Goal: Transaction & Acquisition: Purchase product/service

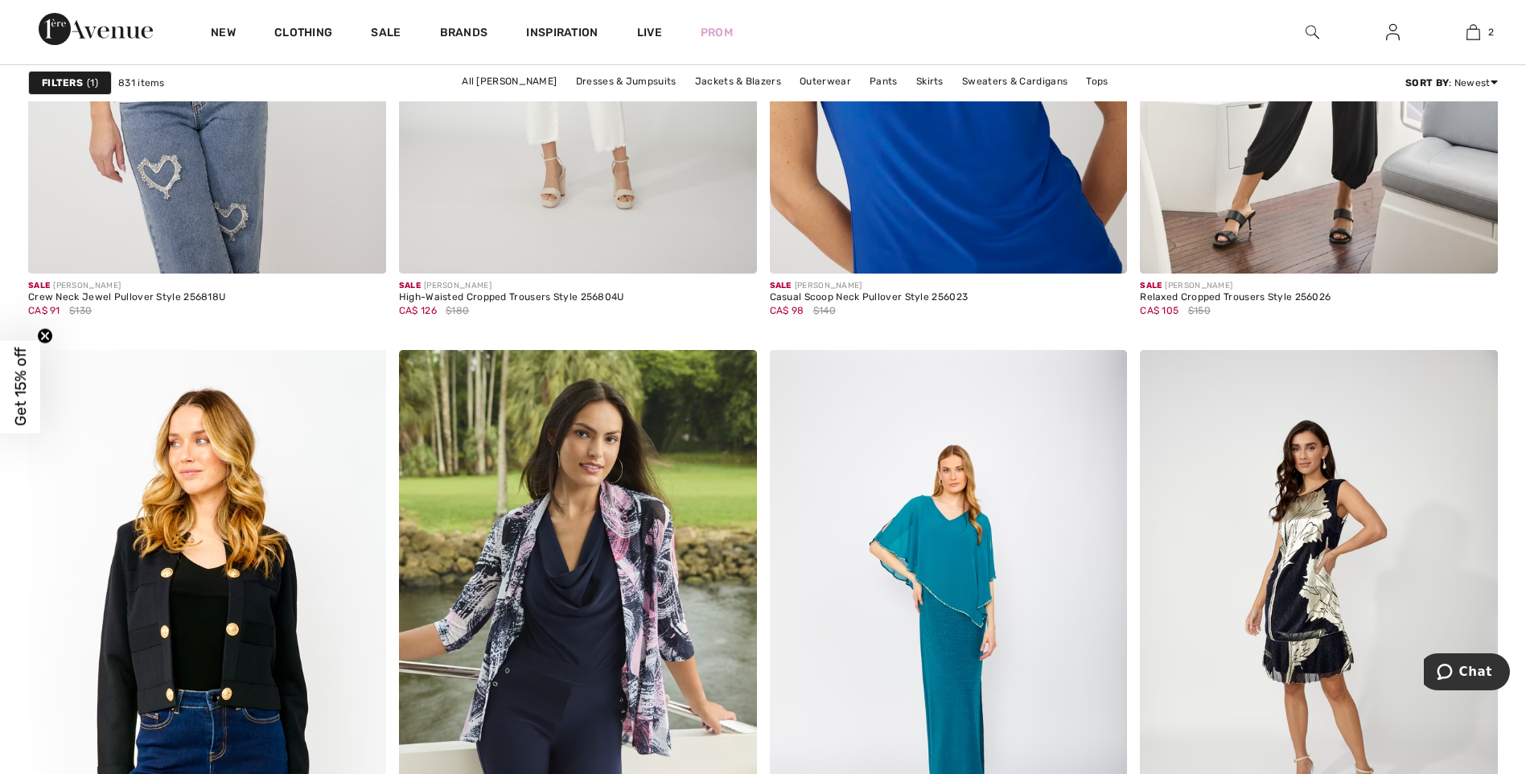
scroll to position [3673, 0]
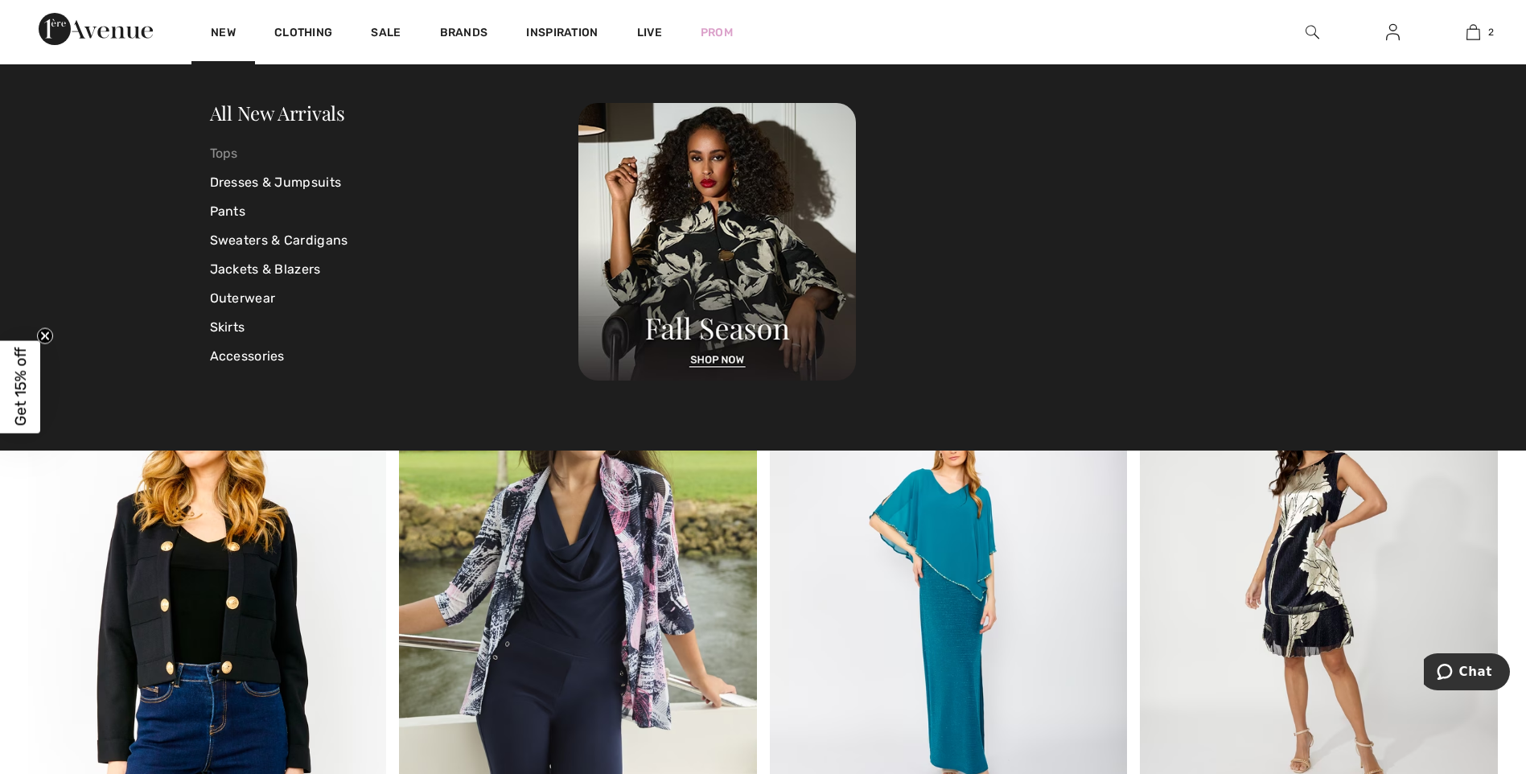
click at [220, 153] on link "Tops" at bounding box center [394, 153] width 369 height 29
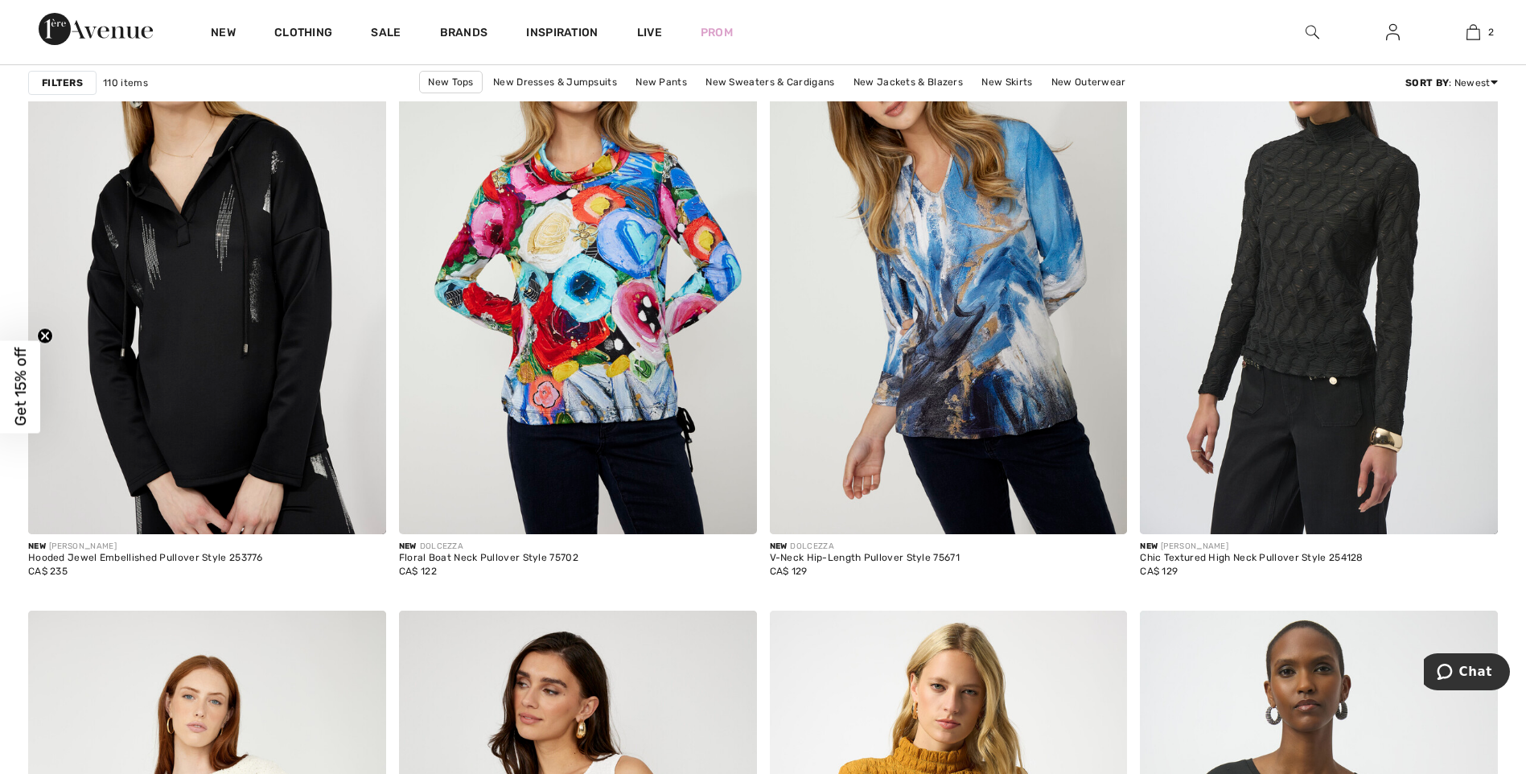
scroll to position [2922, 0]
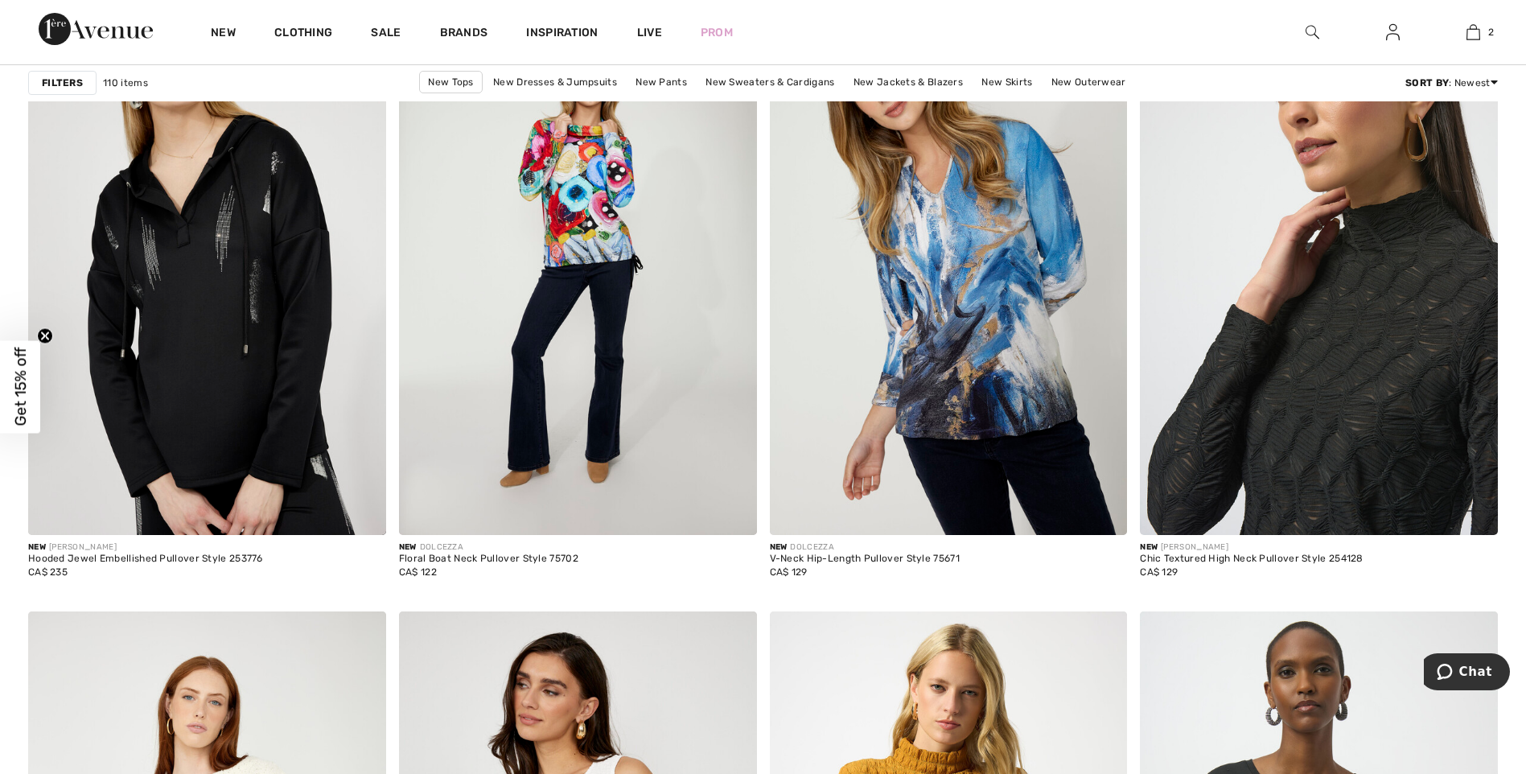
click at [1349, 257] on img at bounding box center [1319, 266] width 358 height 537
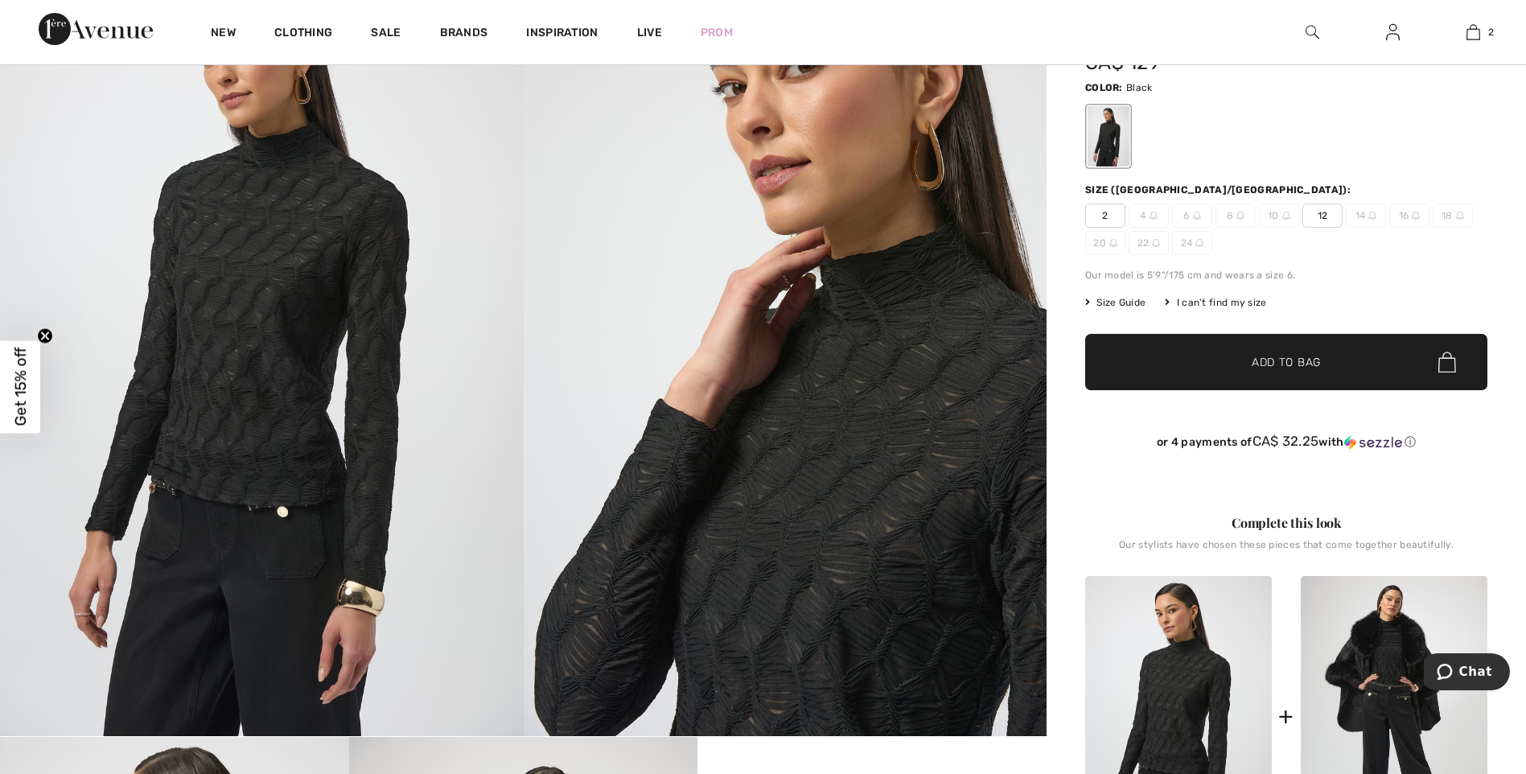
scroll to position [161, 0]
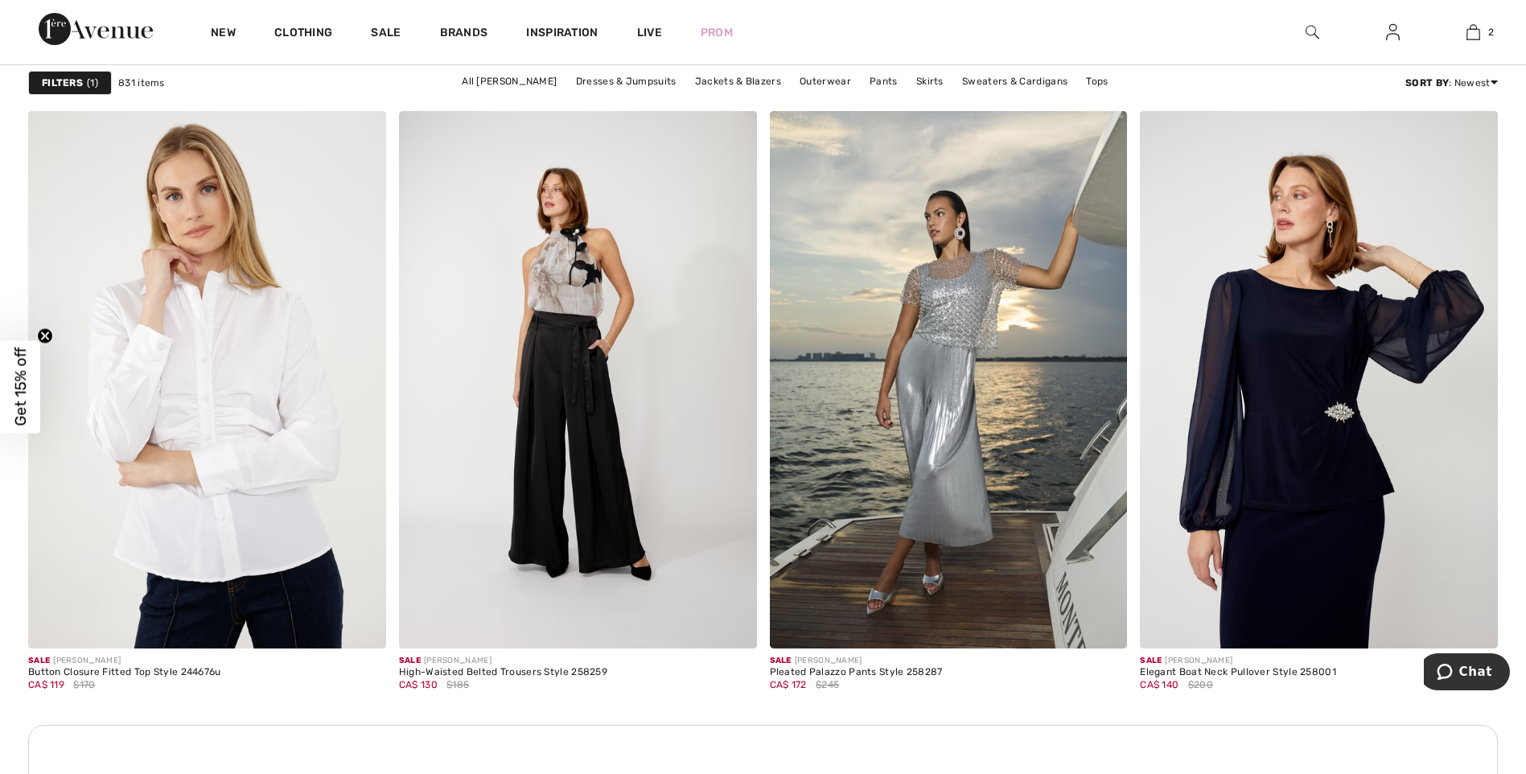
scroll to position [4504, 0]
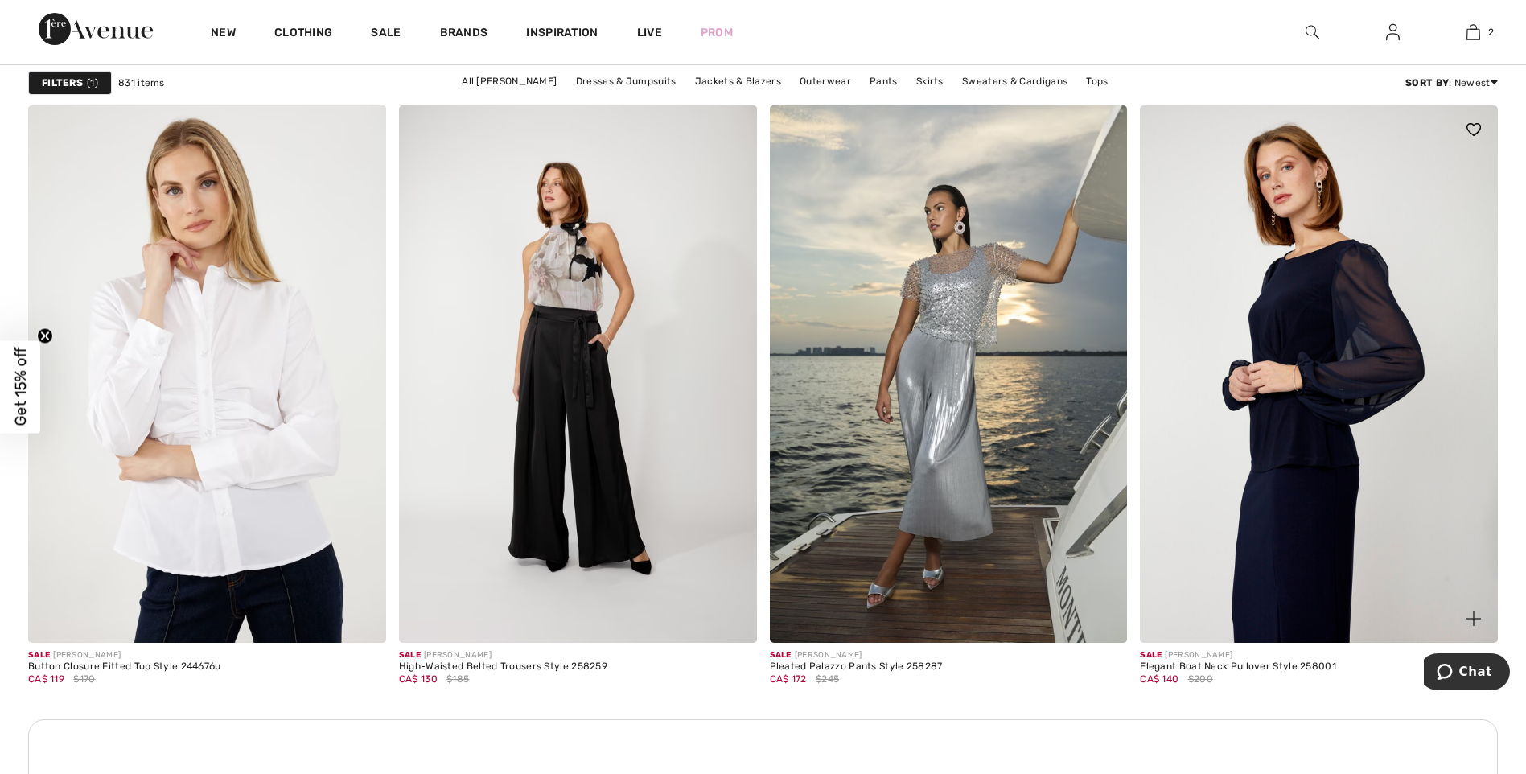
click at [1291, 323] on img at bounding box center [1319, 373] width 358 height 537
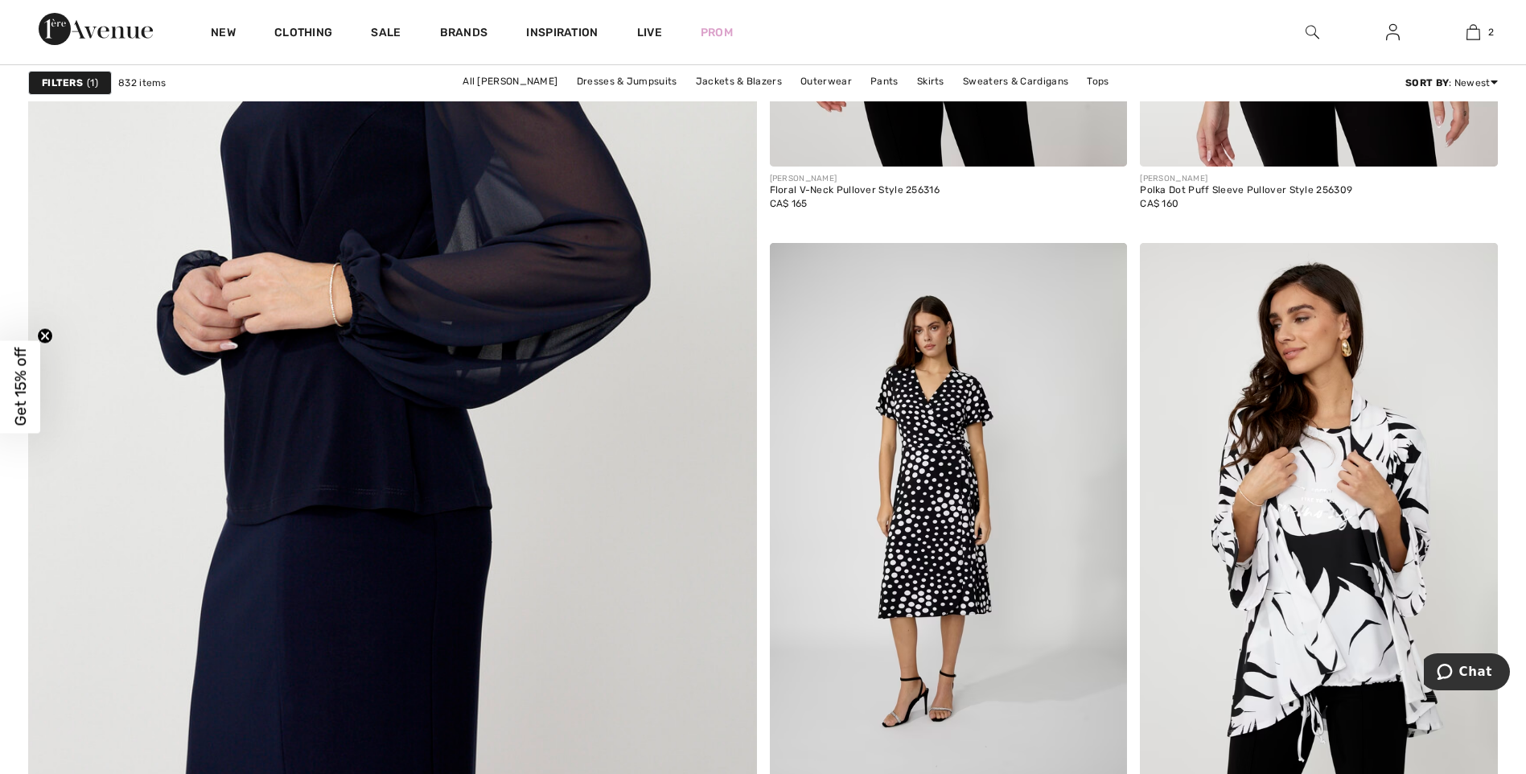
scroll to position [5871, 0]
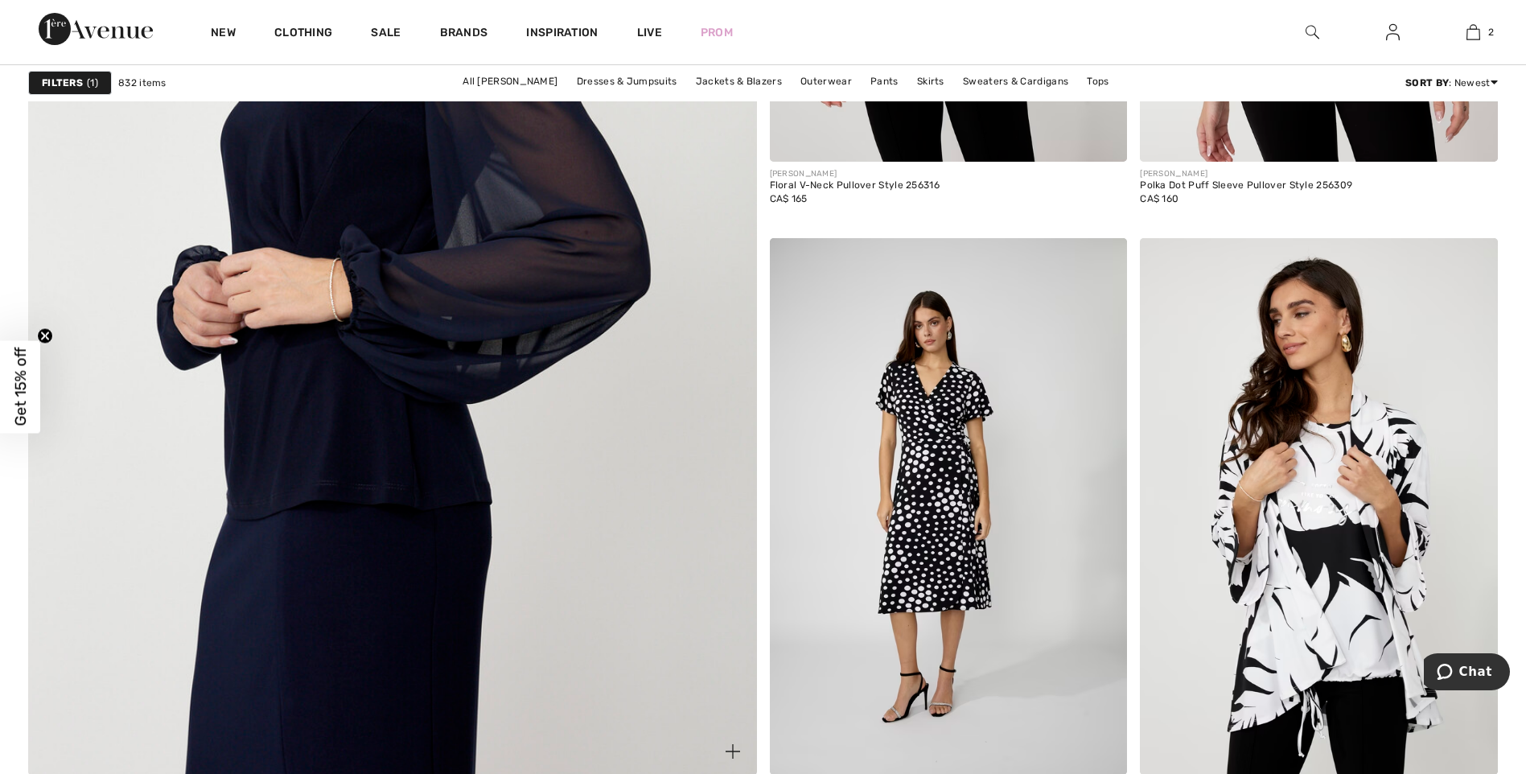
click at [376, 211] on img at bounding box center [392, 280] width 874 height 1311
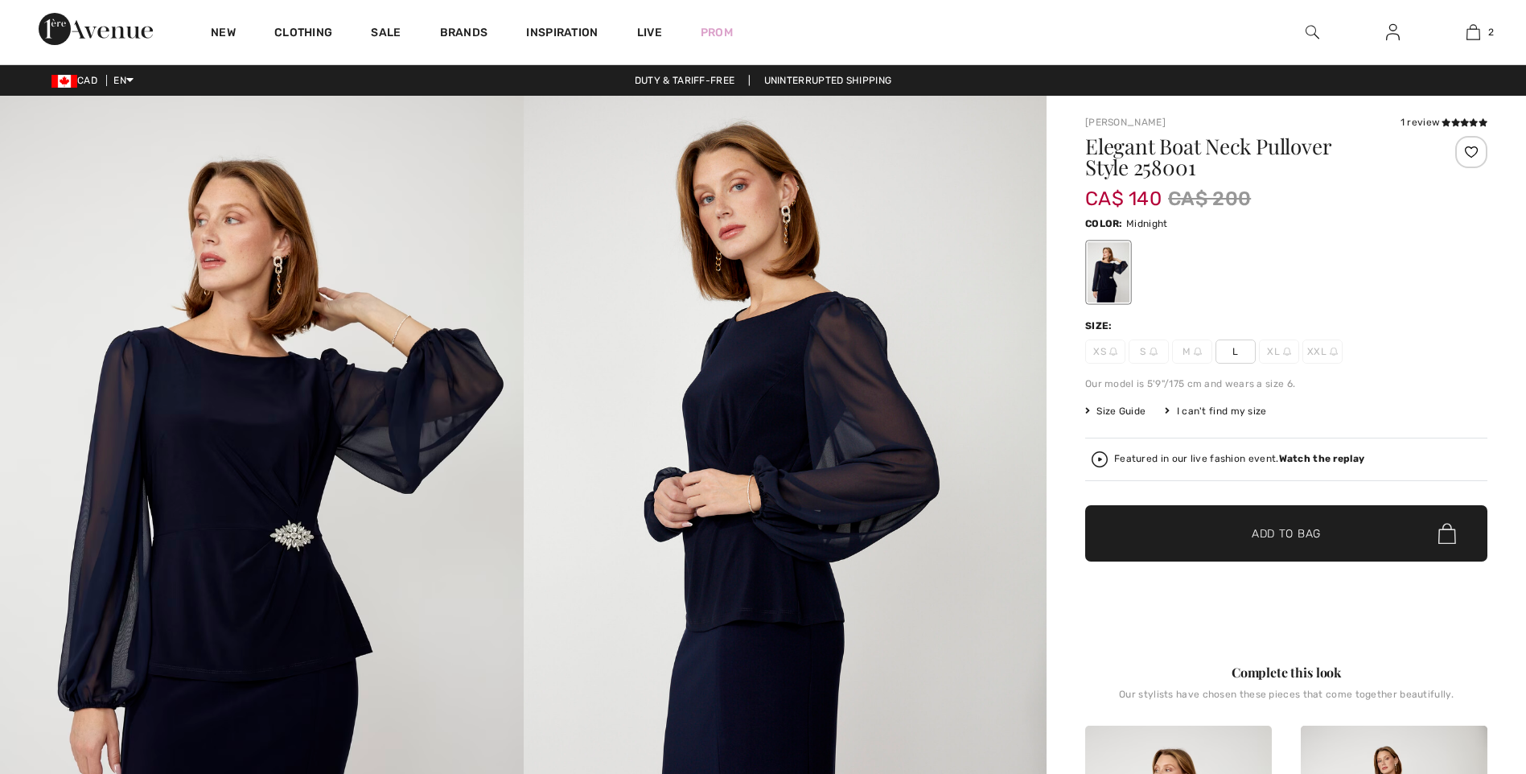
checkbox input "true"
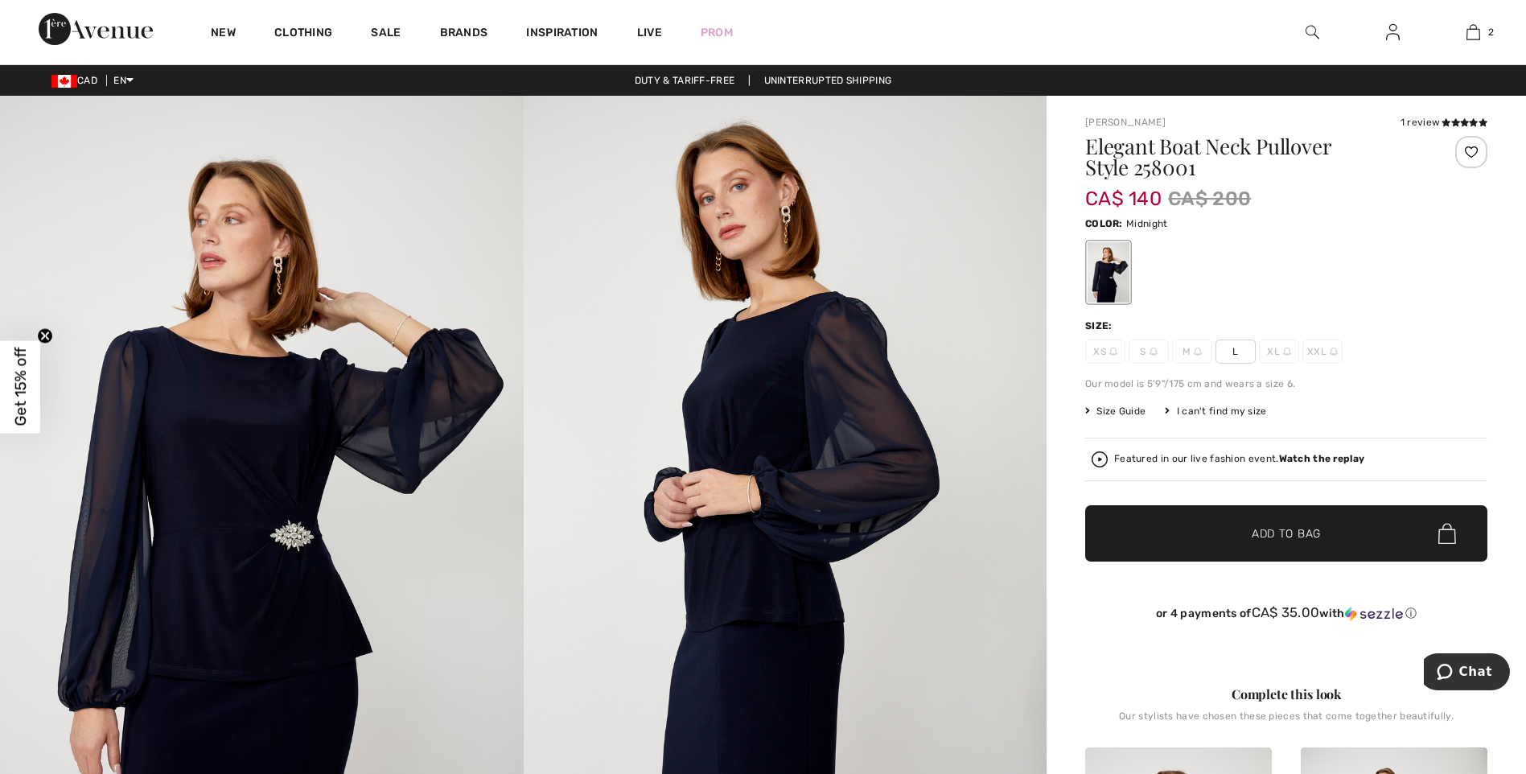
click at [1241, 354] on span "L" at bounding box center [1235, 351] width 40 height 24
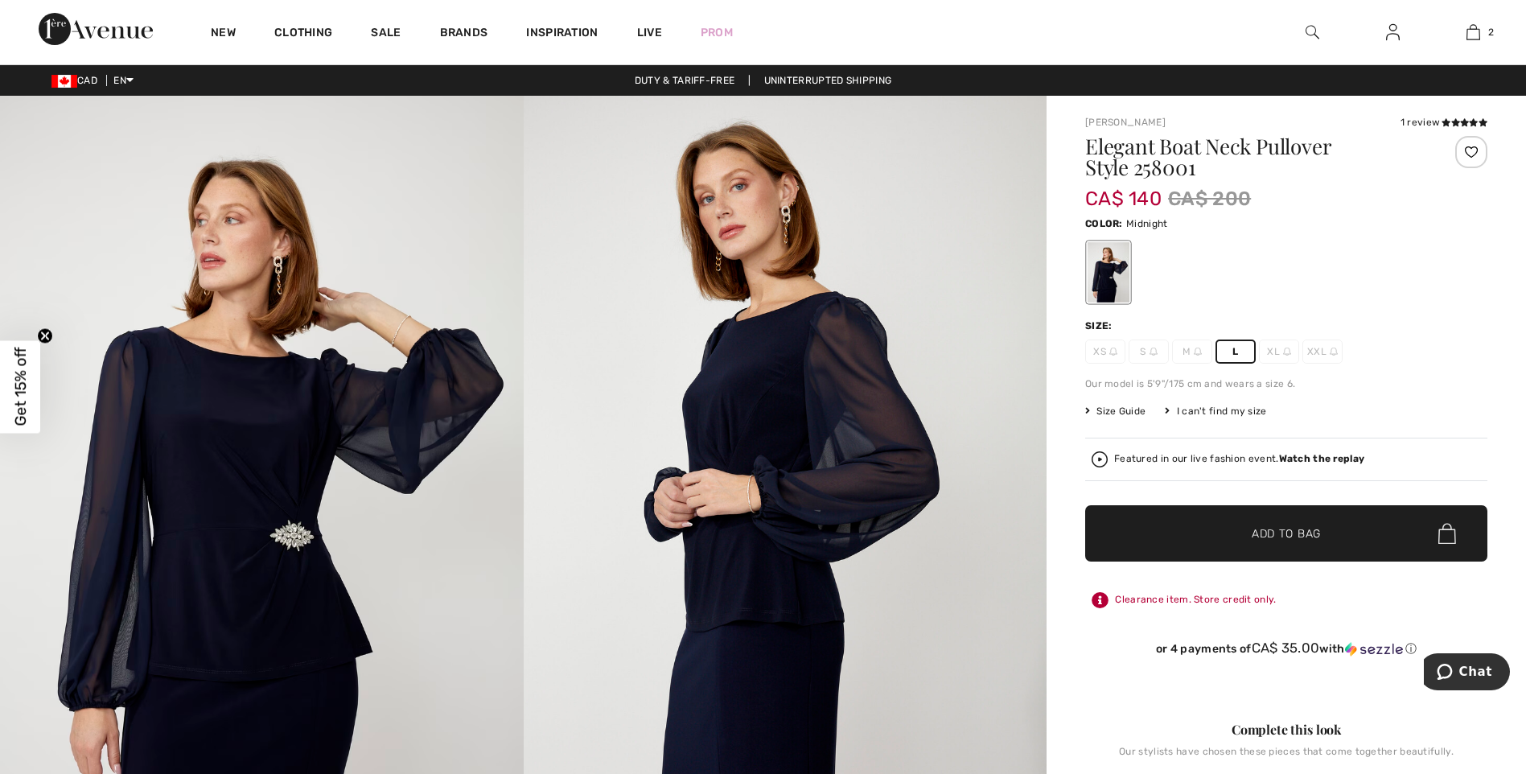
click at [1289, 535] on span "Add to Bag" at bounding box center [1286, 533] width 69 height 17
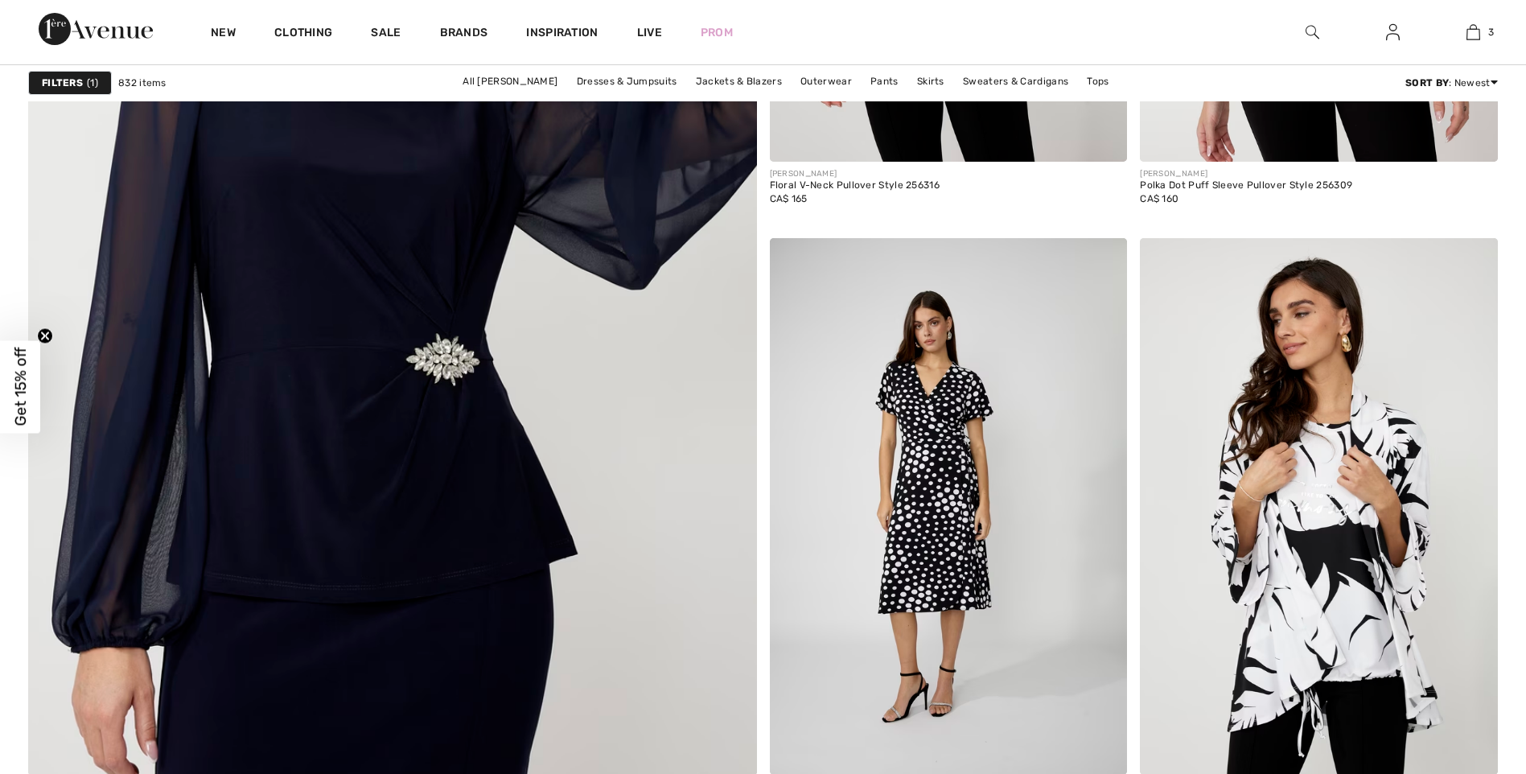
scroll to position [5871, 0]
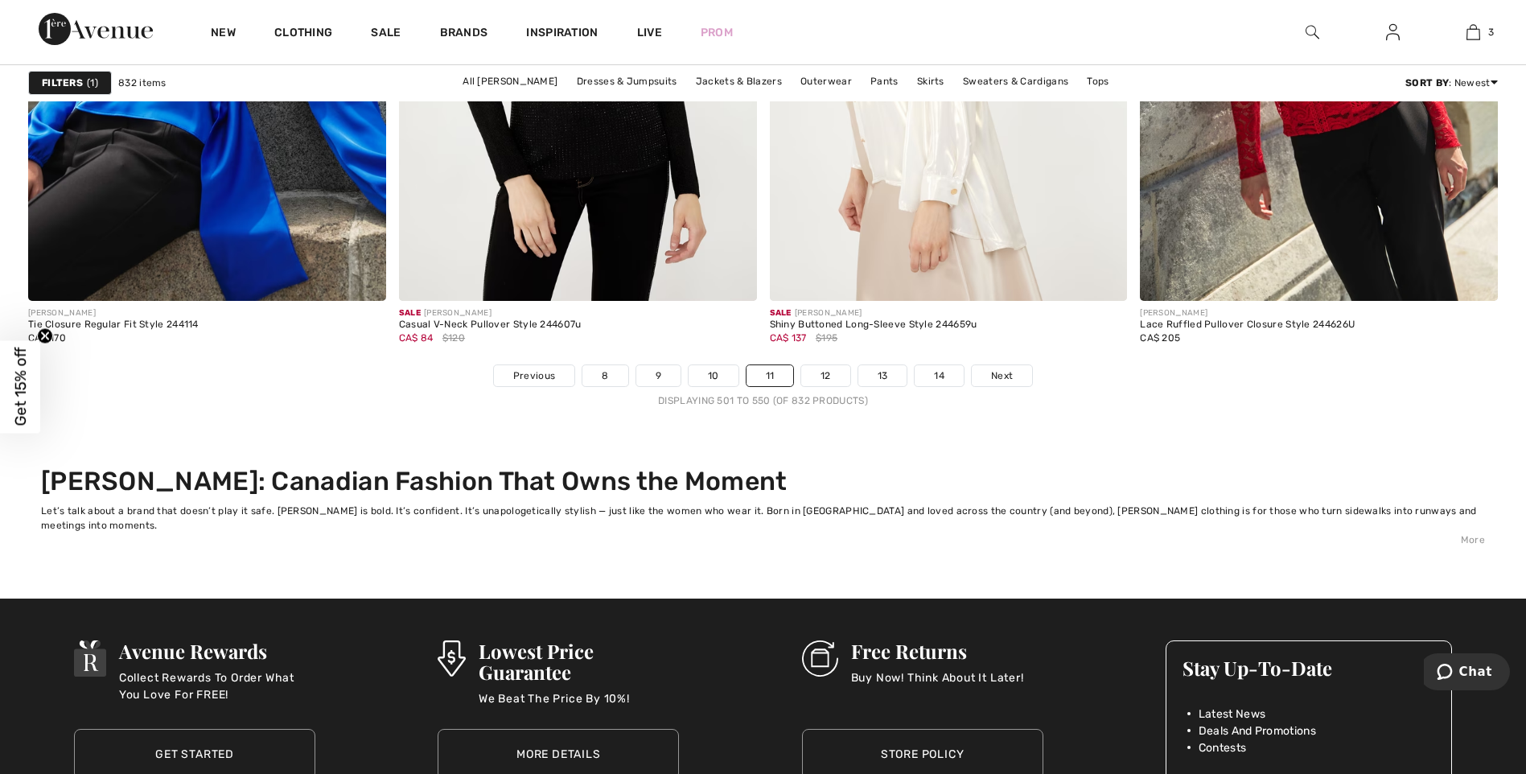
scroll to position [9652, 0]
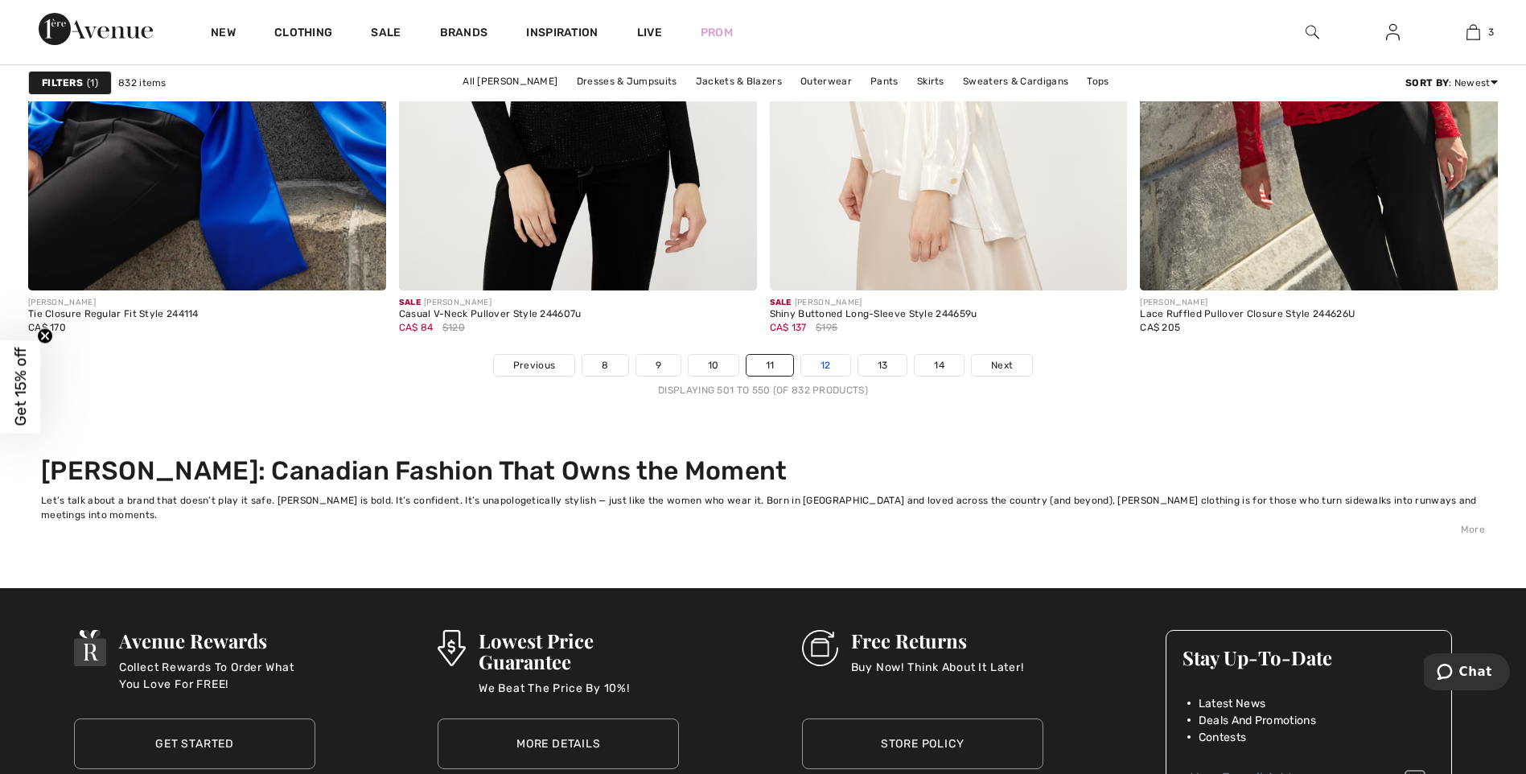
click at [826, 369] on link "12" at bounding box center [825, 365] width 49 height 21
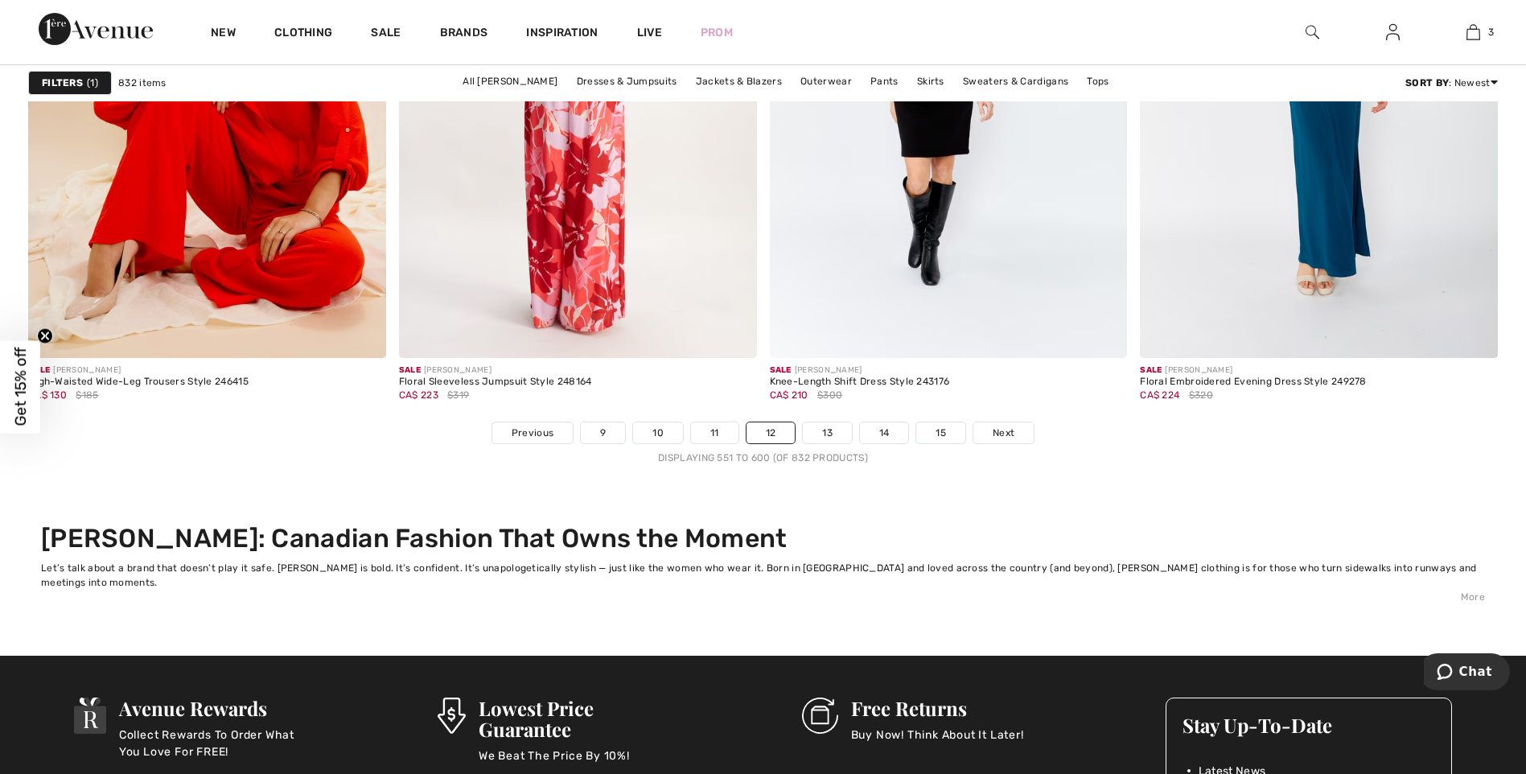
scroll to position [9599, 0]
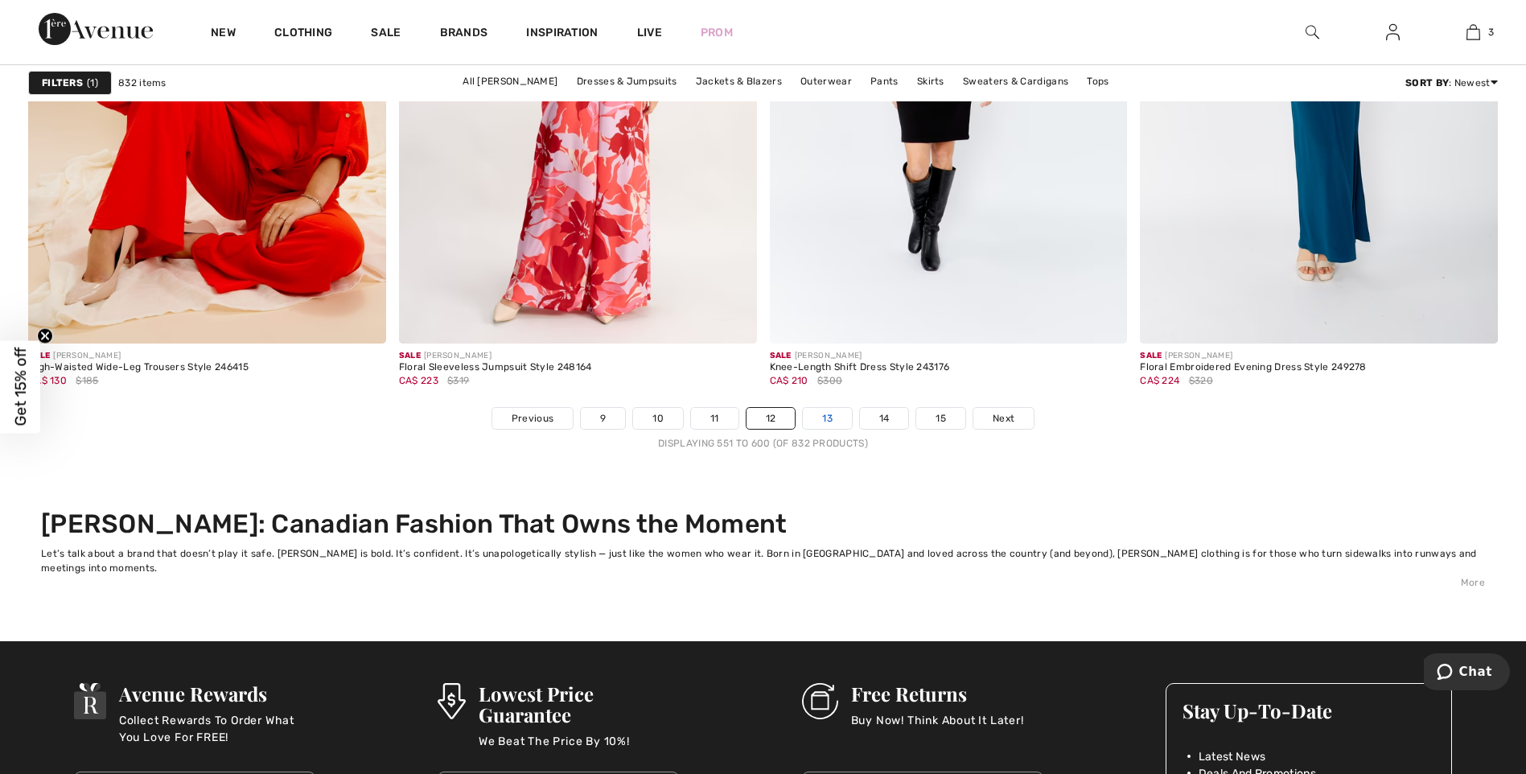
click at [821, 417] on link "13" at bounding box center [827, 418] width 49 height 21
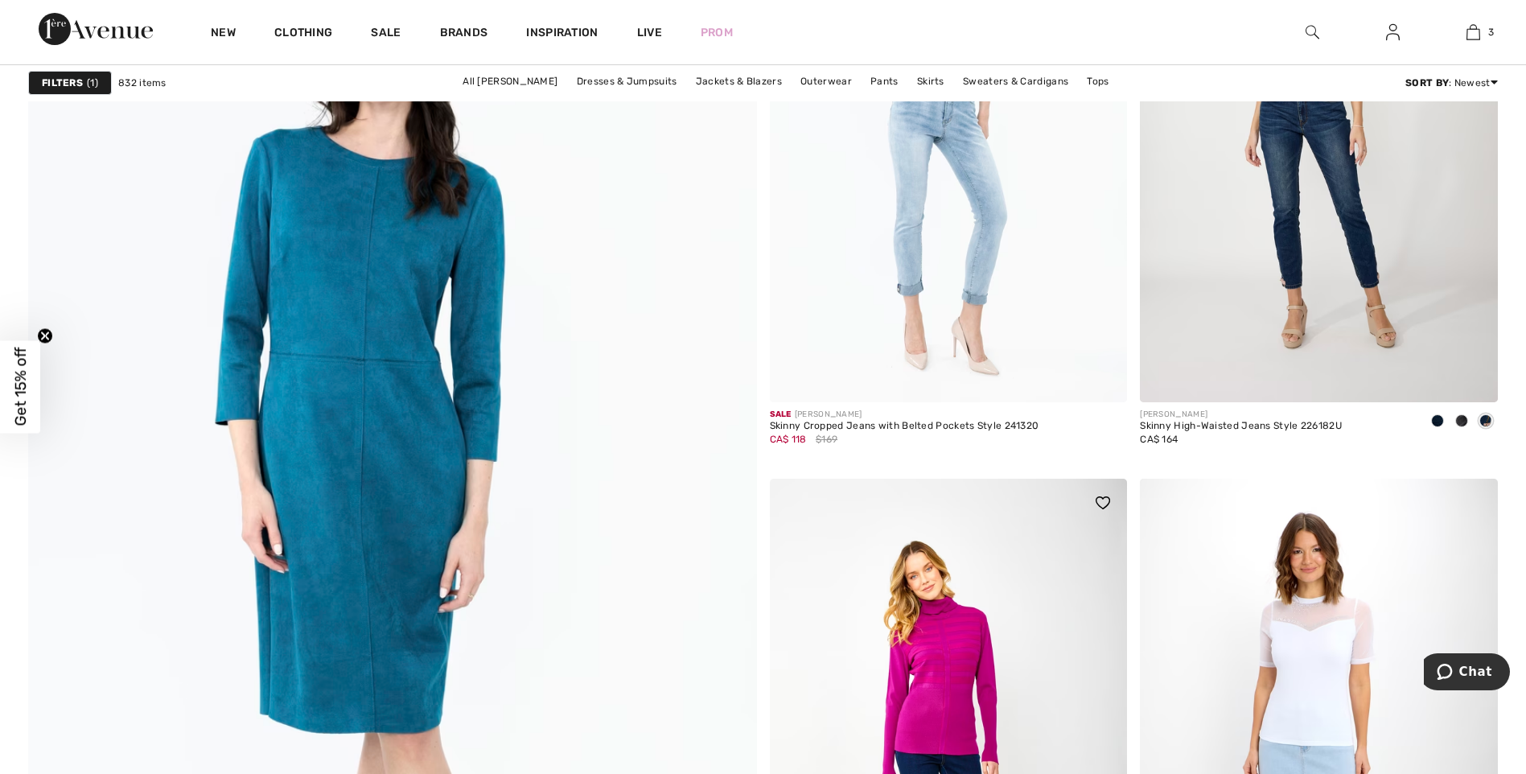
scroll to position [5604, 0]
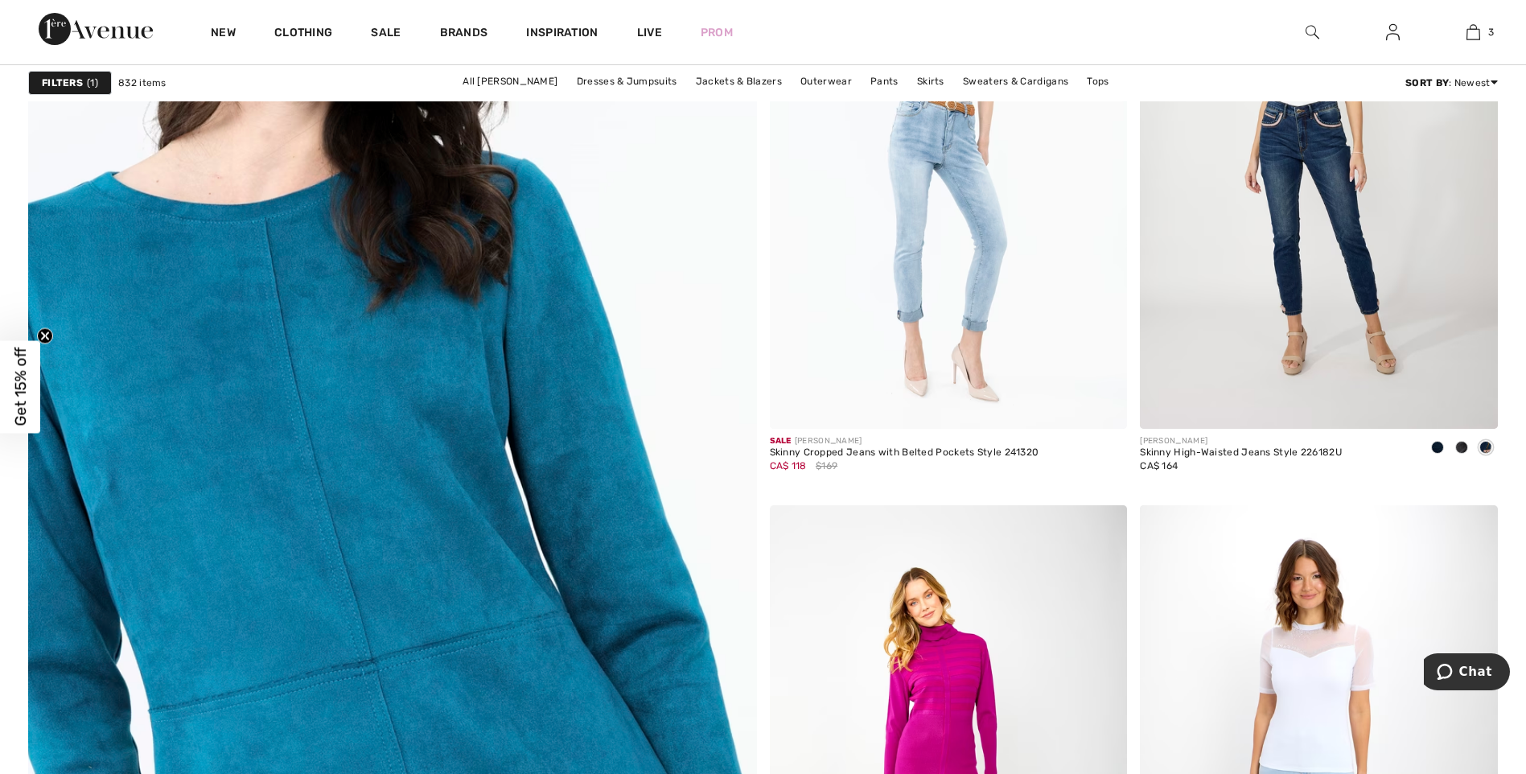
click at [377, 348] on img at bounding box center [392, 547] width 874 height 1311
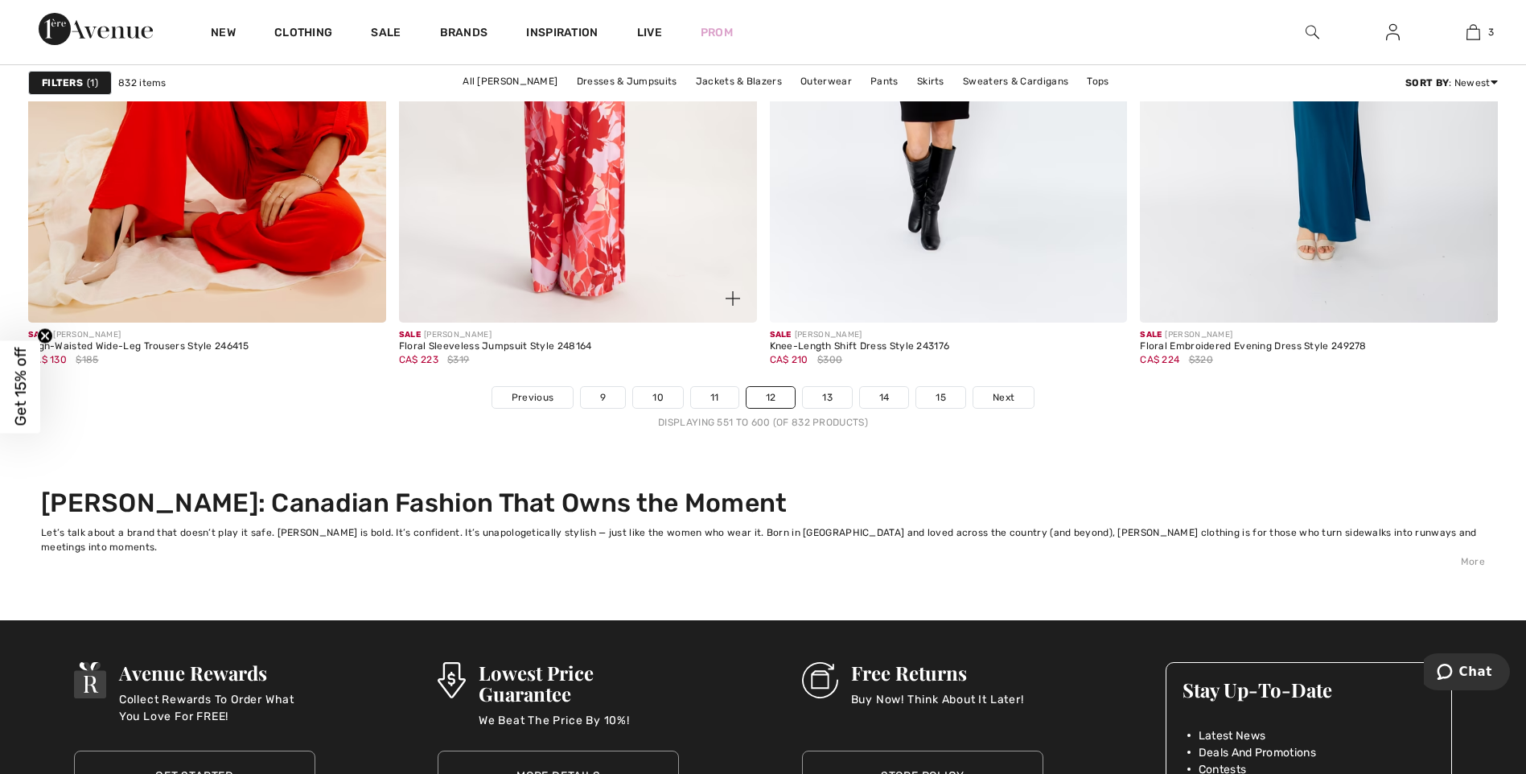
scroll to position [9626, 0]
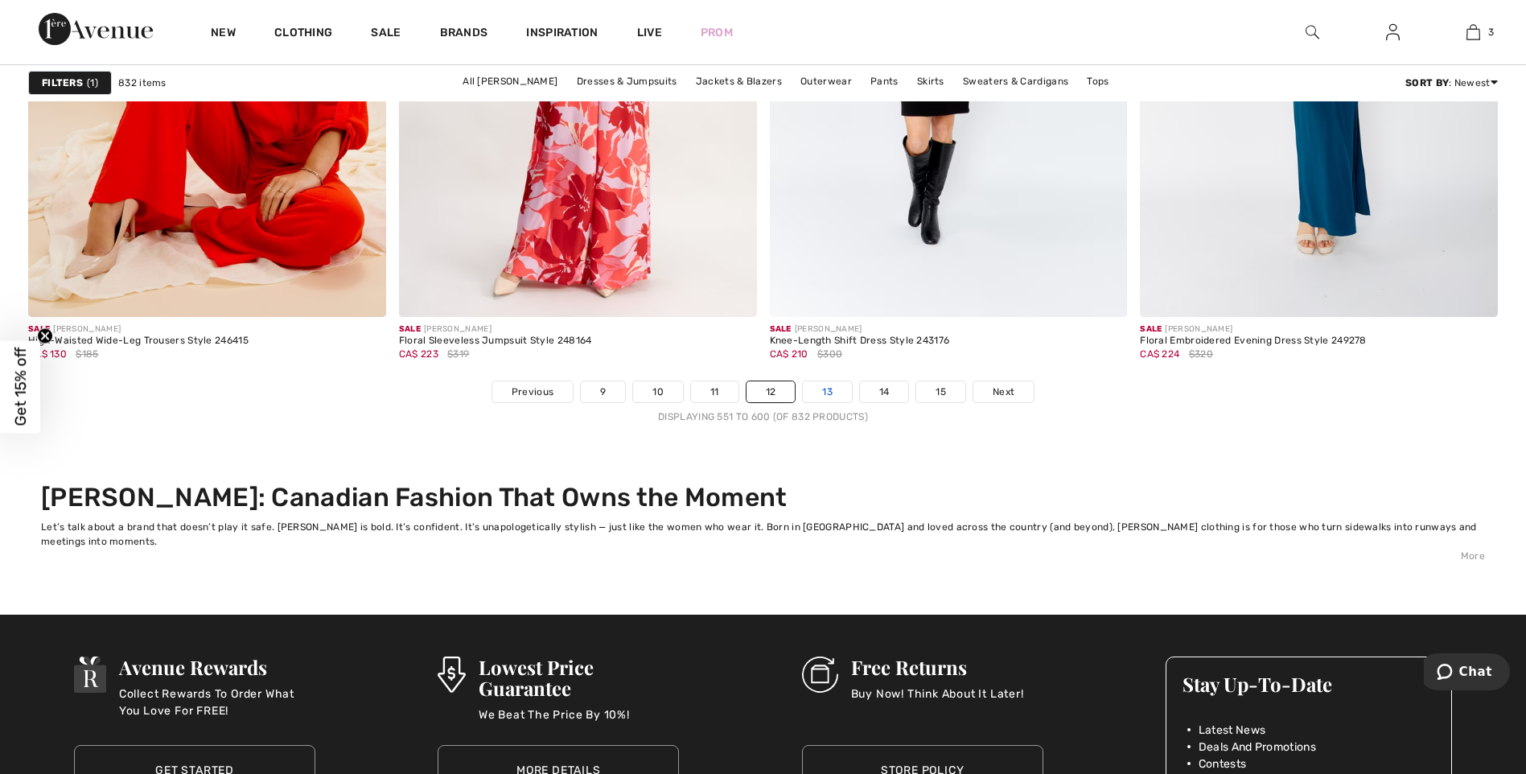
click at [829, 390] on link "13" at bounding box center [827, 391] width 49 height 21
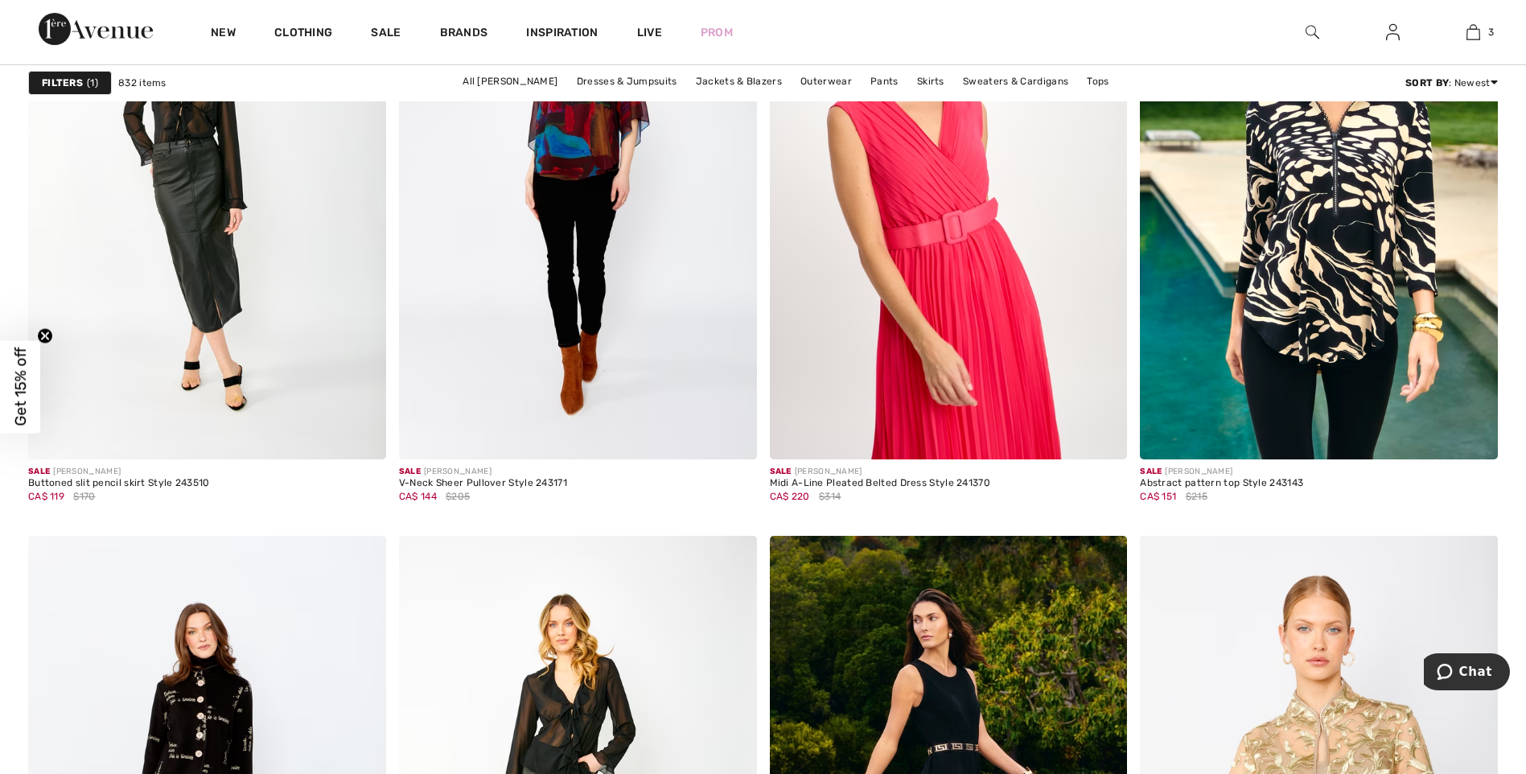
scroll to position [8259, 0]
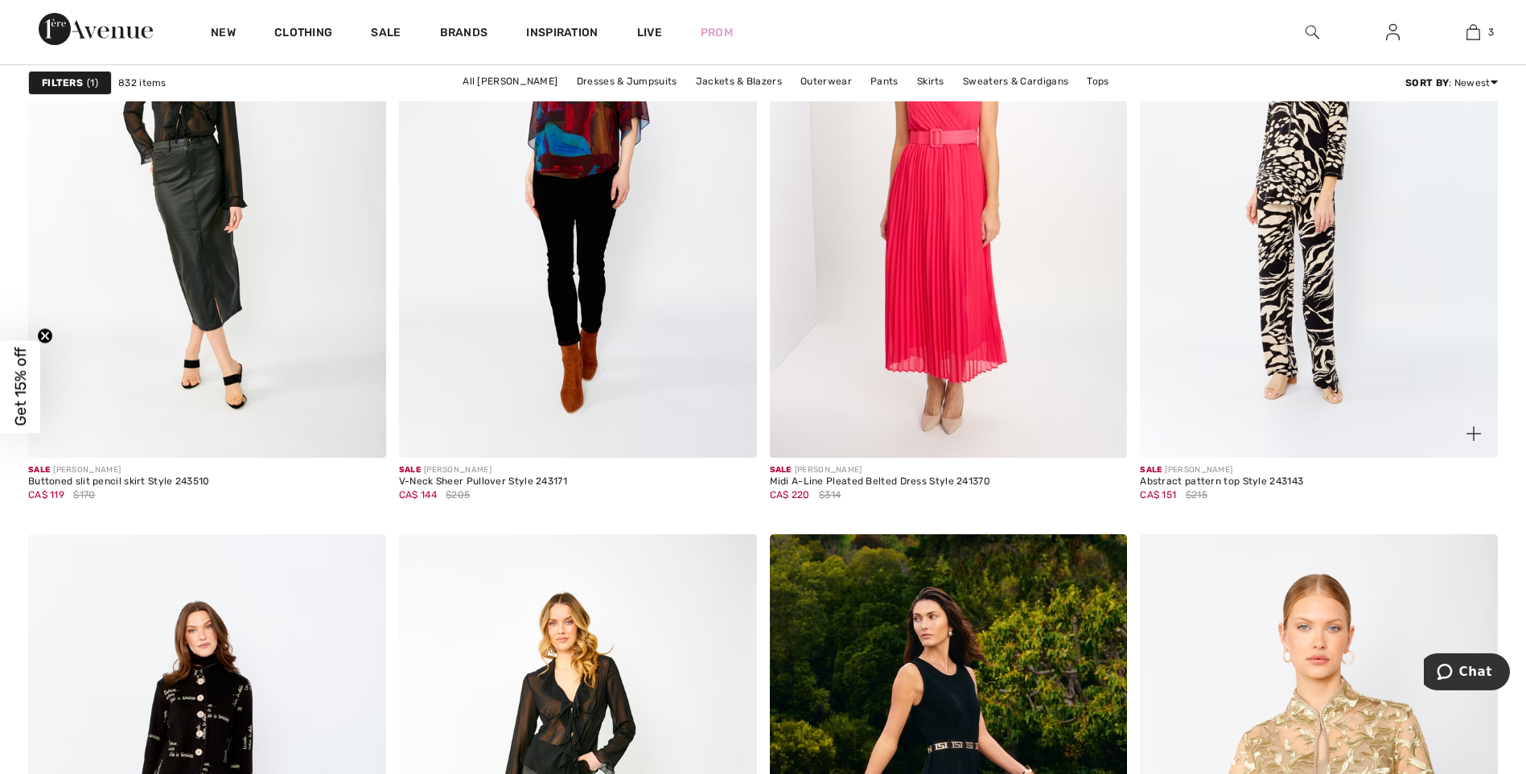
click at [1285, 183] on img at bounding box center [1319, 189] width 358 height 537
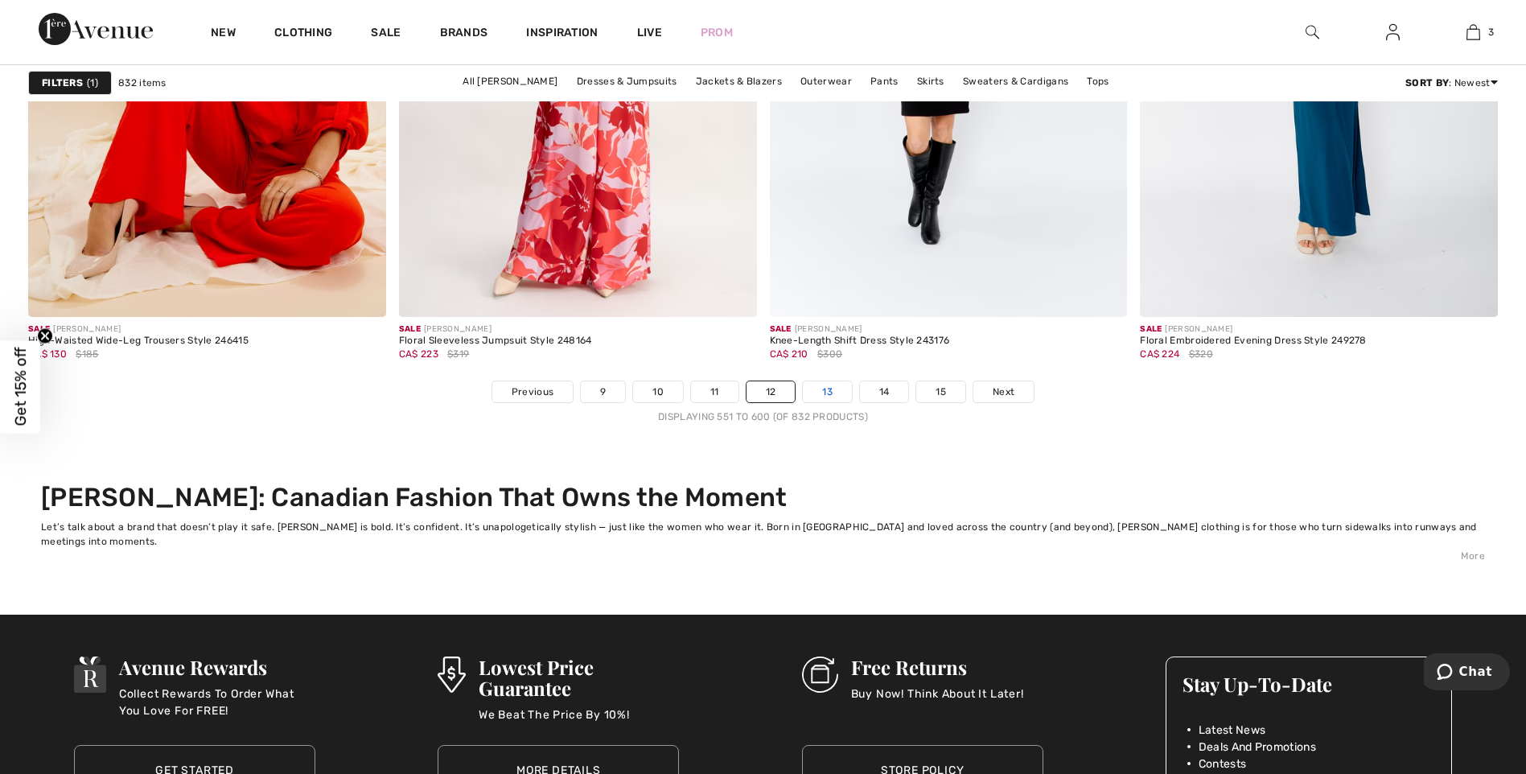
click at [824, 389] on link "13" at bounding box center [827, 391] width 49 height 21
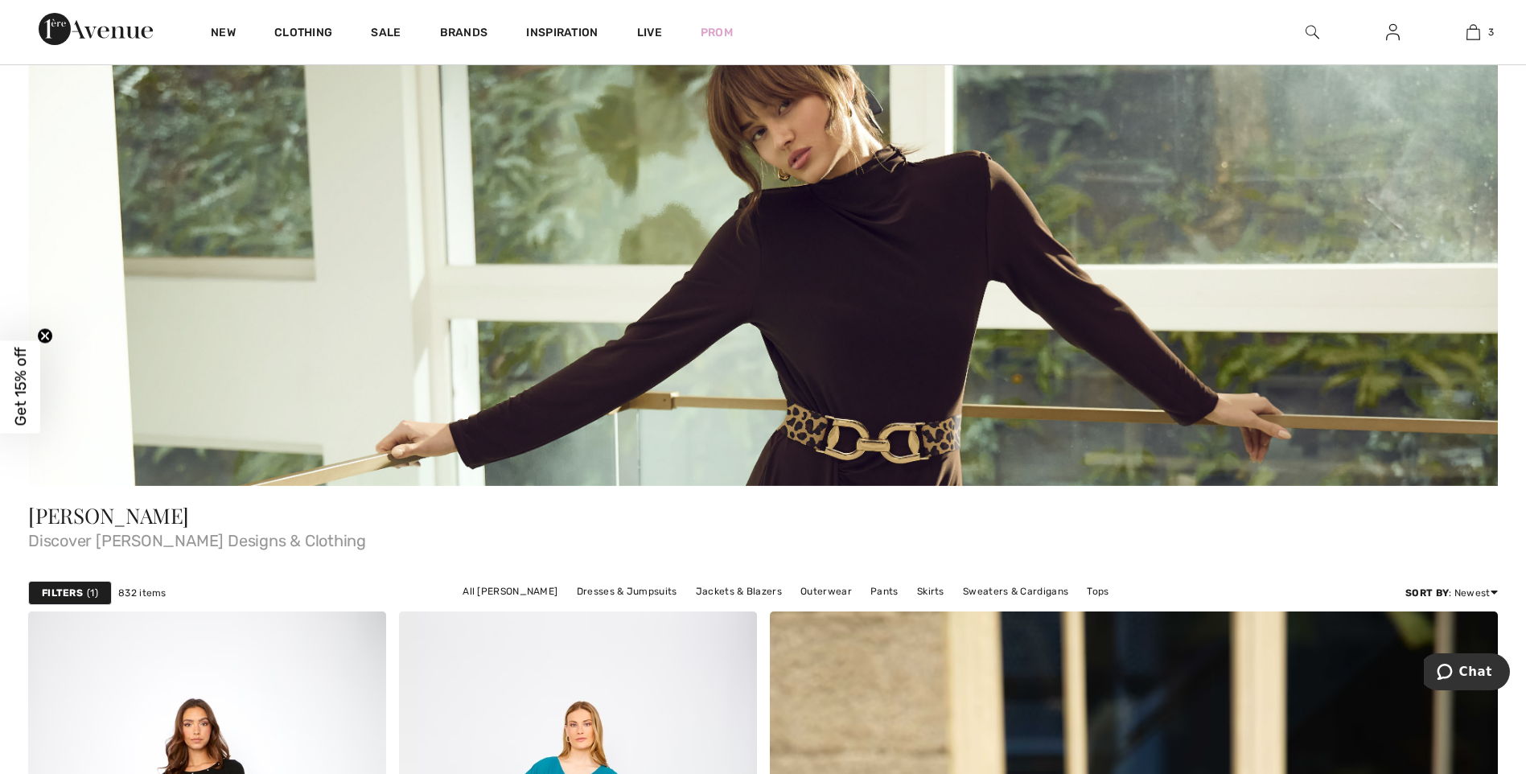
scroll to position [187, 0]
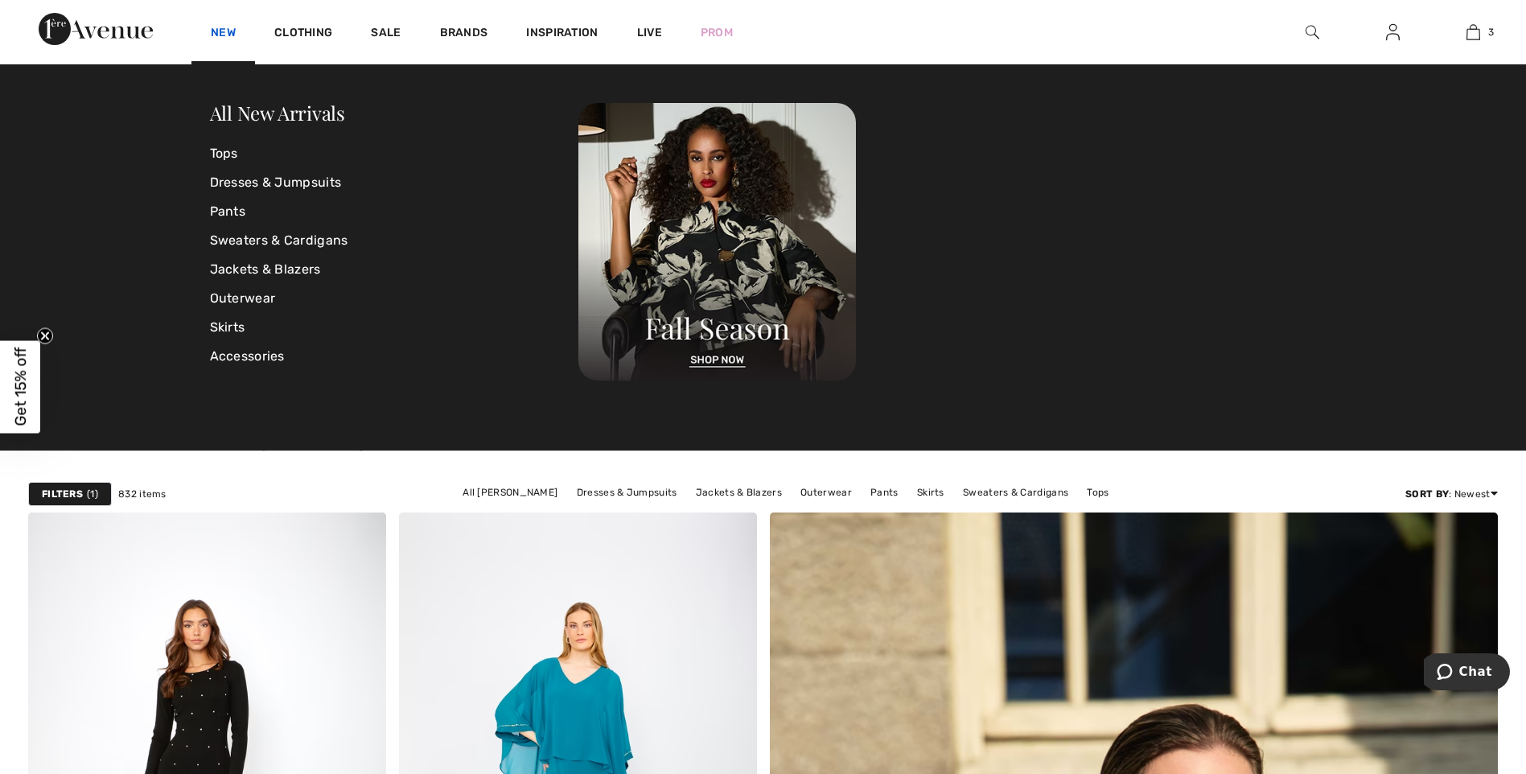
click at [220, 31] on link "New" at bounding box center [223, 34] width 25 height 17
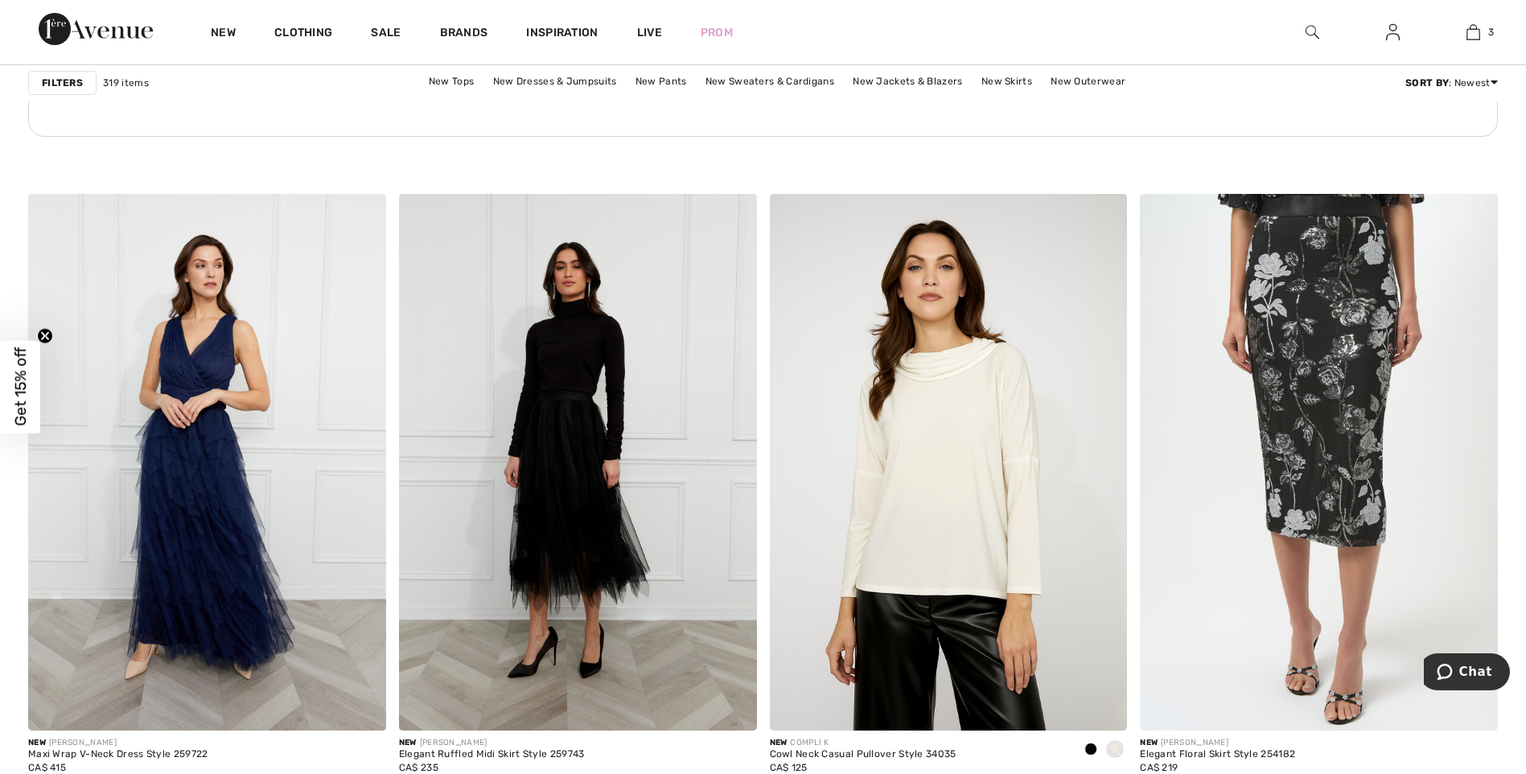
scroll to position [7562, 0]
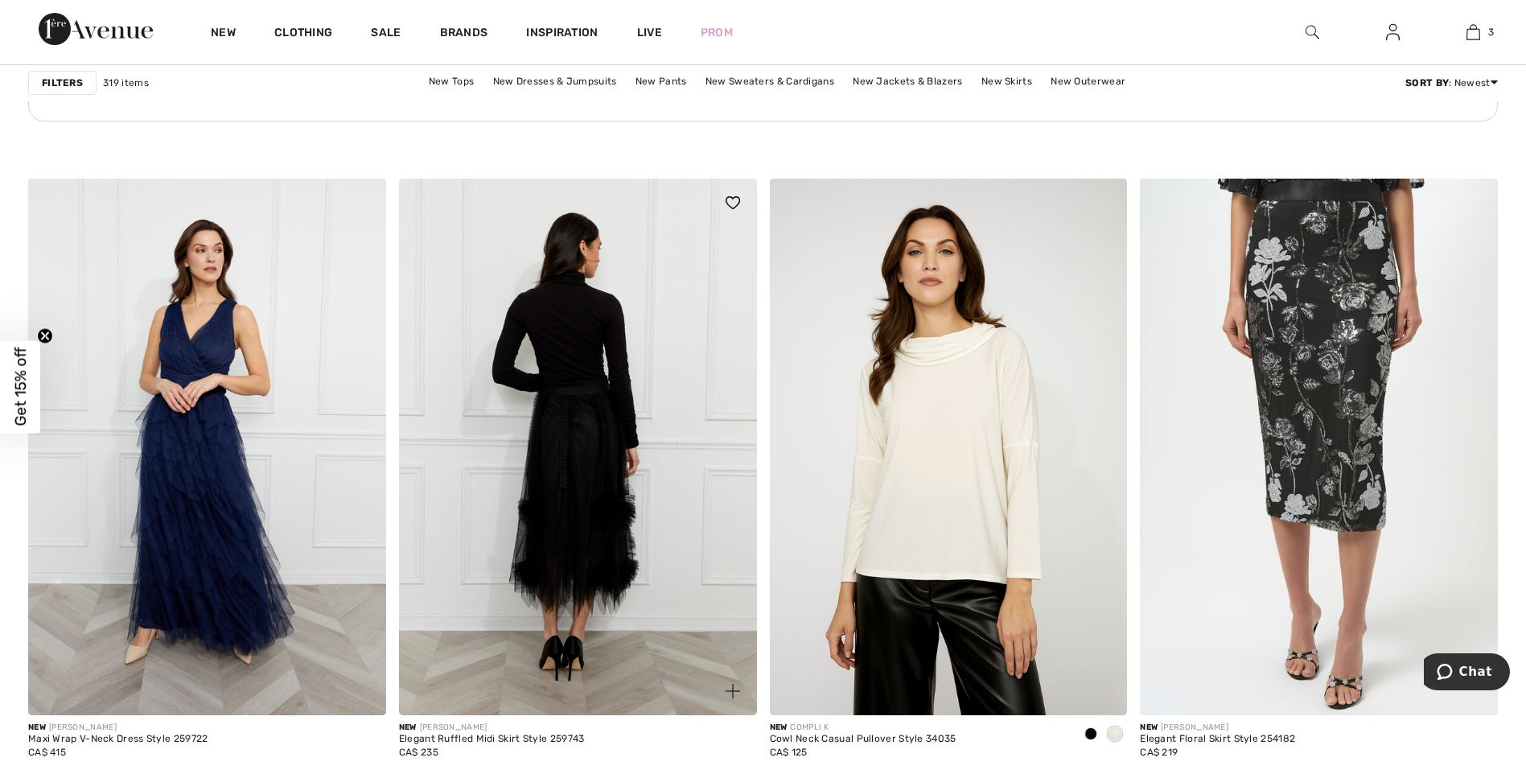
click at [568, 460] on img at bounding box center [578, 447] width 358 height 537
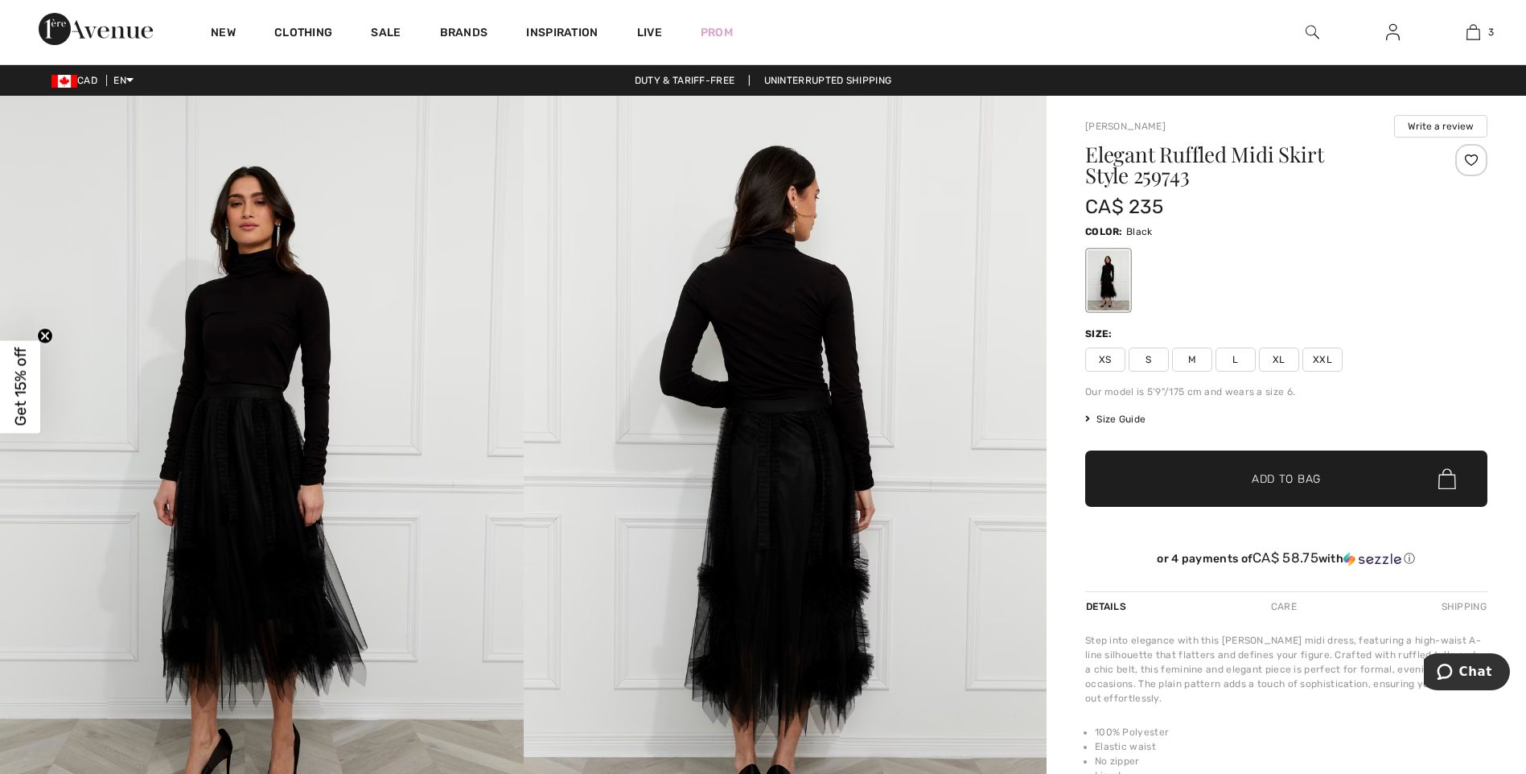
click at [208, 542] on img at bounding box center [262, 488] width 524 height 785
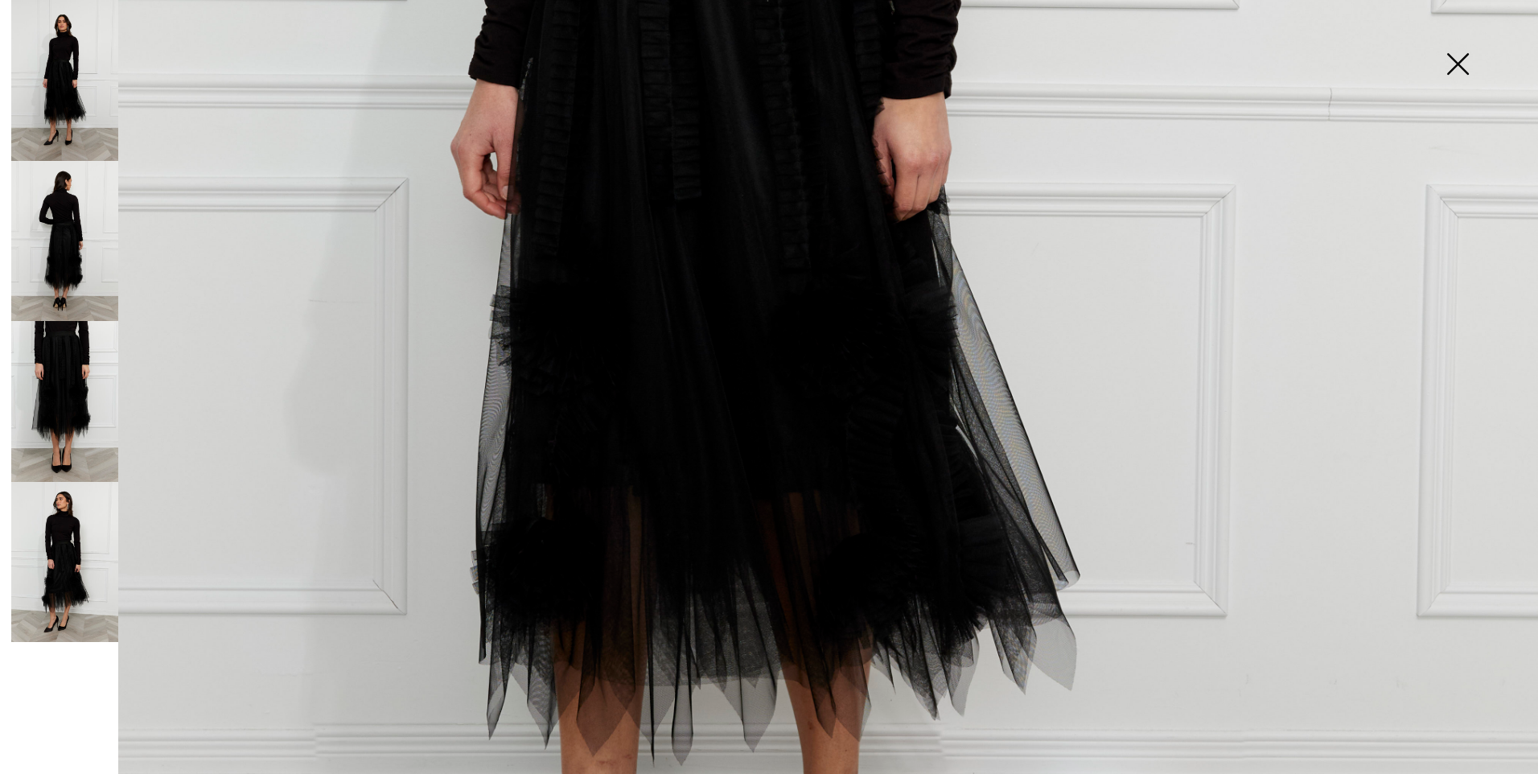
scroll to position [1072, 0]
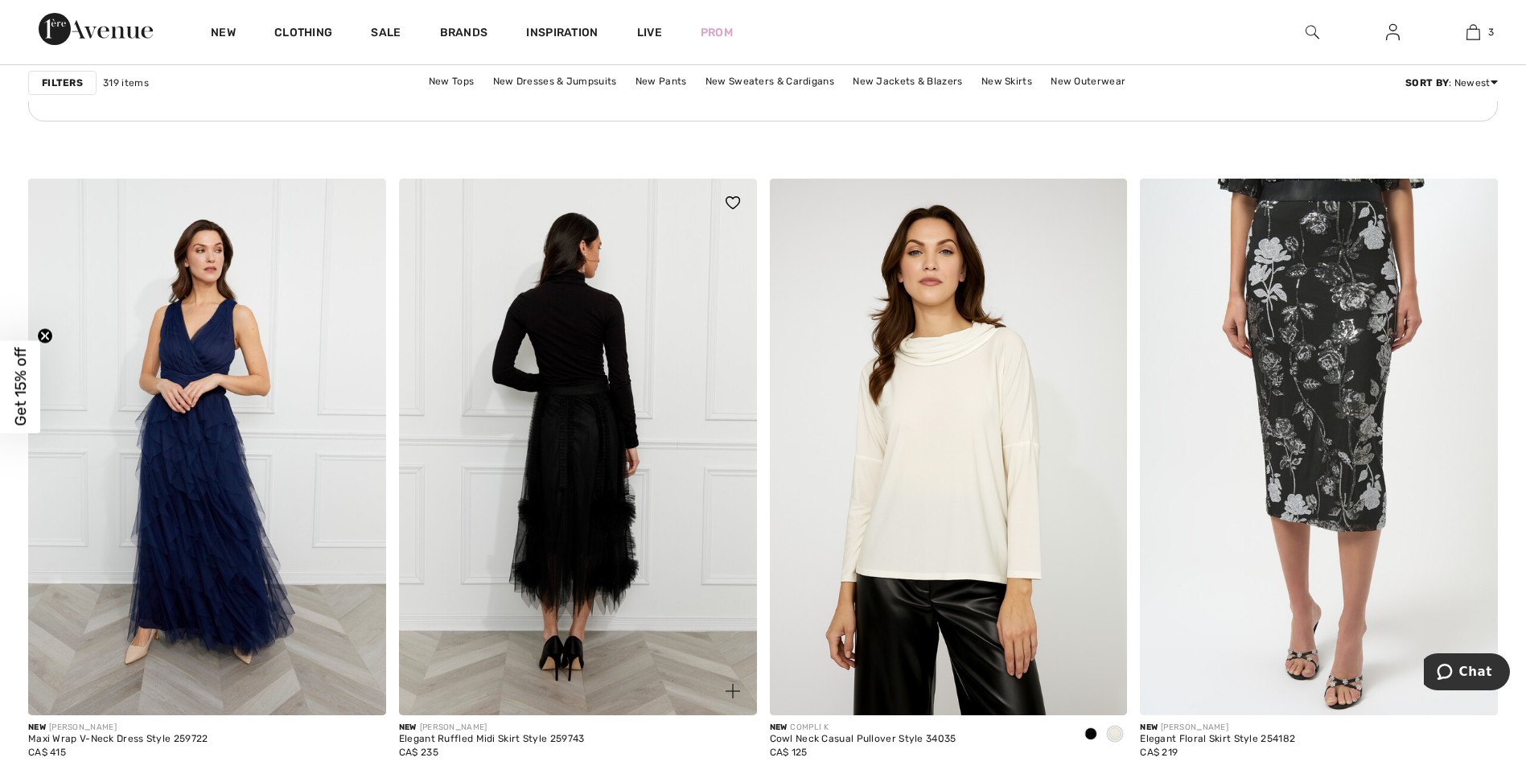
click at [584, 454] on img at bounding box center [578, 447] width 358 height 537
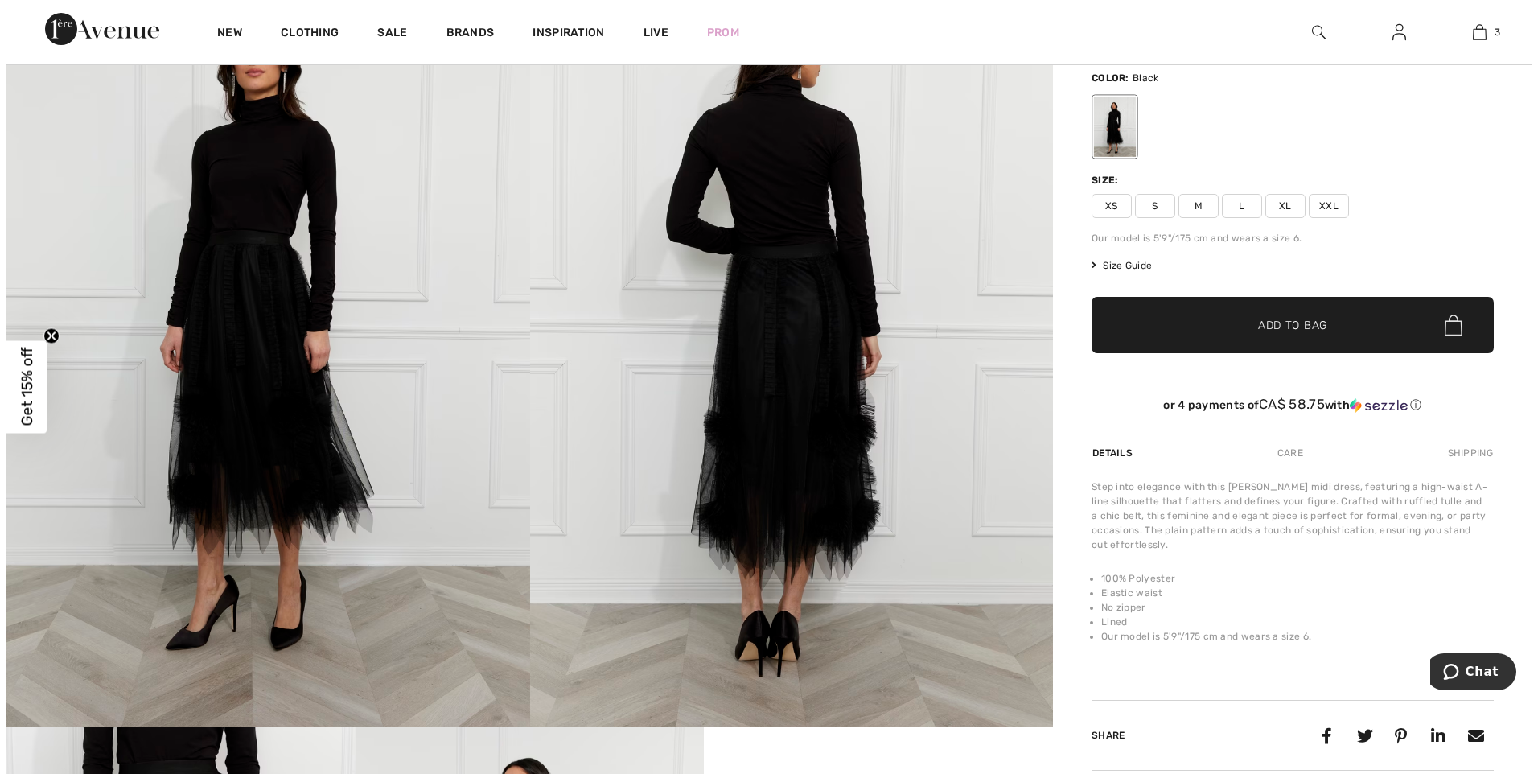
scroll to position [187, 0]
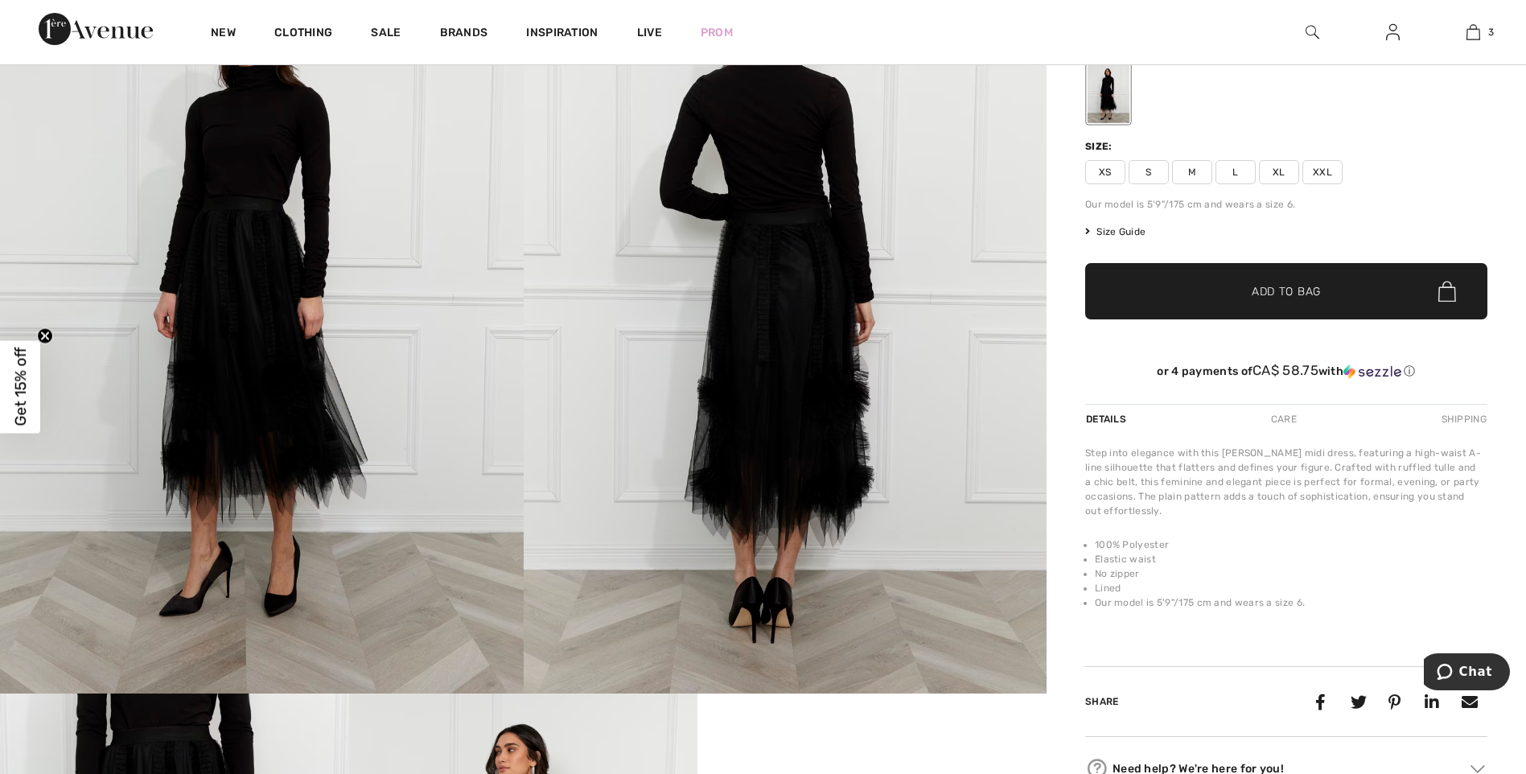
click at [276, 319] on img at bounding box center [262, 300] width 524 height 785
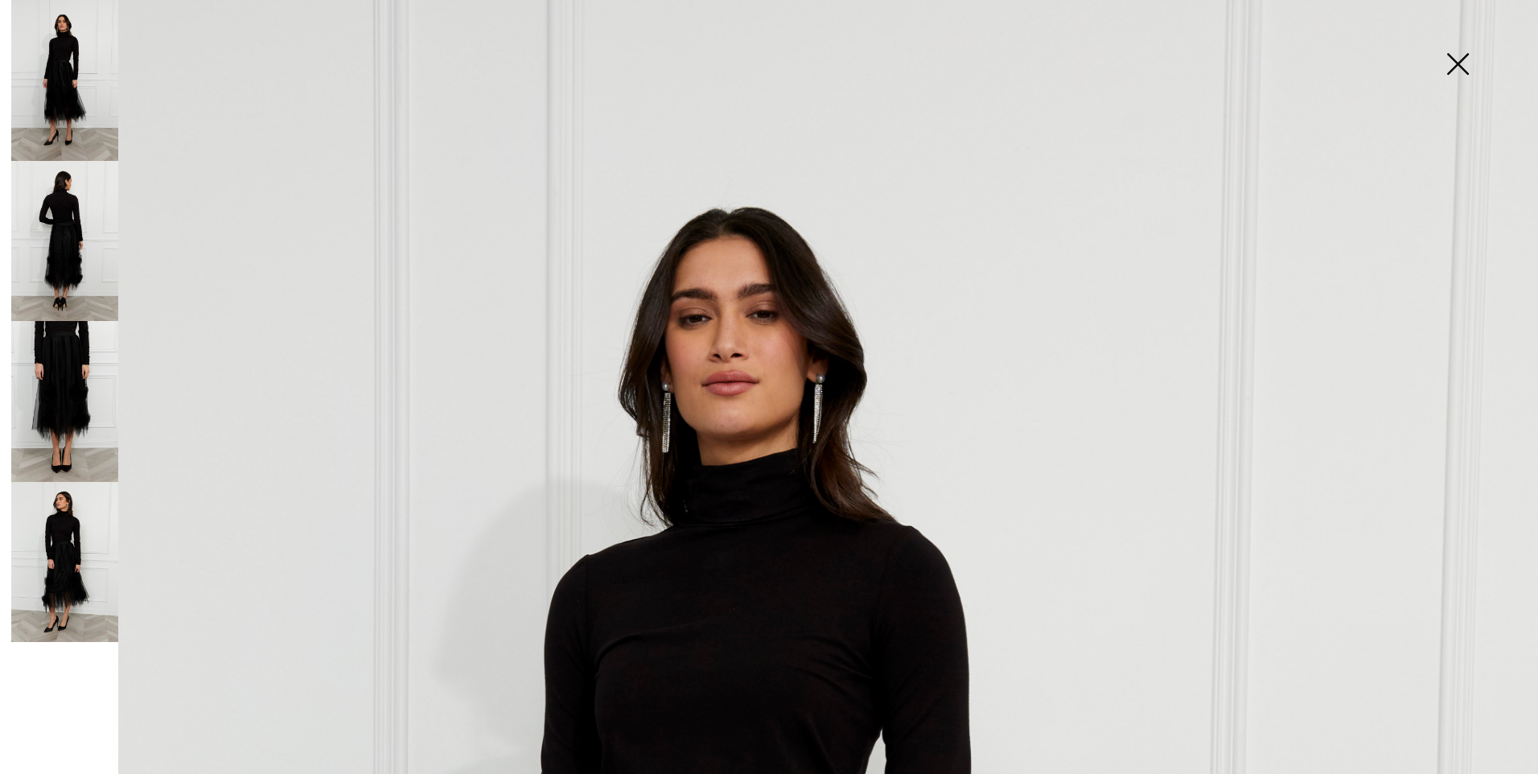
click at [56, 557] on img at bounding box center [64, 562] width 107 height 161
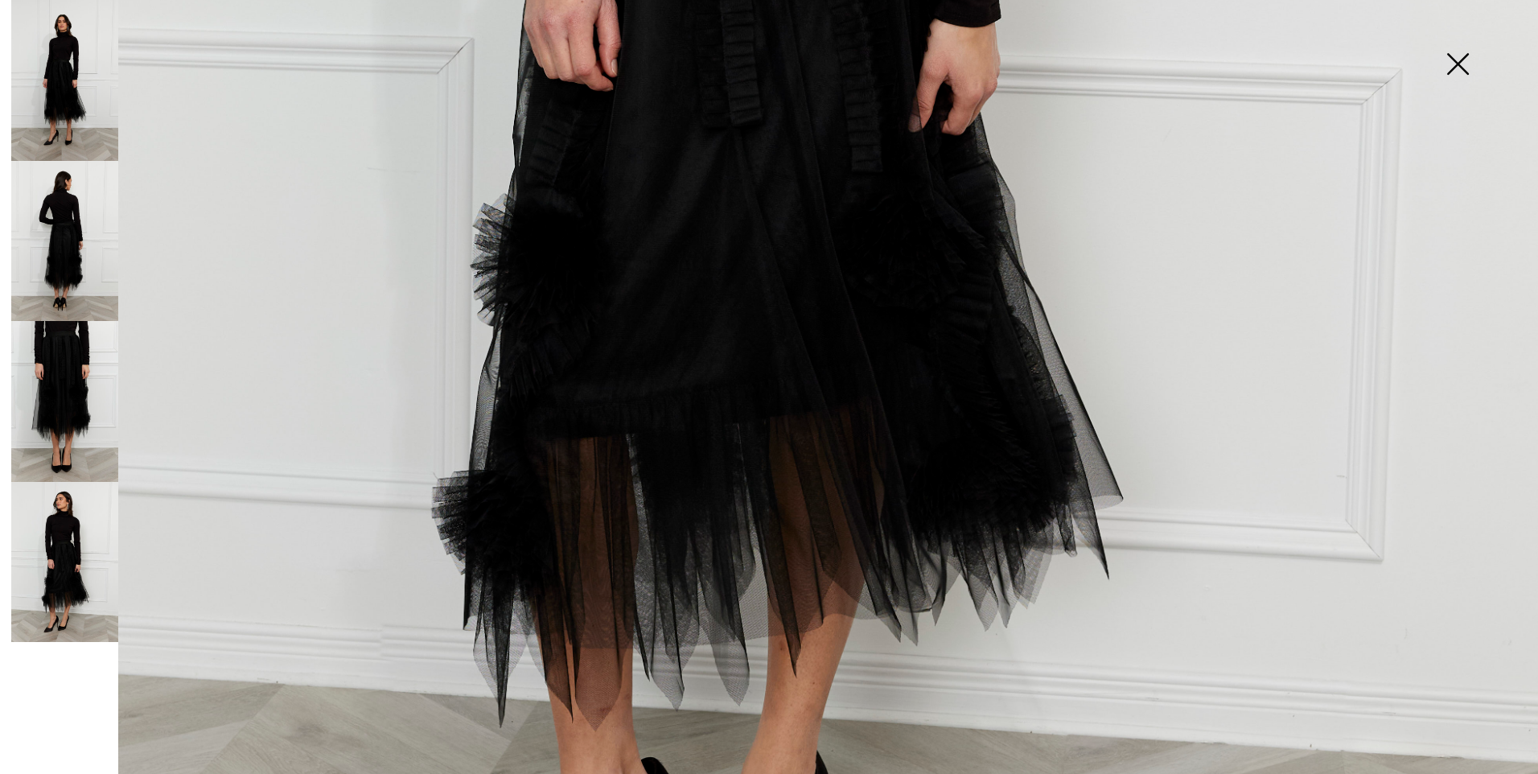
scroll to position [1180, 0]
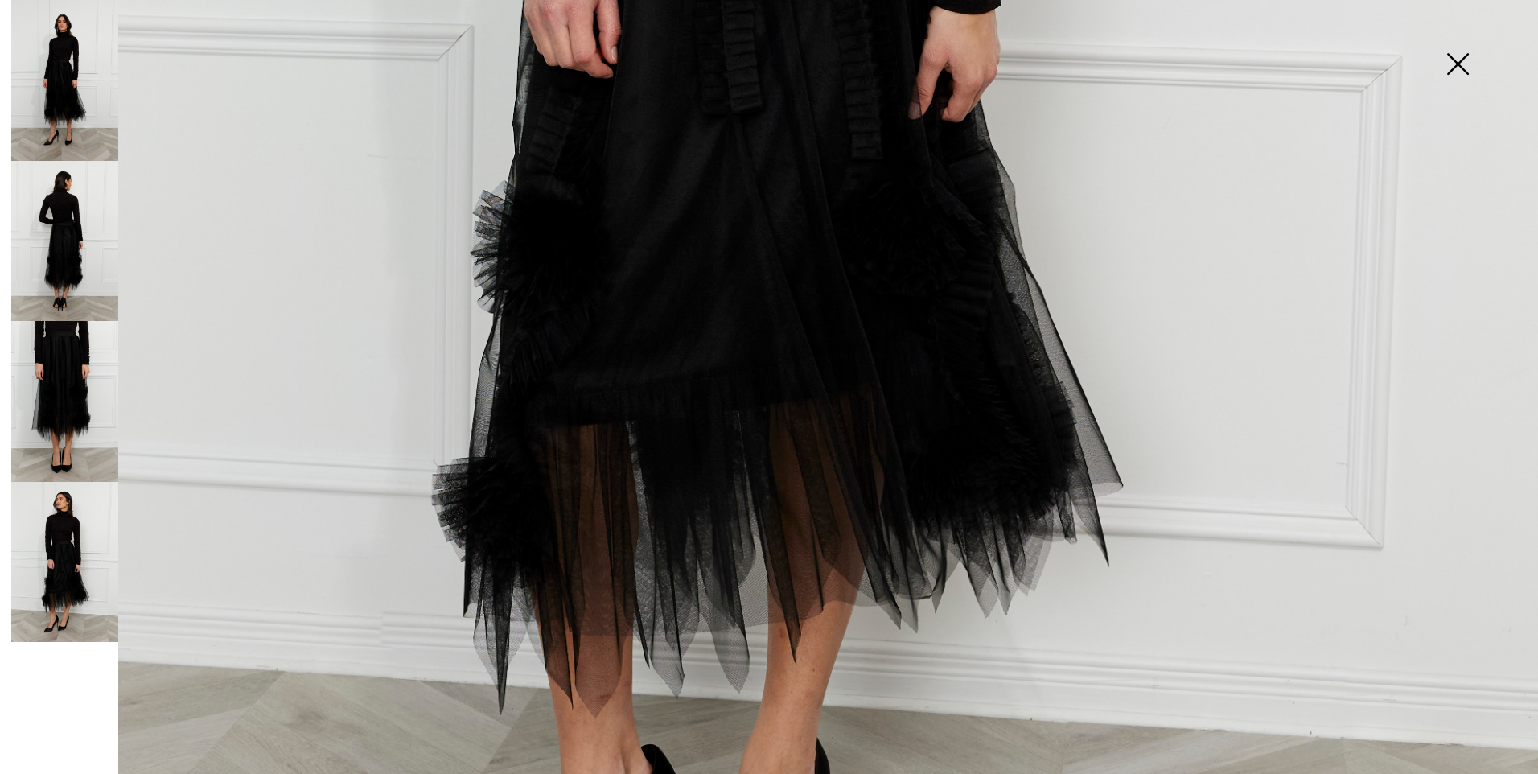
click at [68, 388] on img at bounding box center [64, 401] width 107 height 161
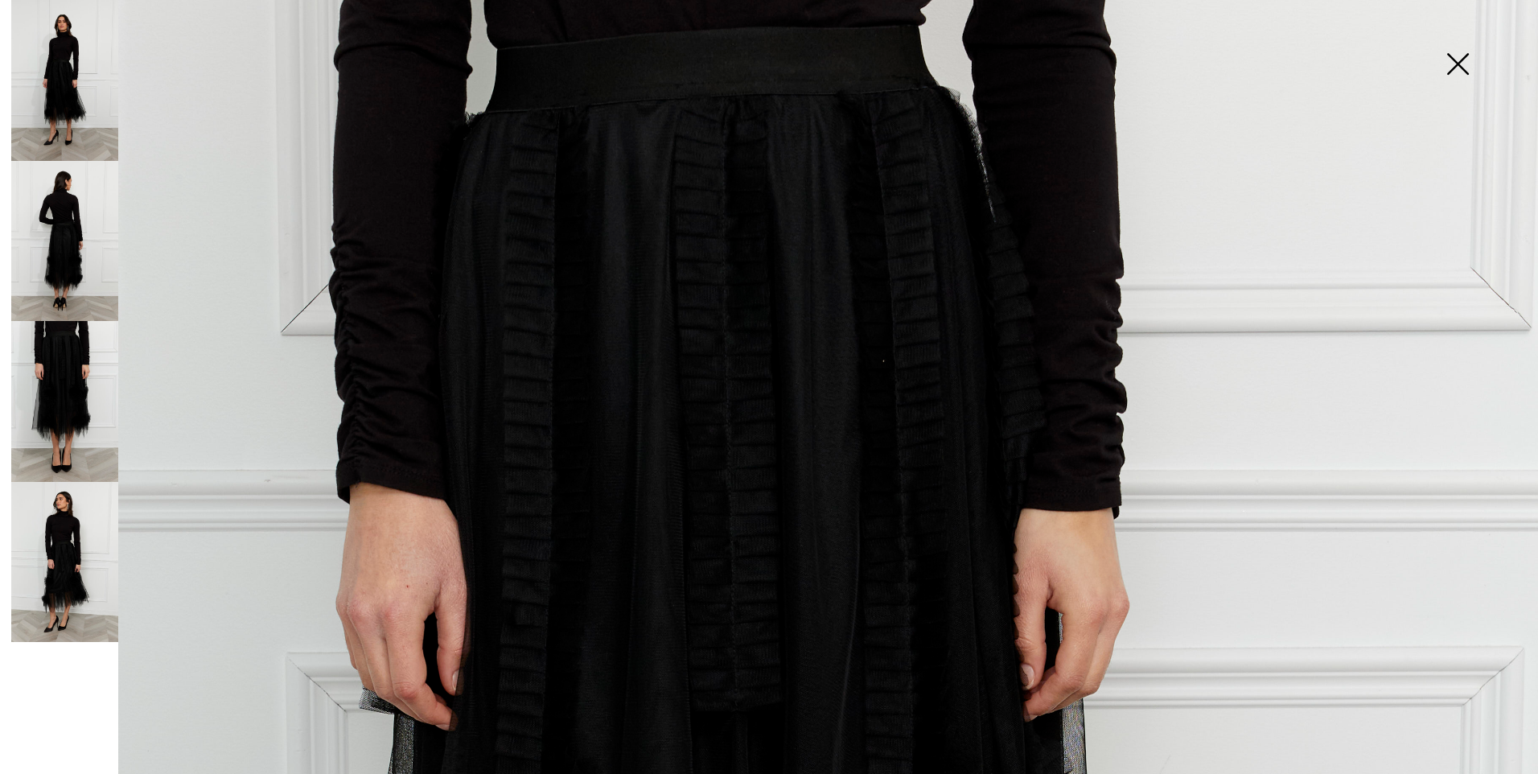
scroll to position [107, 0]
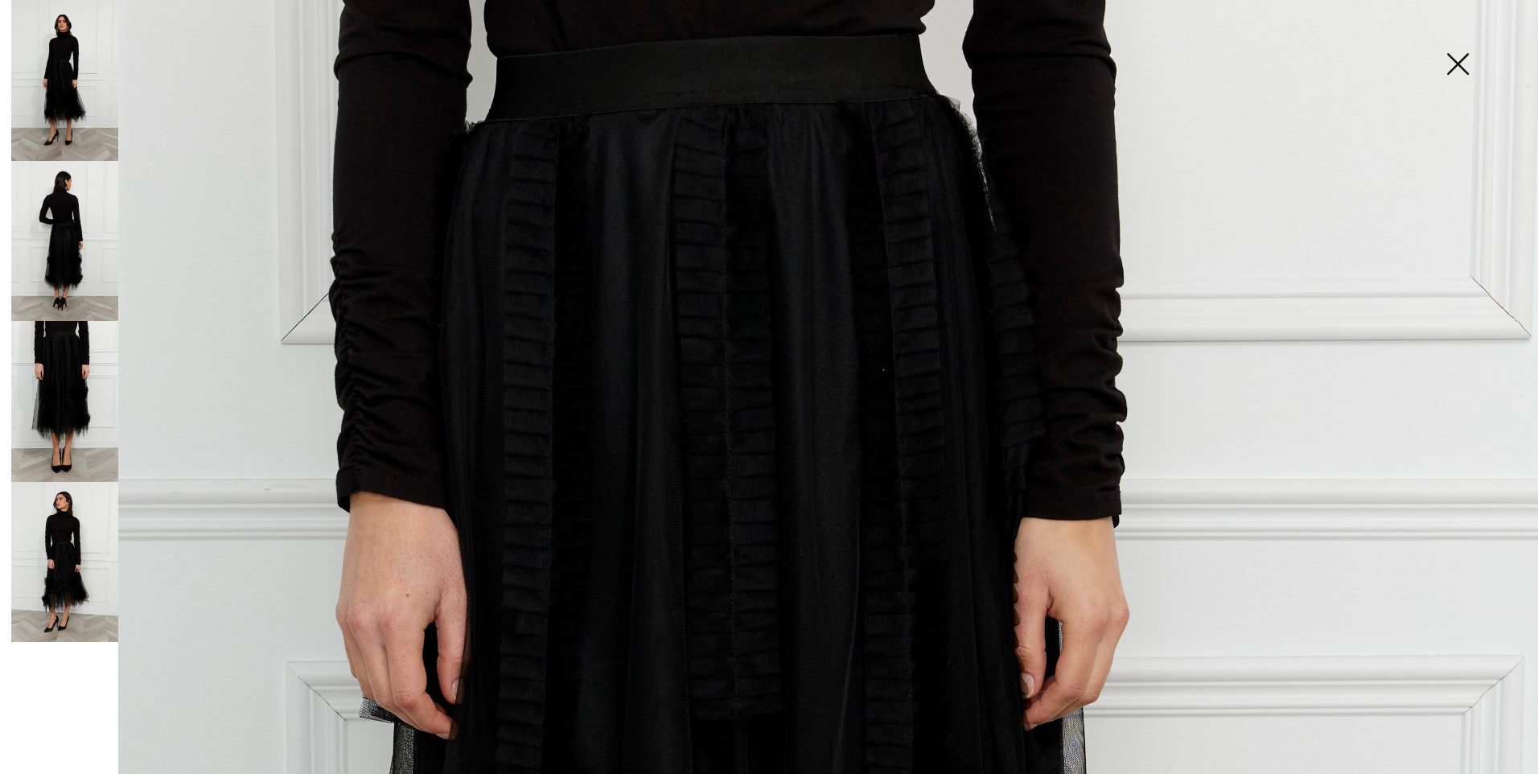
click at [68, 256] on img at bounding box center [64, 241] width 107 height 161
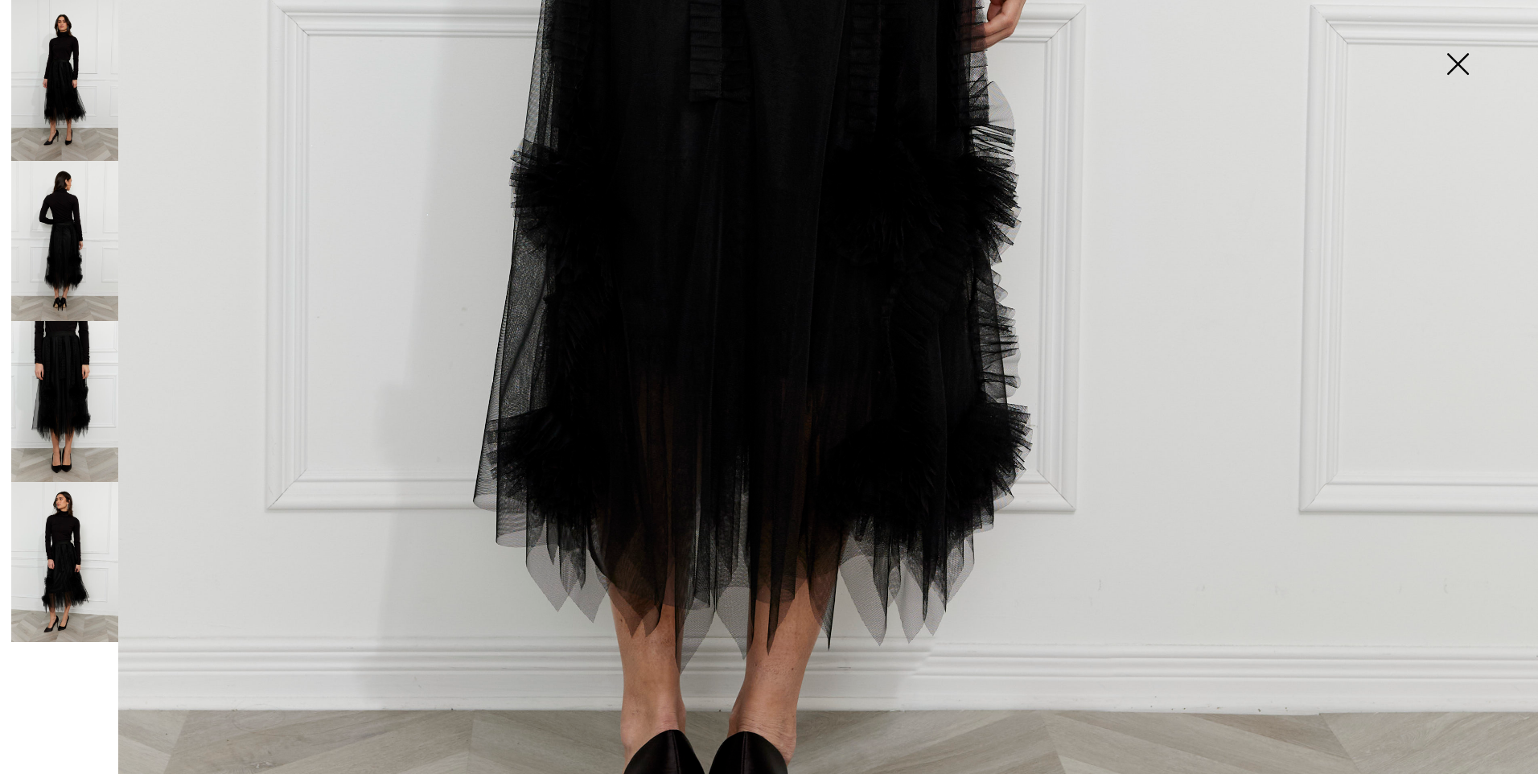
scroll to position [1261, 0]
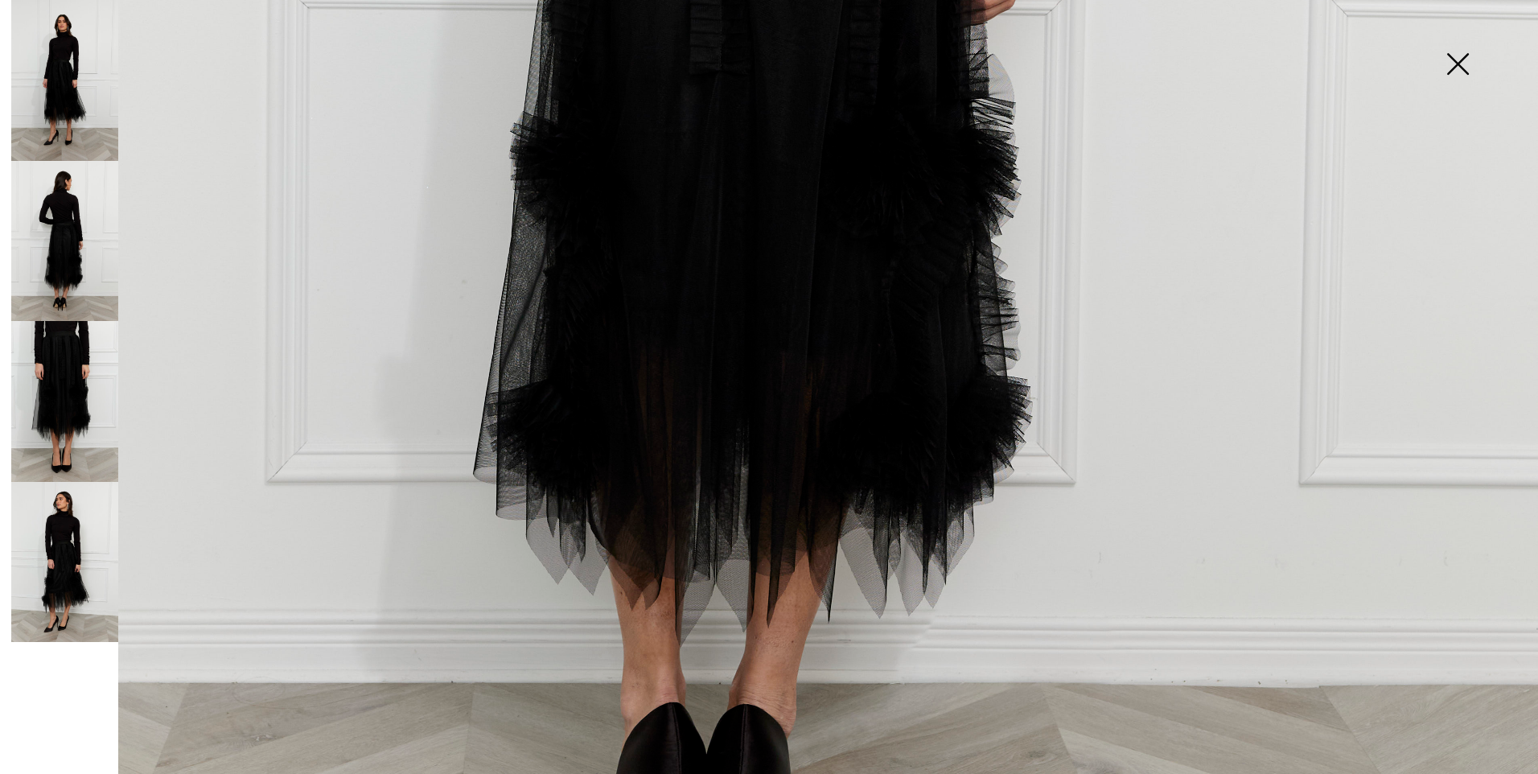
click at [66, 98] on img at bounding box center [64, 80] width 107 height 161
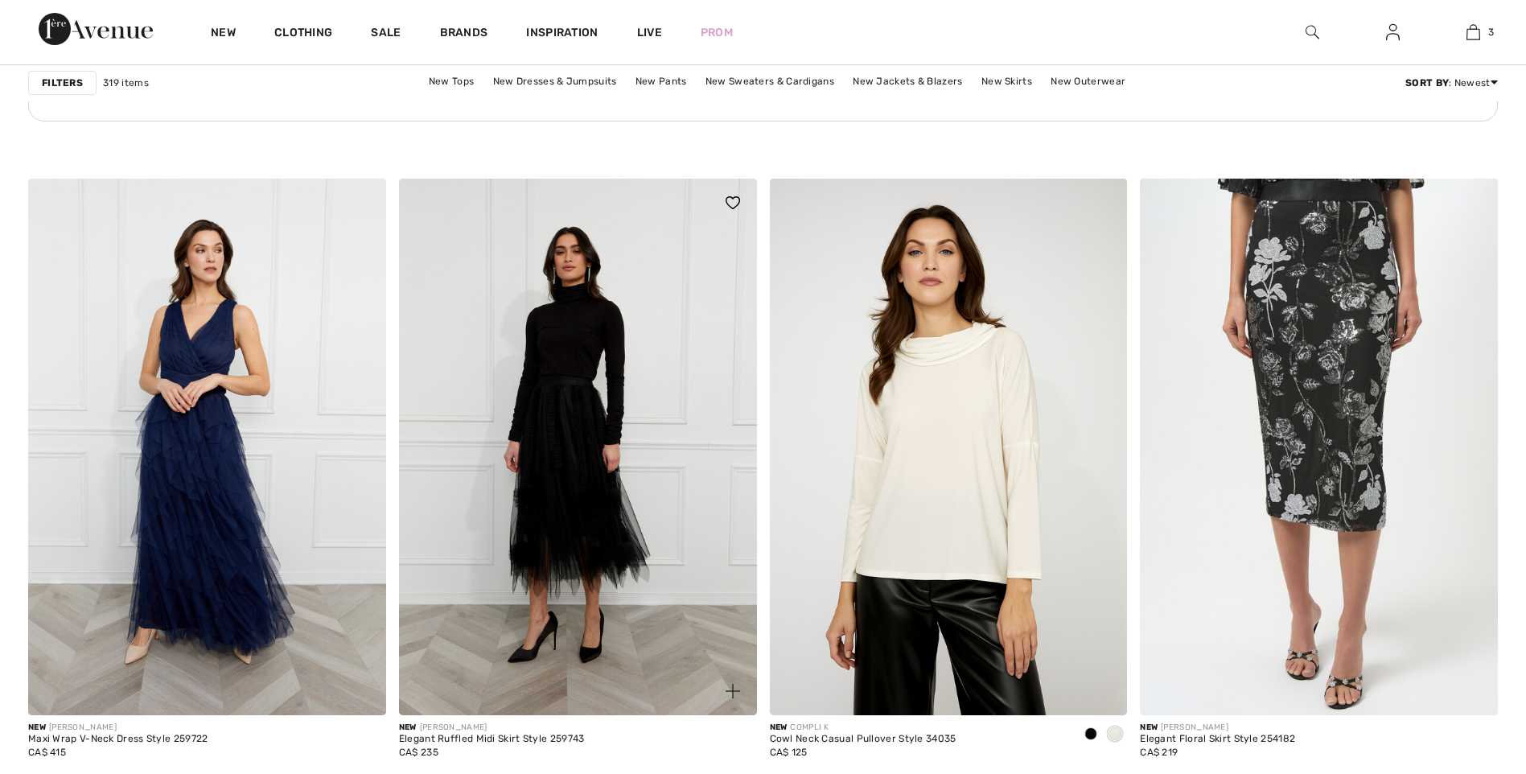
scroll to position [7562, 0]
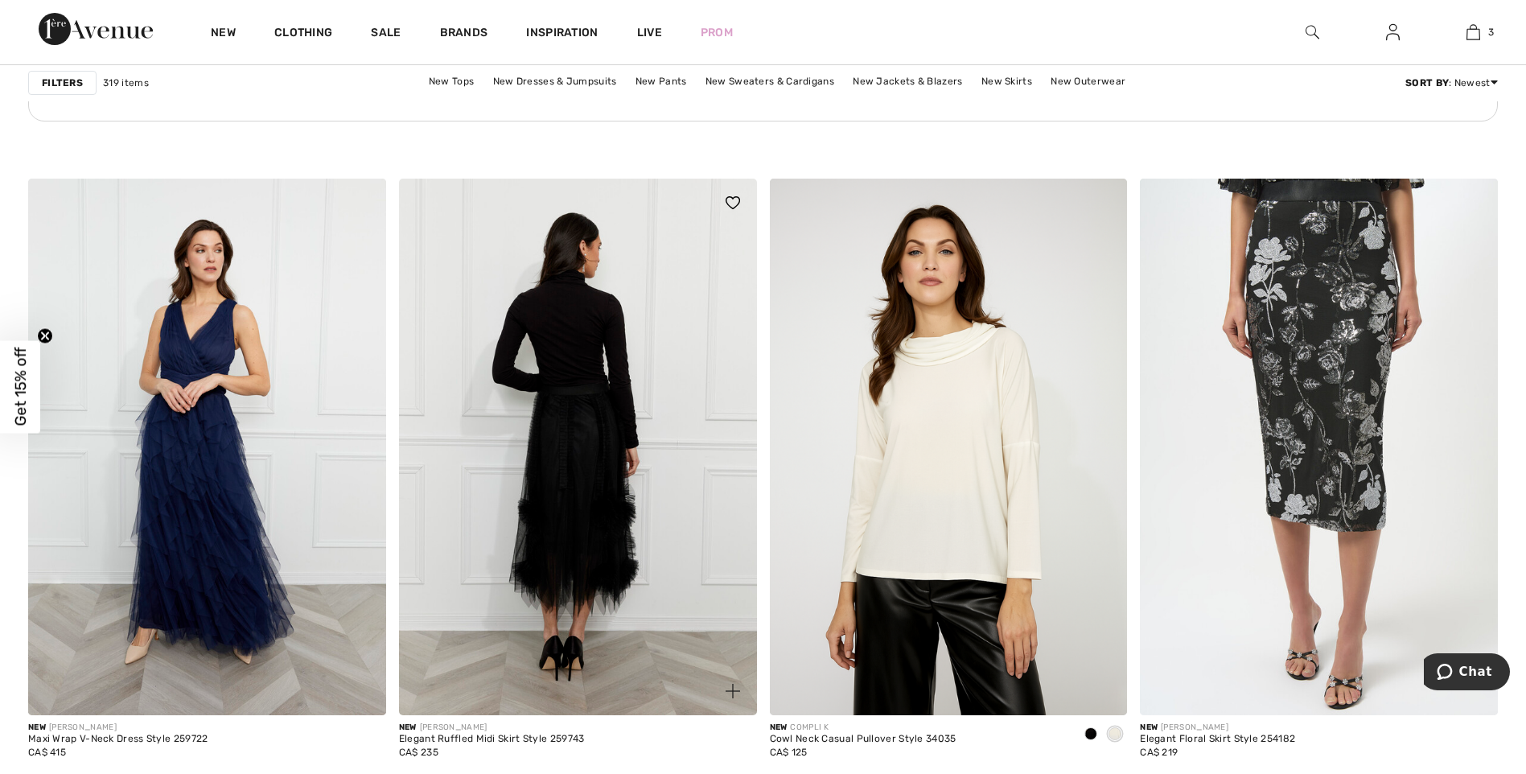
click at [557, 372] on img at bounding box center [578, 447] width 358 height 537
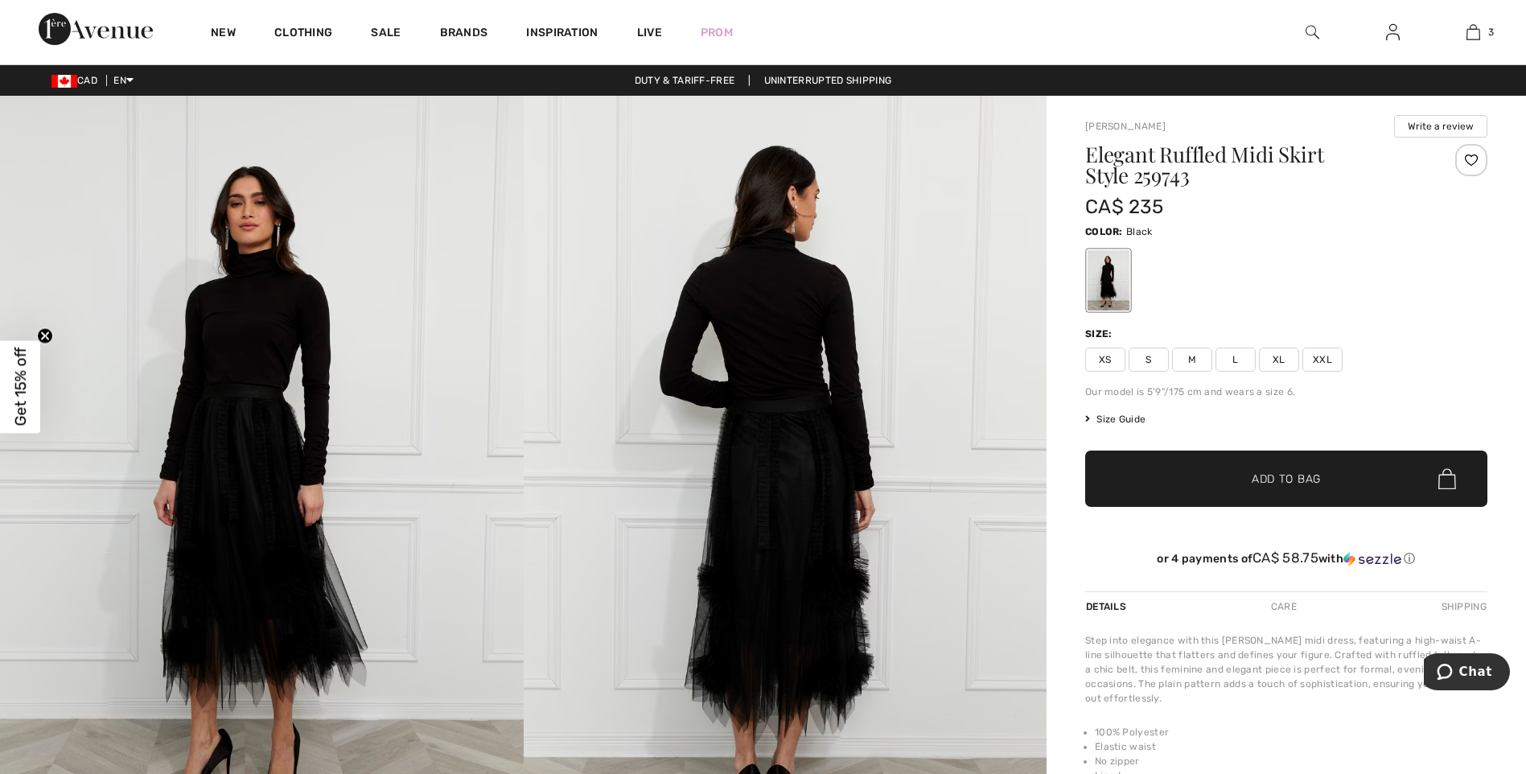
click at [1129, 417] on span "Size Guide" at bounding box center [1115, 419] width 60 height 14
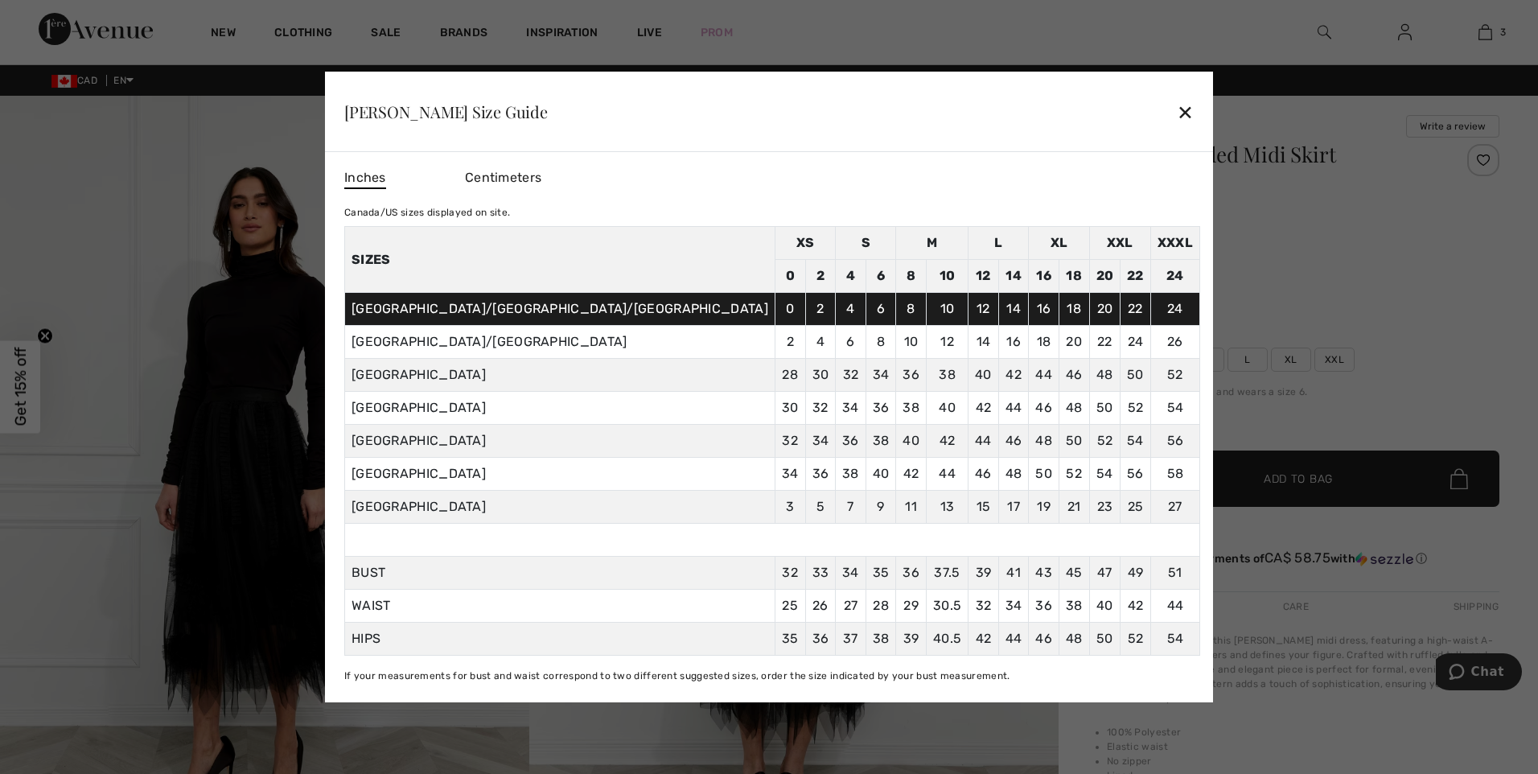
click at [1177, 115] on div "✕" at bounding box center [1185, 112] width 17 height 34
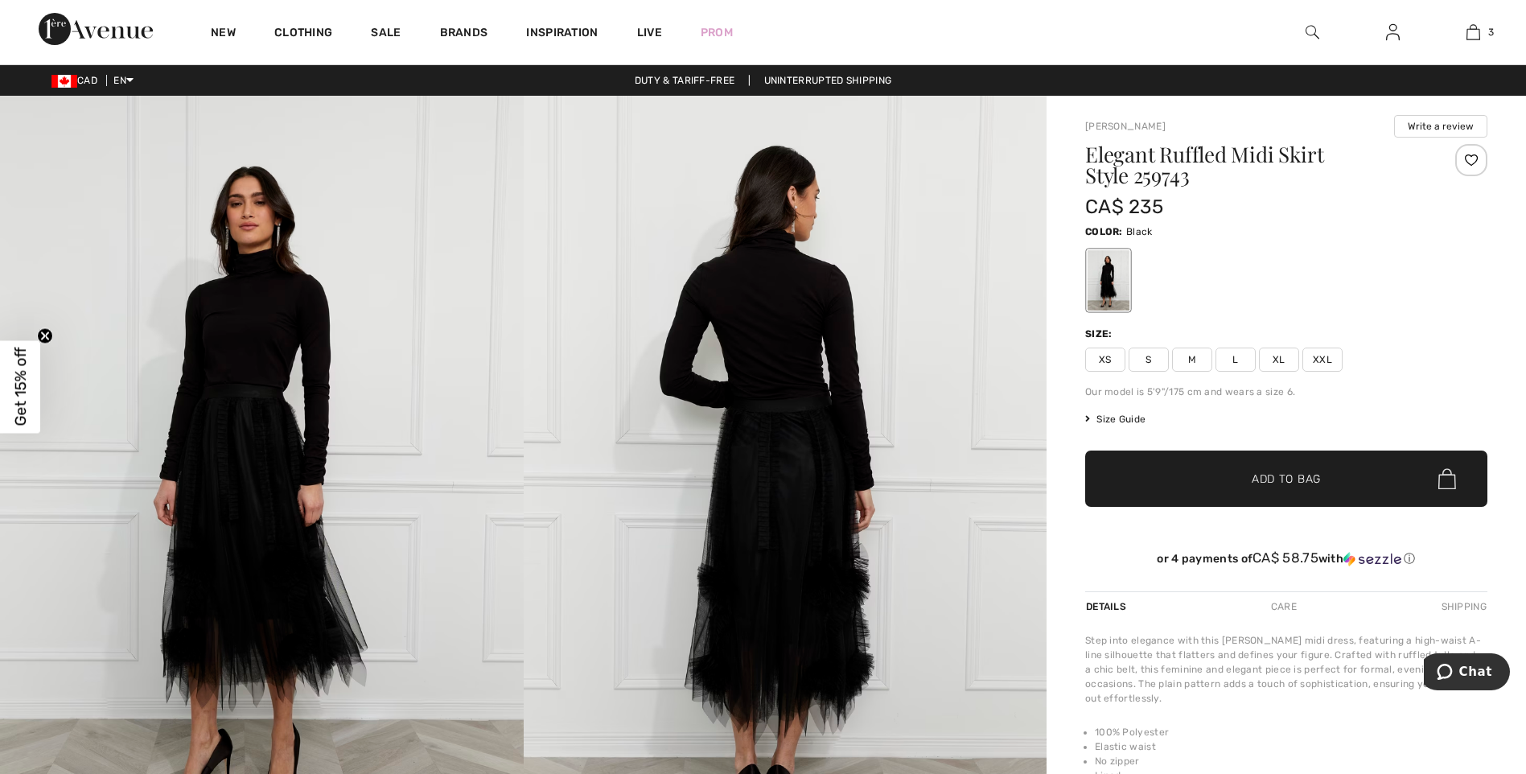
click at [1151, 361] on span "S" at bounding box center [1149, 360] width 40 height 24
click at [1124, 422] on span "Size Guide" at bounding box center [1115, 419] width 60 height 14
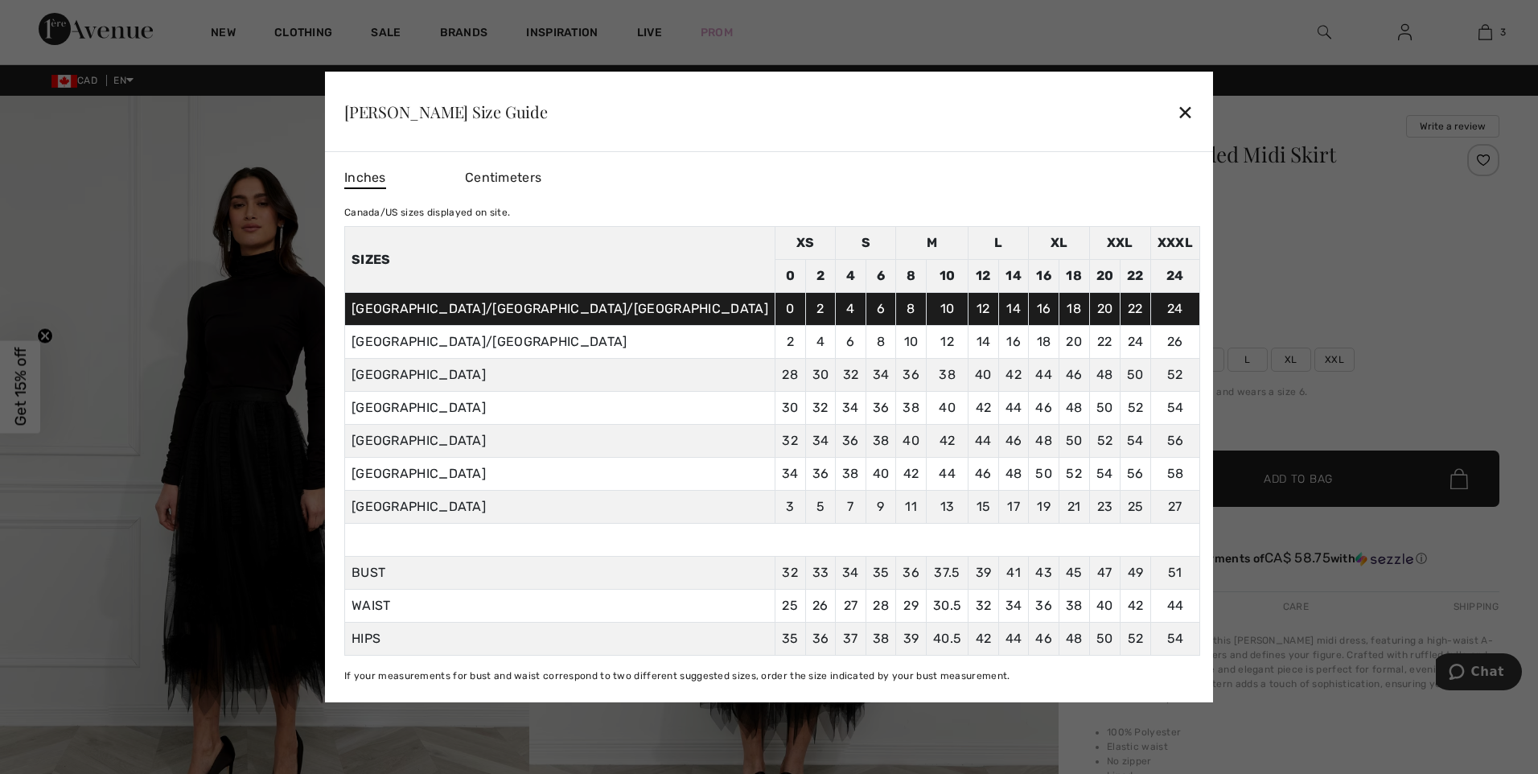
click at [1177, 111] on div "✕" at bounding box center [1185, 112] width 17 height 34
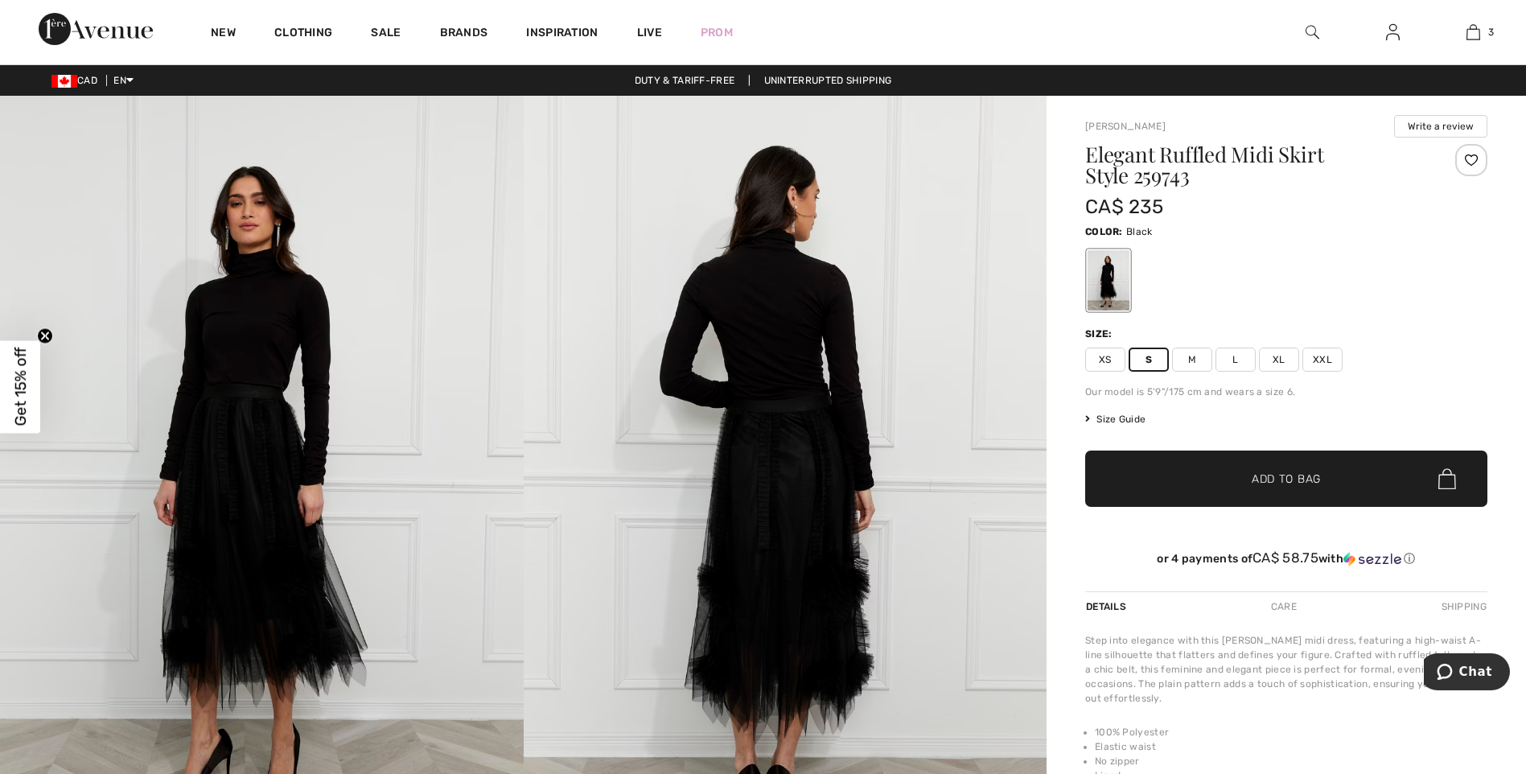
click at [1273, 480] on span "Add to Bag" at bounding box center [1286, 479] width 69 height 17
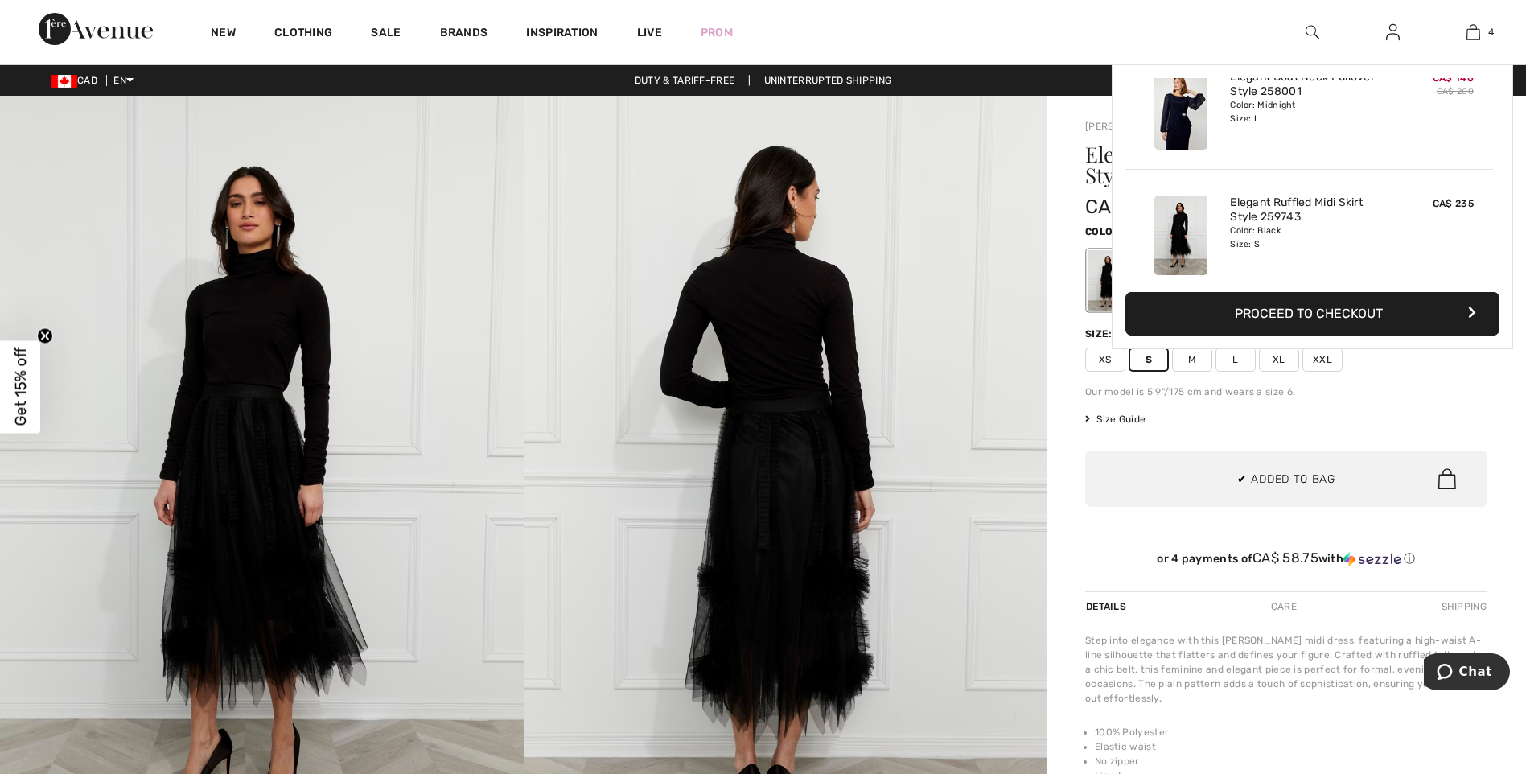
scroll to position [301, 0]
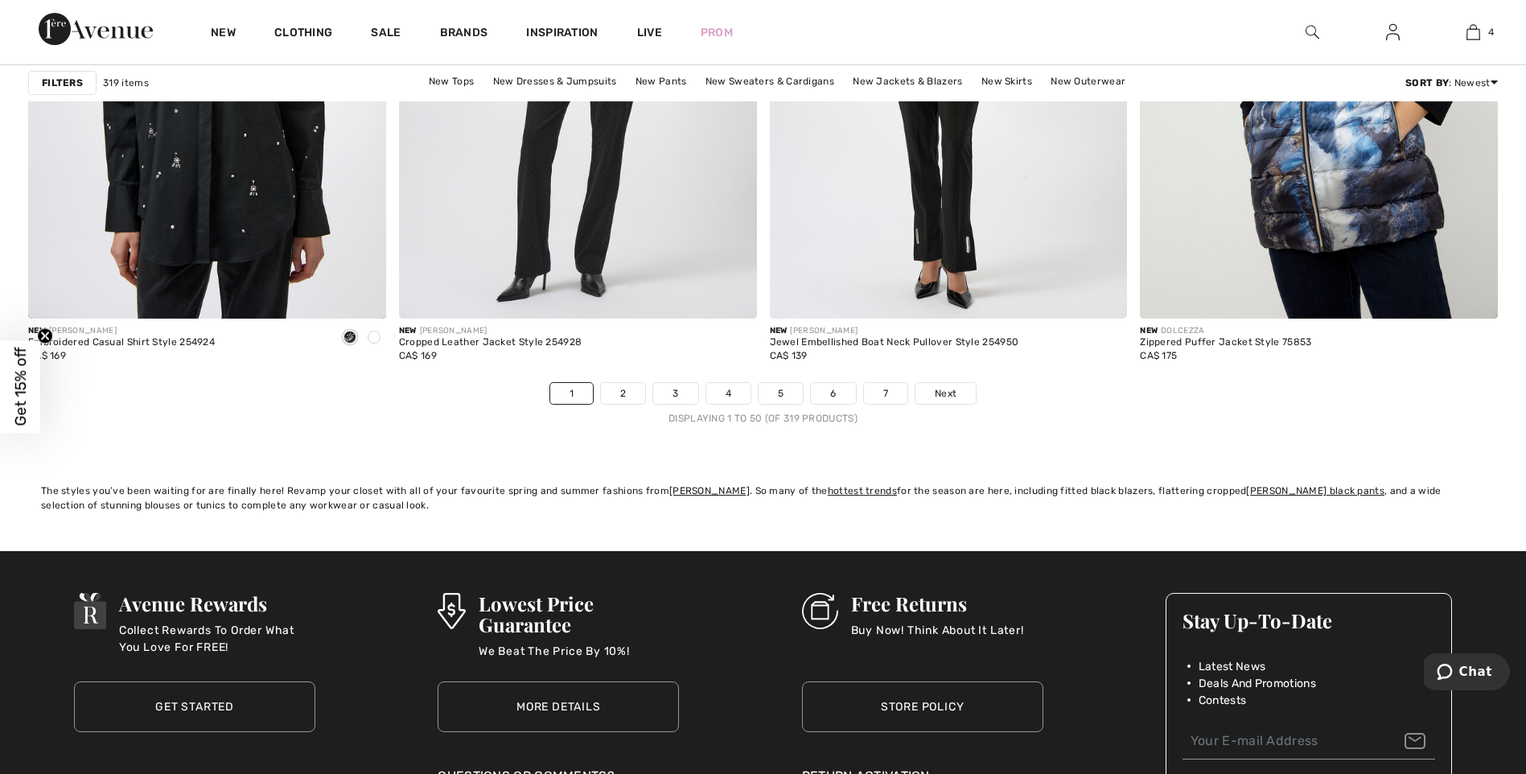
scroll to position [9197, 0]
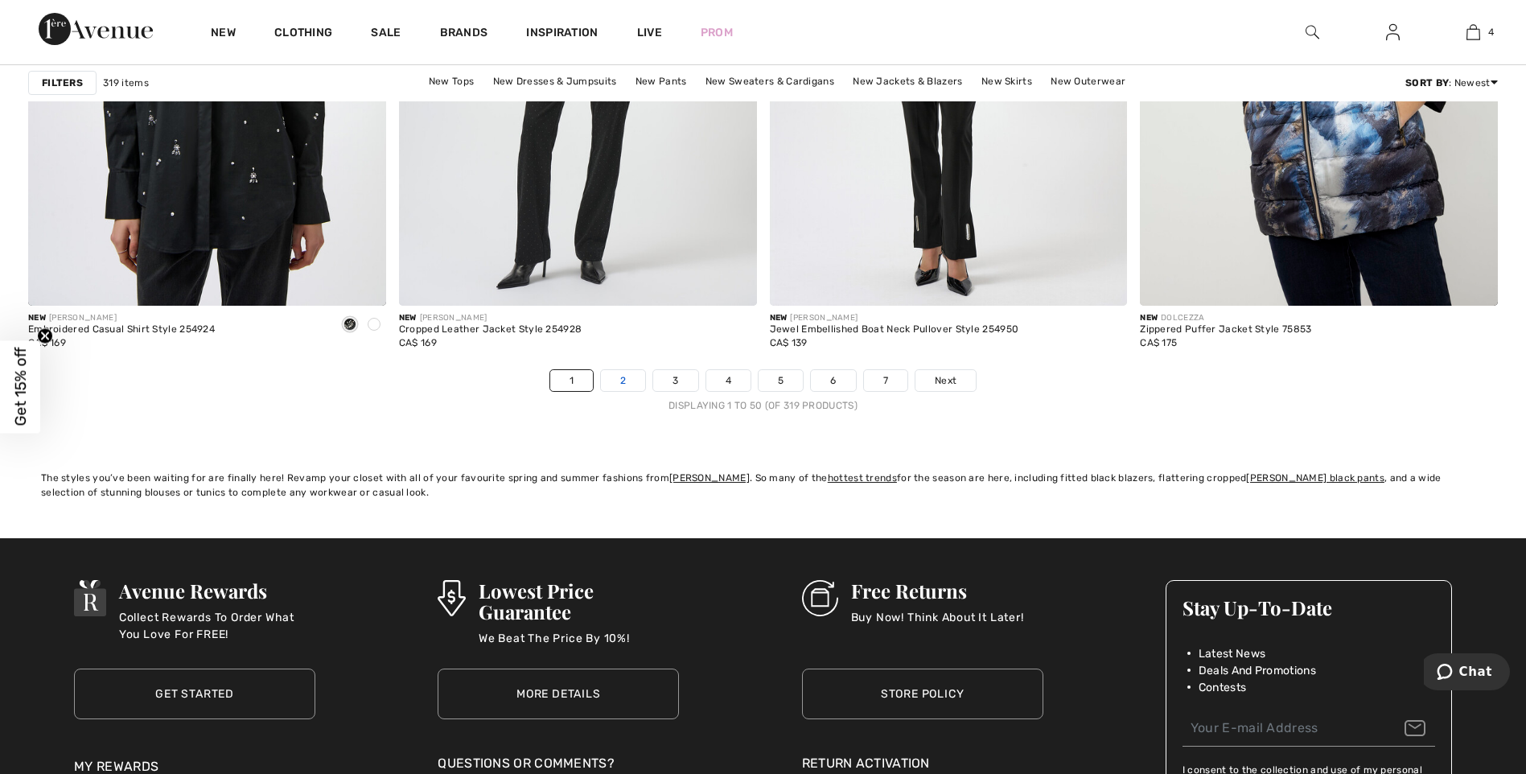
click at [621, 380] on link "2" at bounding box center [623, 380] width 44 height 21
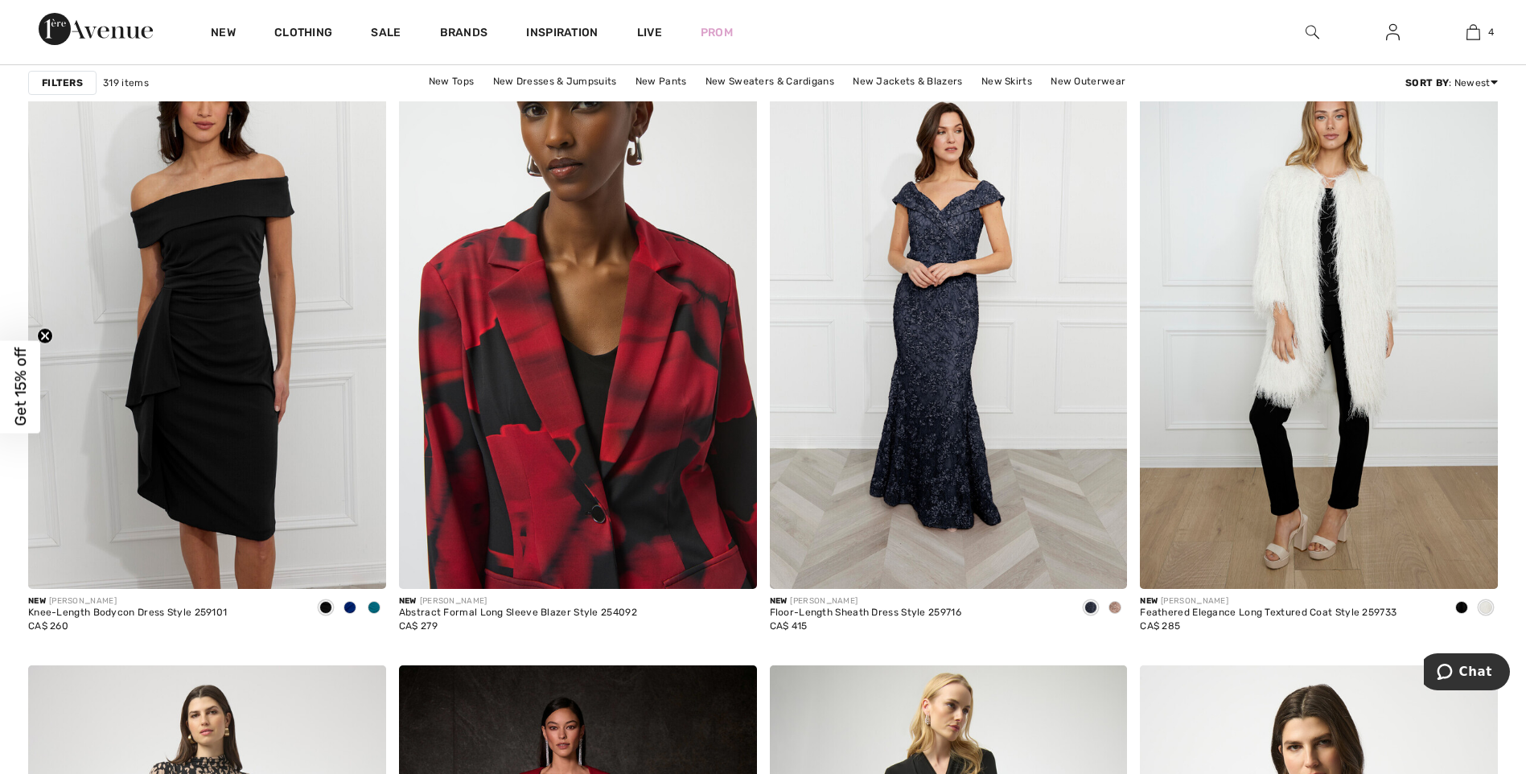
scroll to position [2896, 0]
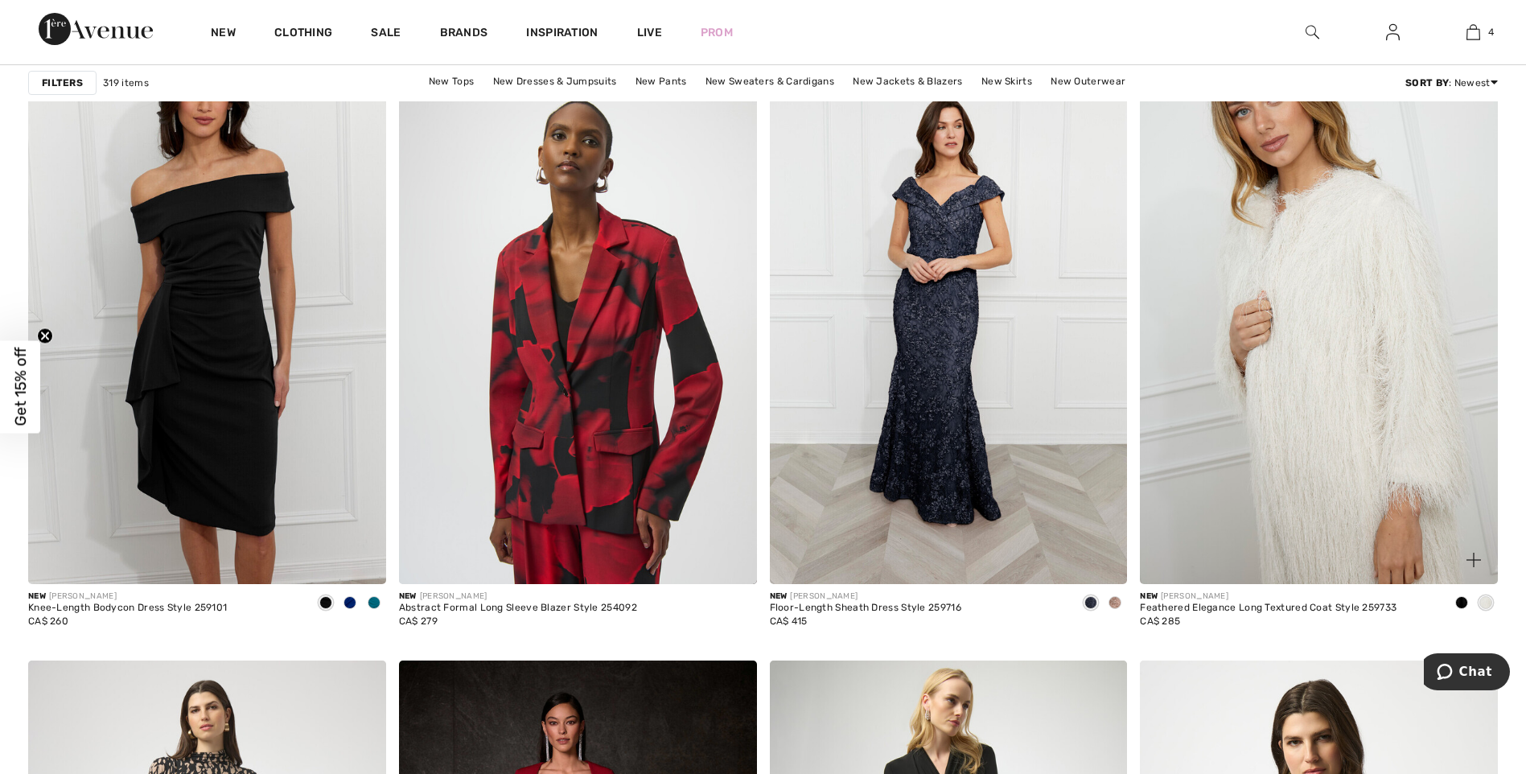
click at [1285, 260] on img at bounding box center [1319, 315] width 358 height 537
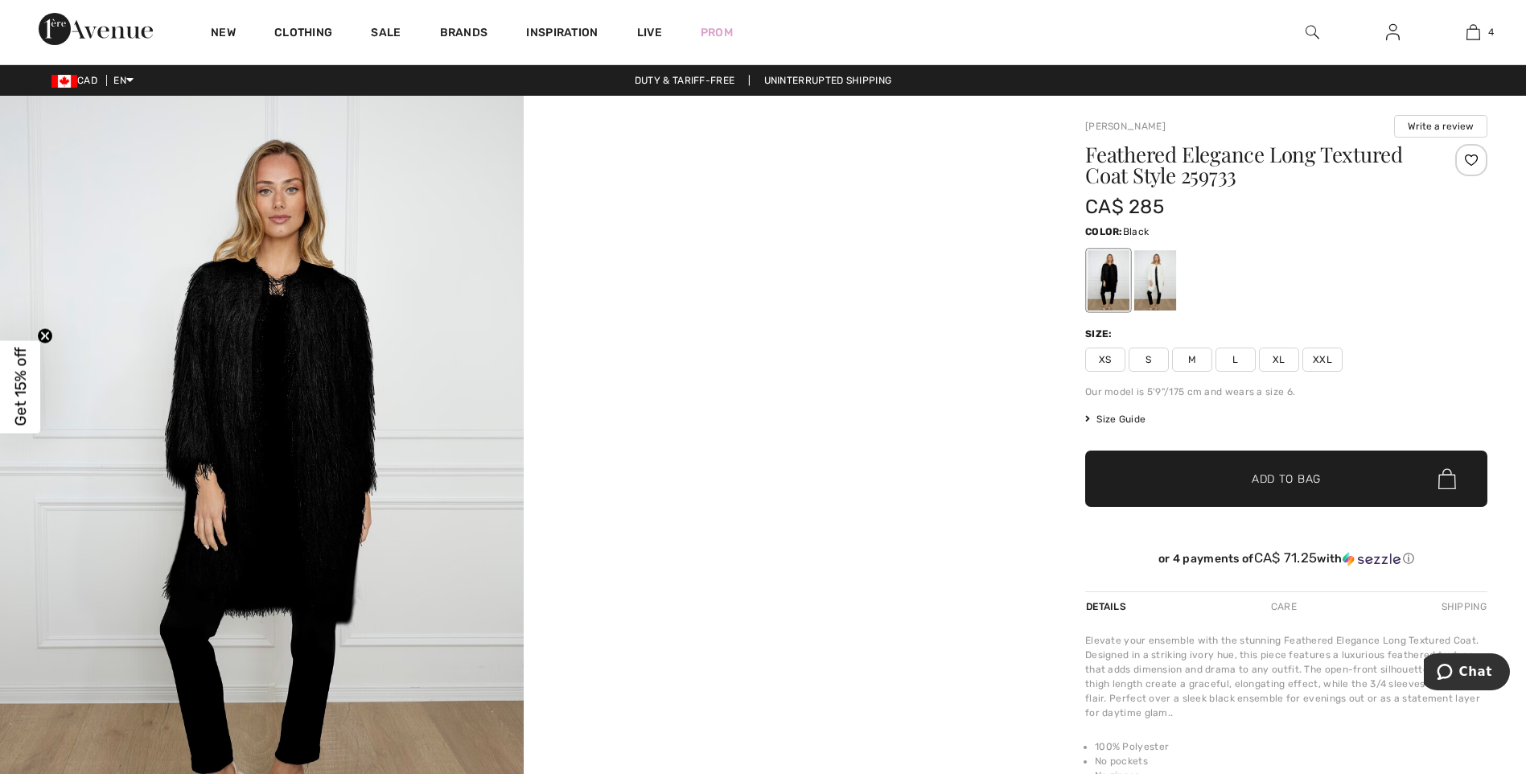
click at [1105, 281] on div at bounding box center [1109, 280] width 42 height 60
click at [1154, 281] on div at bounding box center [1155, 280] width 42 height 60
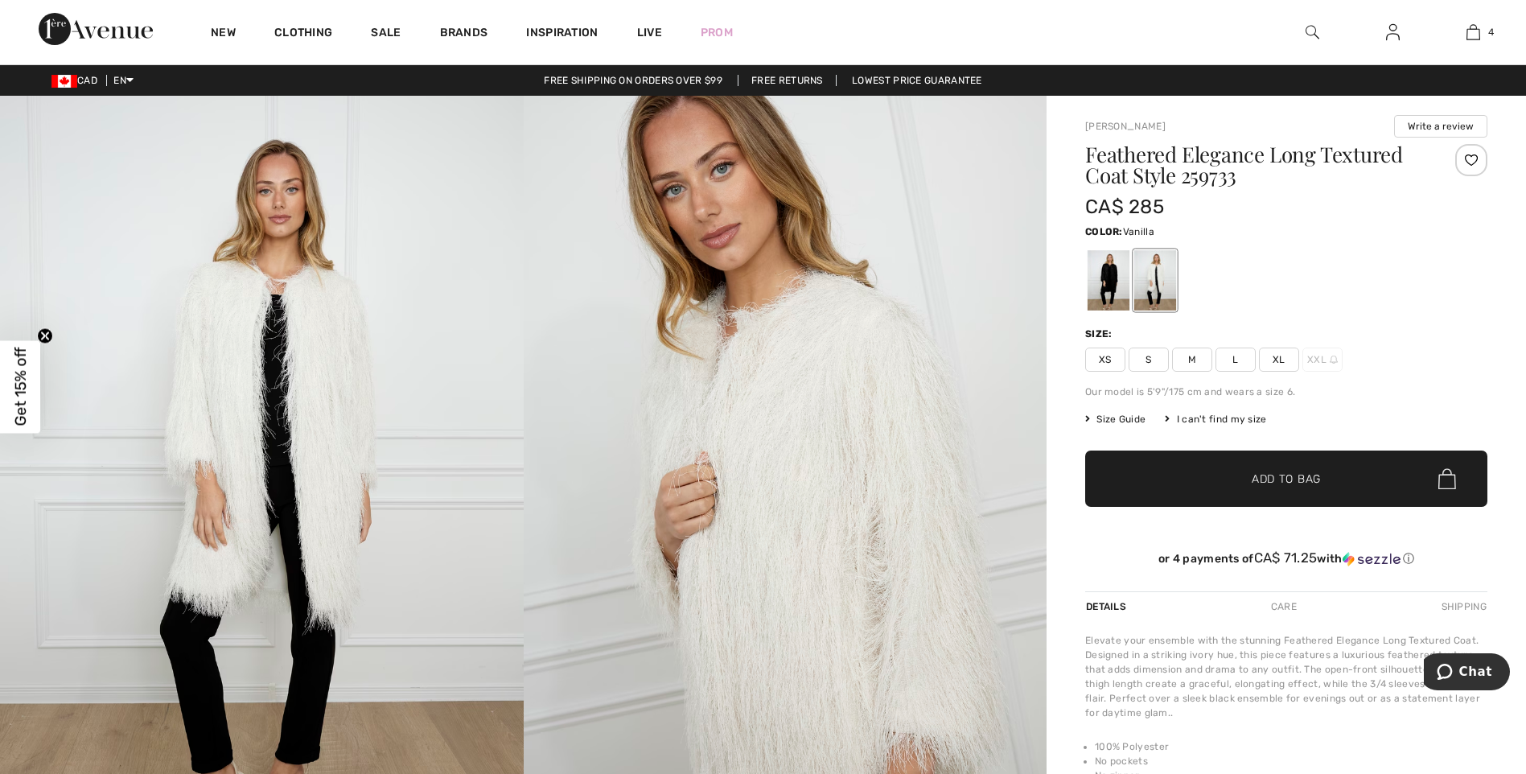
click at [785, 426] on img at bounding box center [786, 488] width 524 height 785
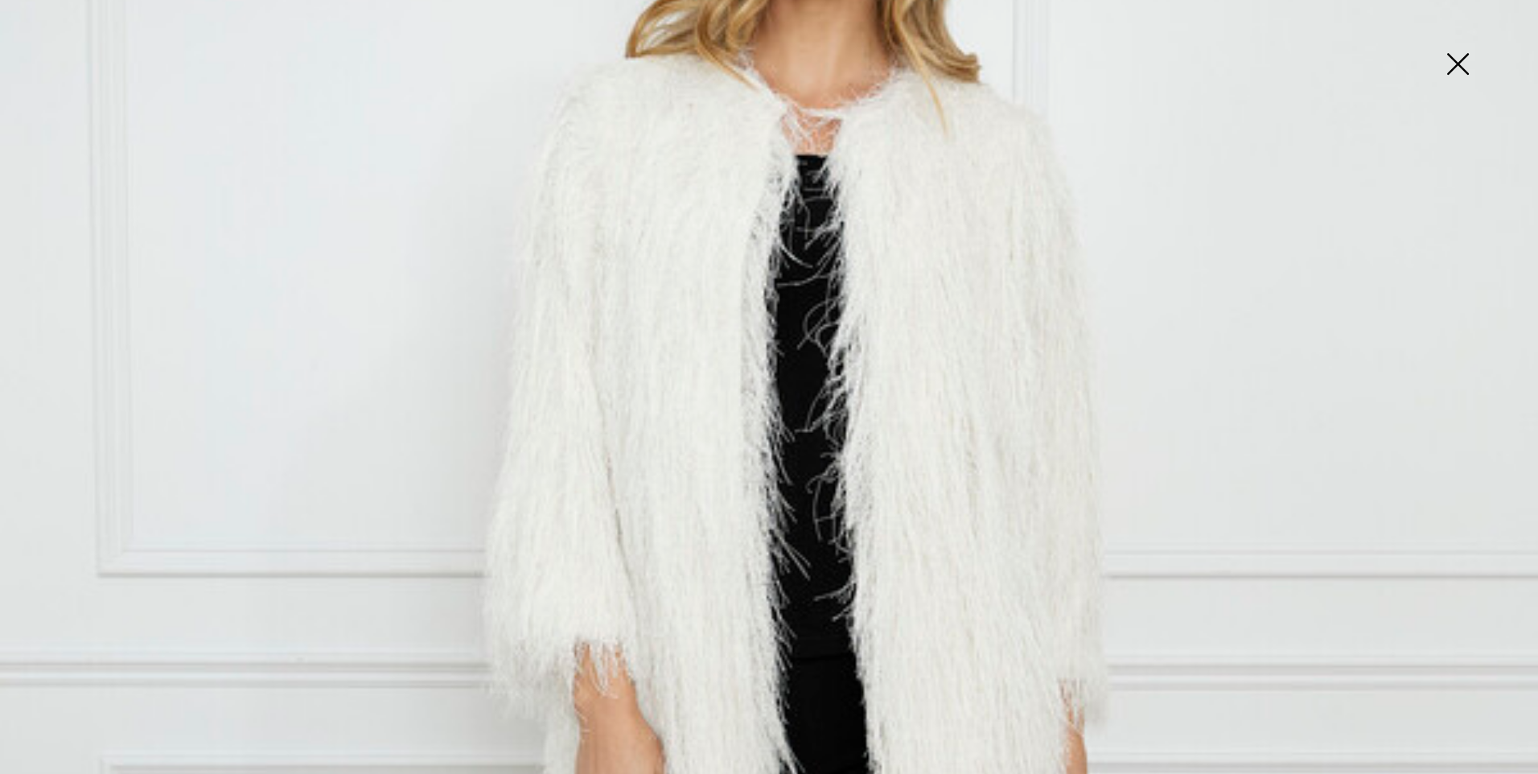
scroll to position [241, 0]
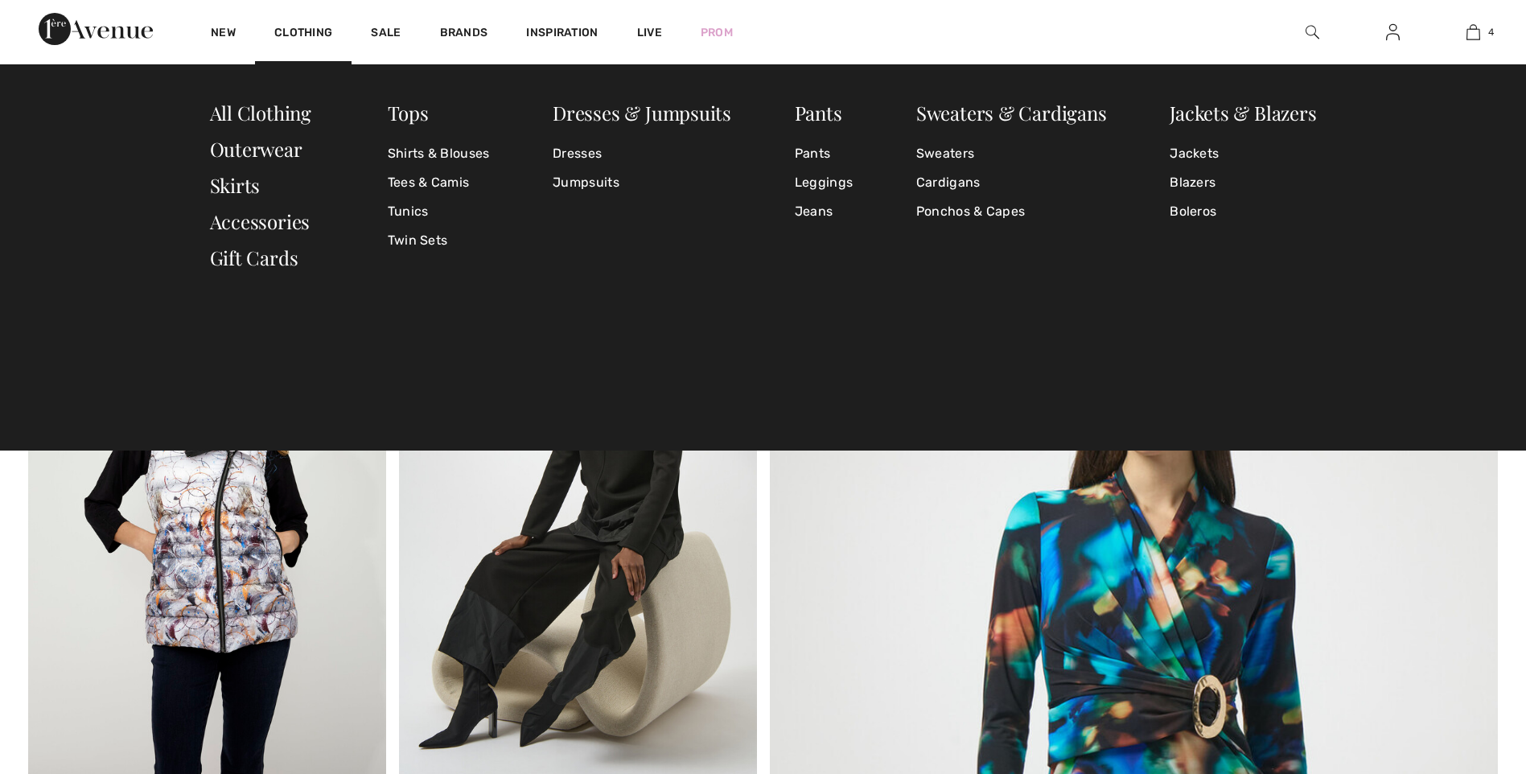
checkbox input "true"
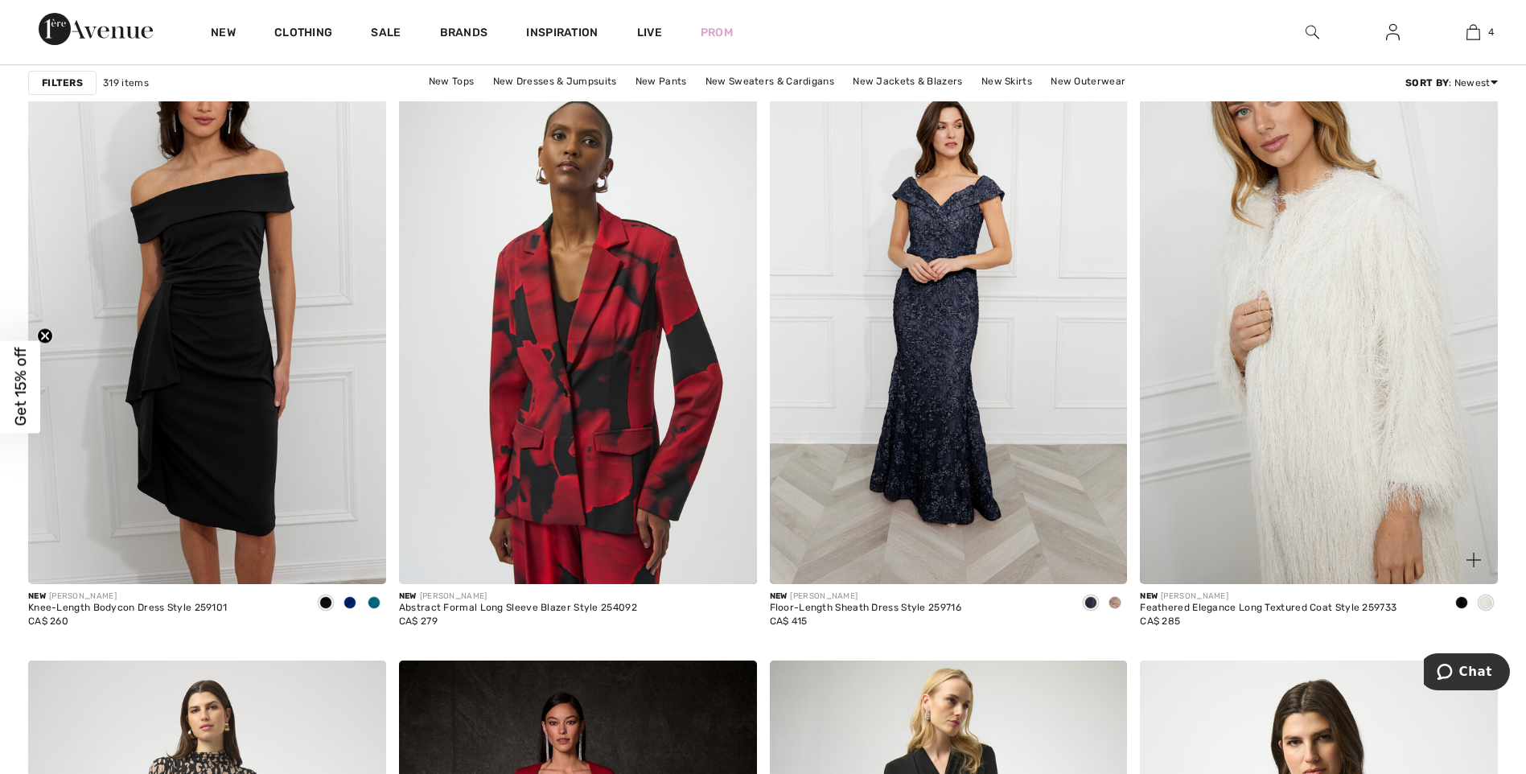
click at [1351, 310] on img at bounding box center [1319, 315] width 358 height 537
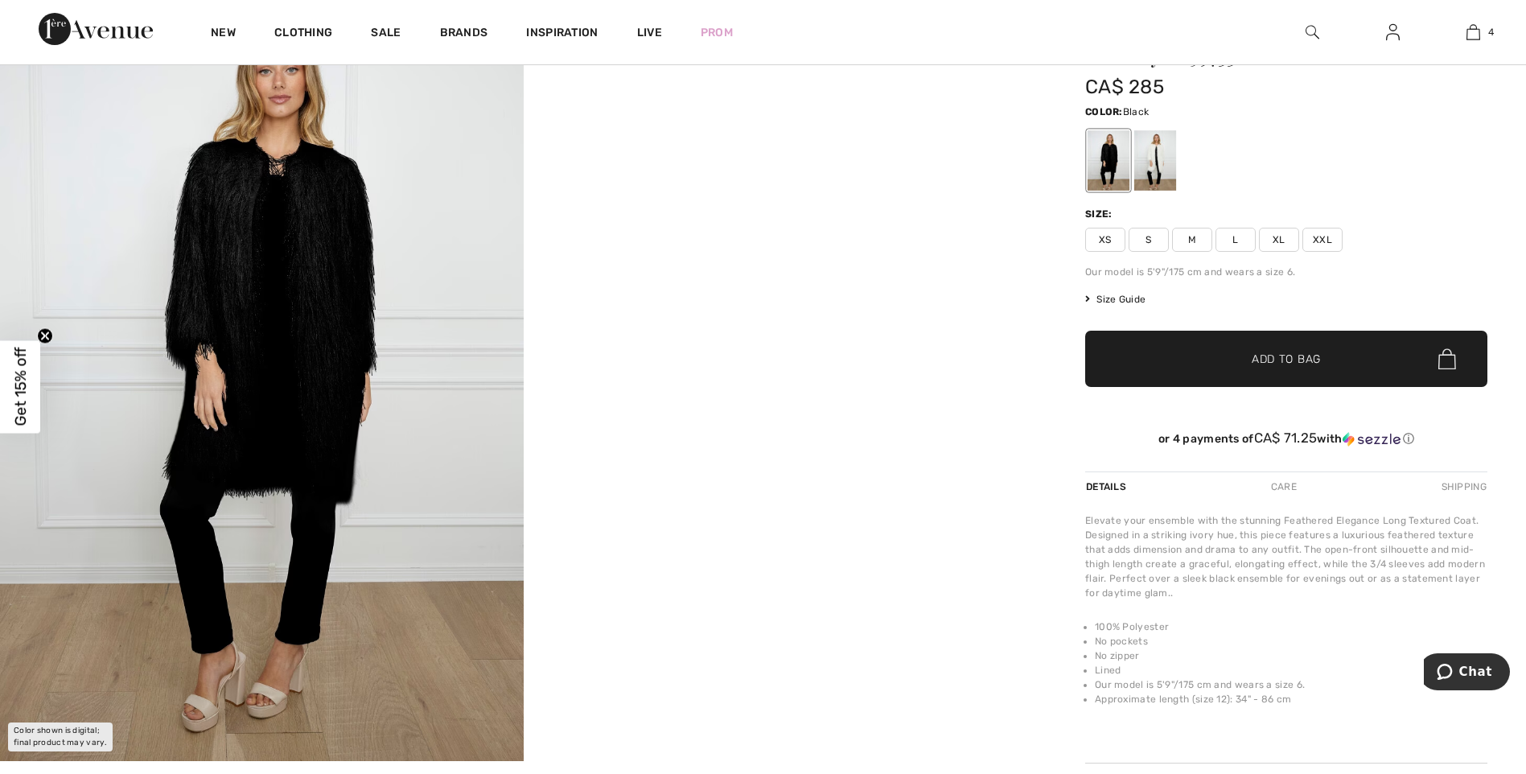
scroll to position [134, 0]
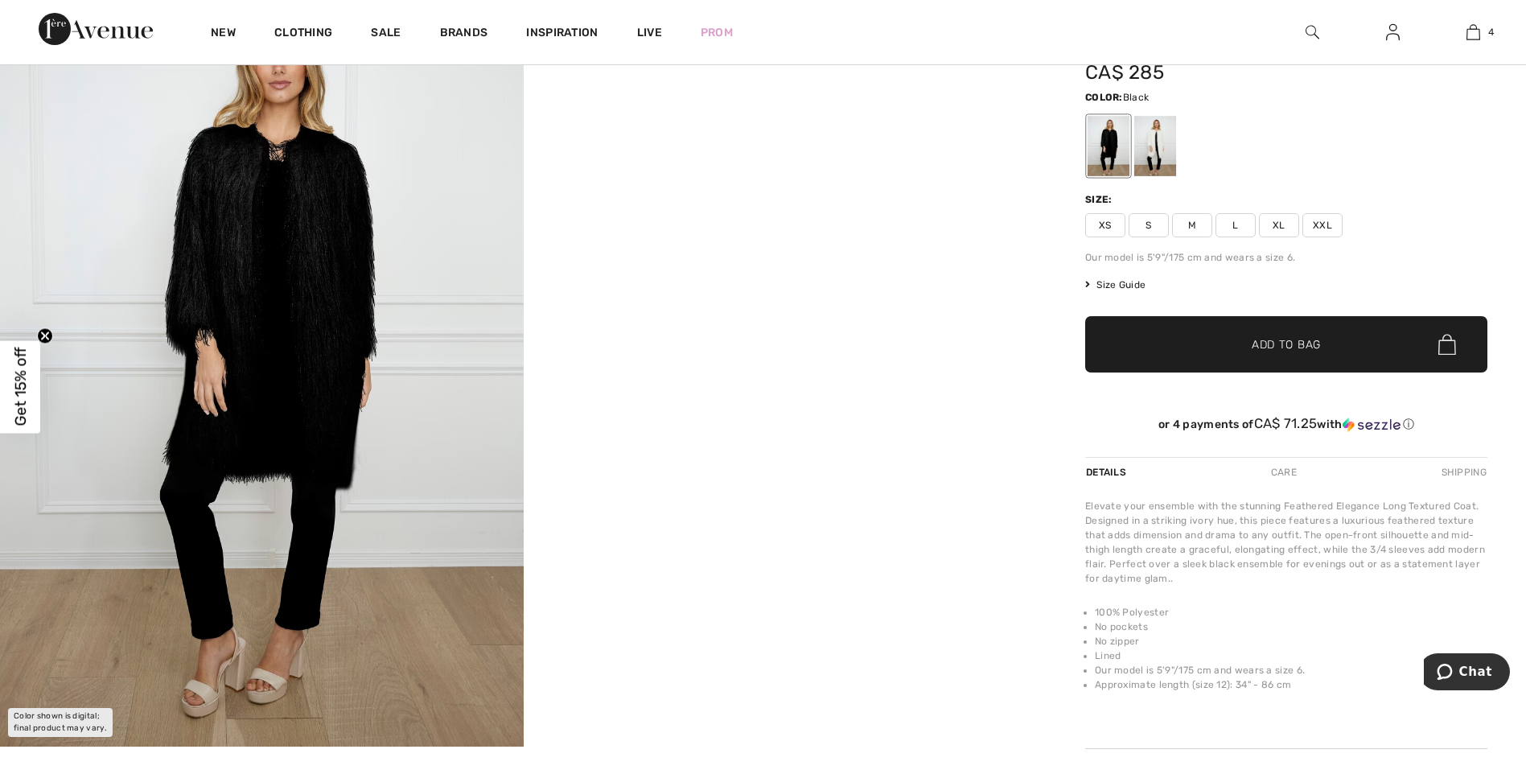
click at [1122, 286] on span "Size Guide" at bounding box center [1115, 285] width 60 height 14
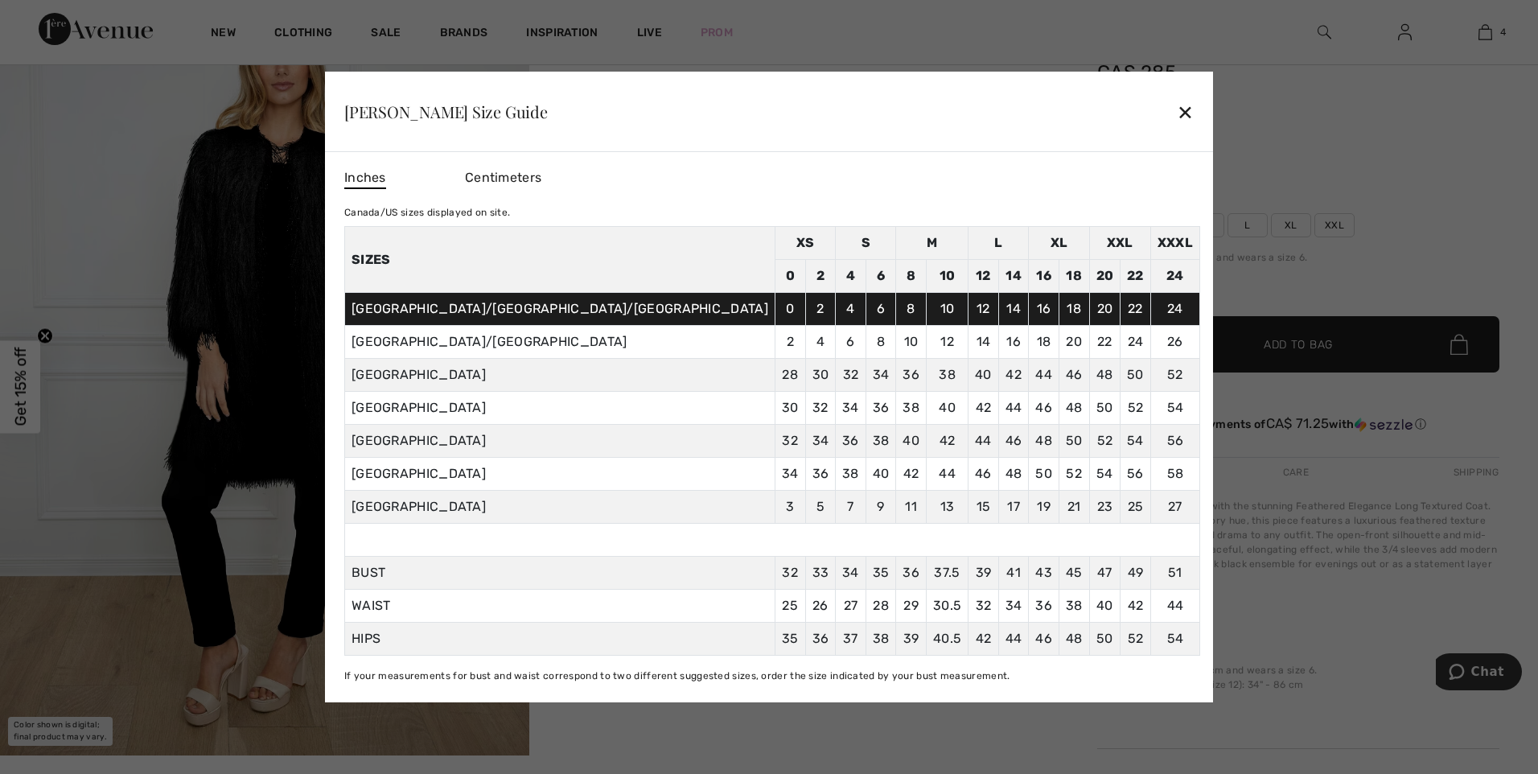
click at [1177, 113] on div "✕" at bounding box center [1185, 112] width 17 height 34
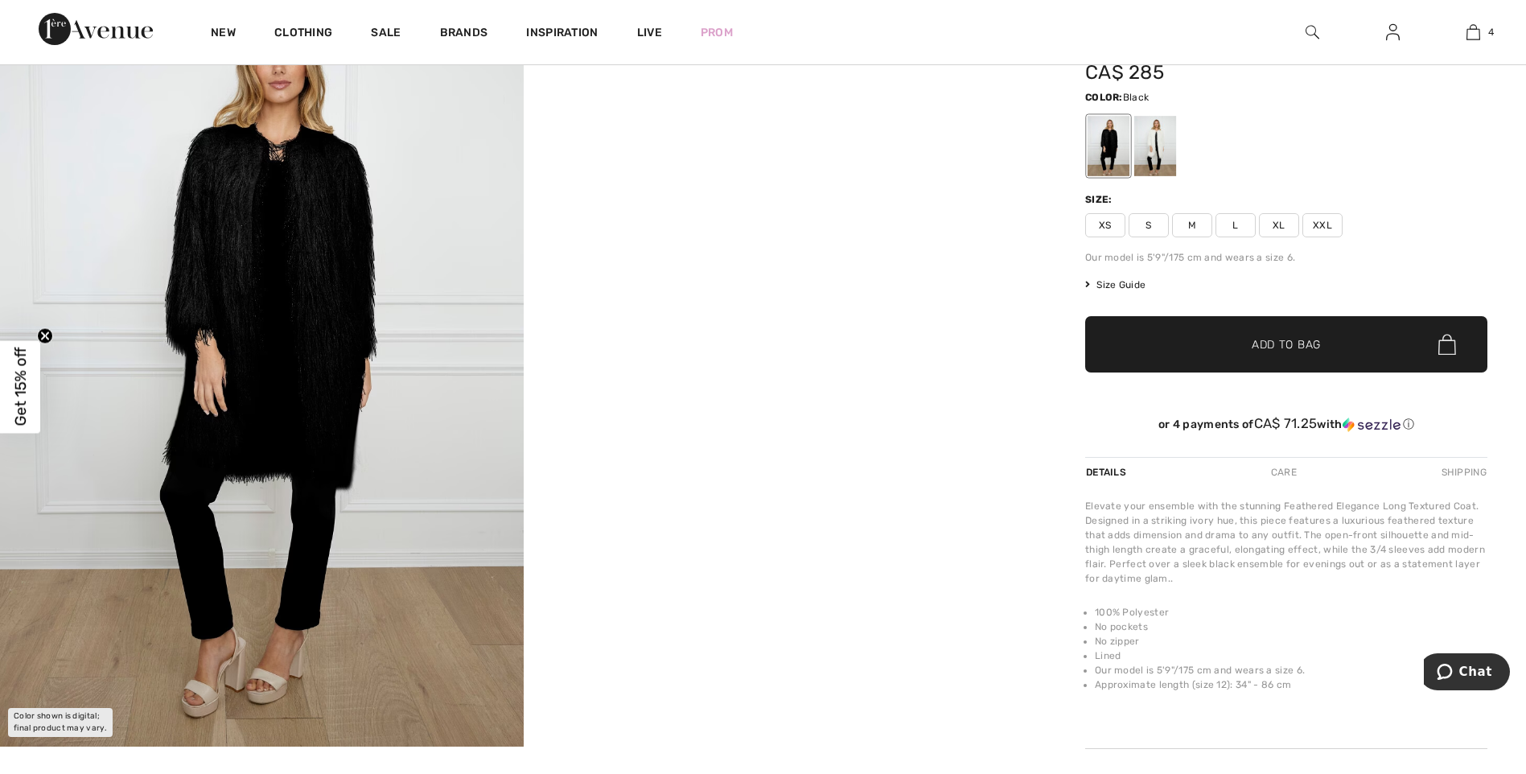
click at [1228, 226] on span "L" at bounding box center [1235, 225] width 40 height 24
click at [1272, 345] on span "Add to Bag" at bounding box center [1286, 344] width 69 height 17
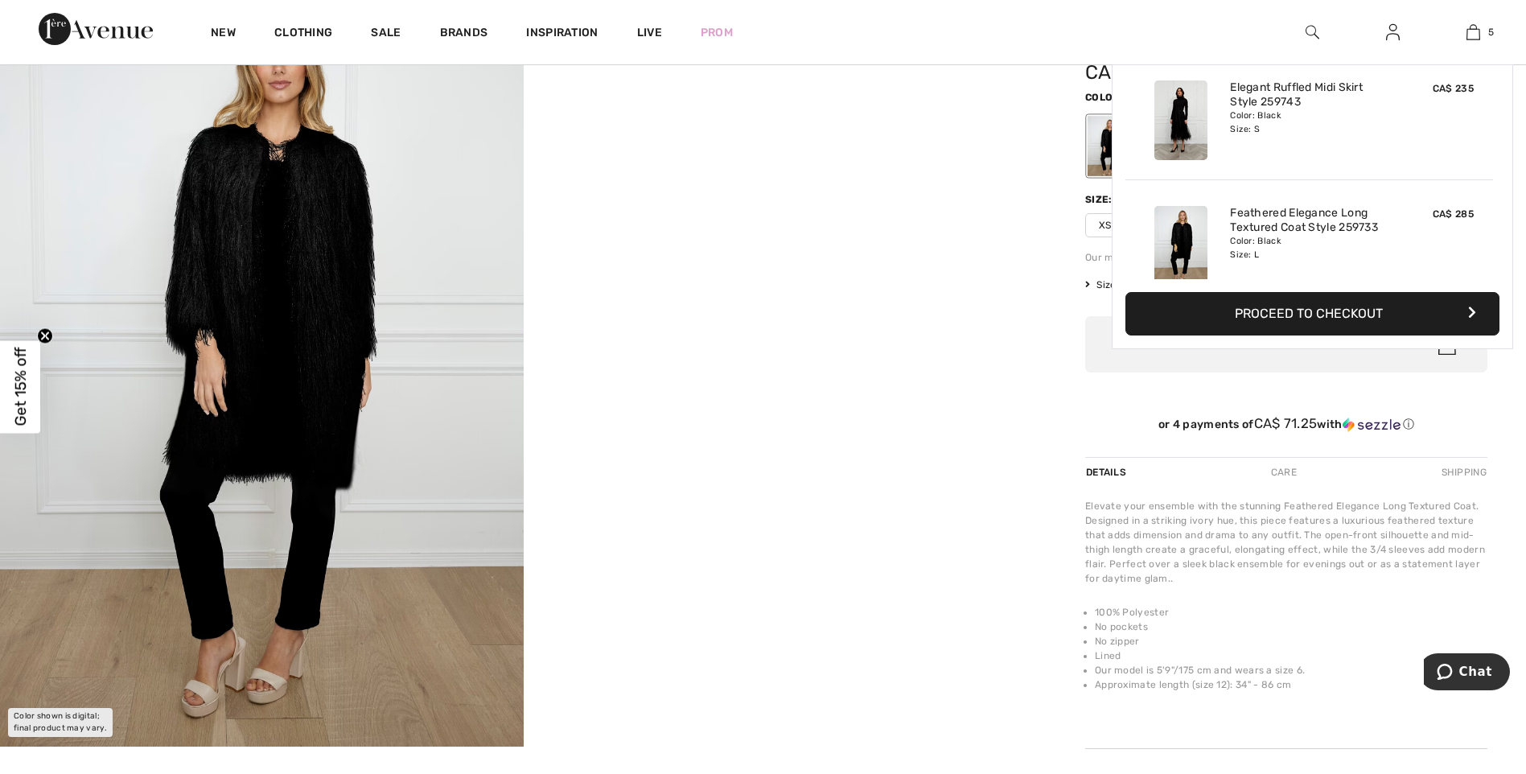
scroll to position [426, 0]
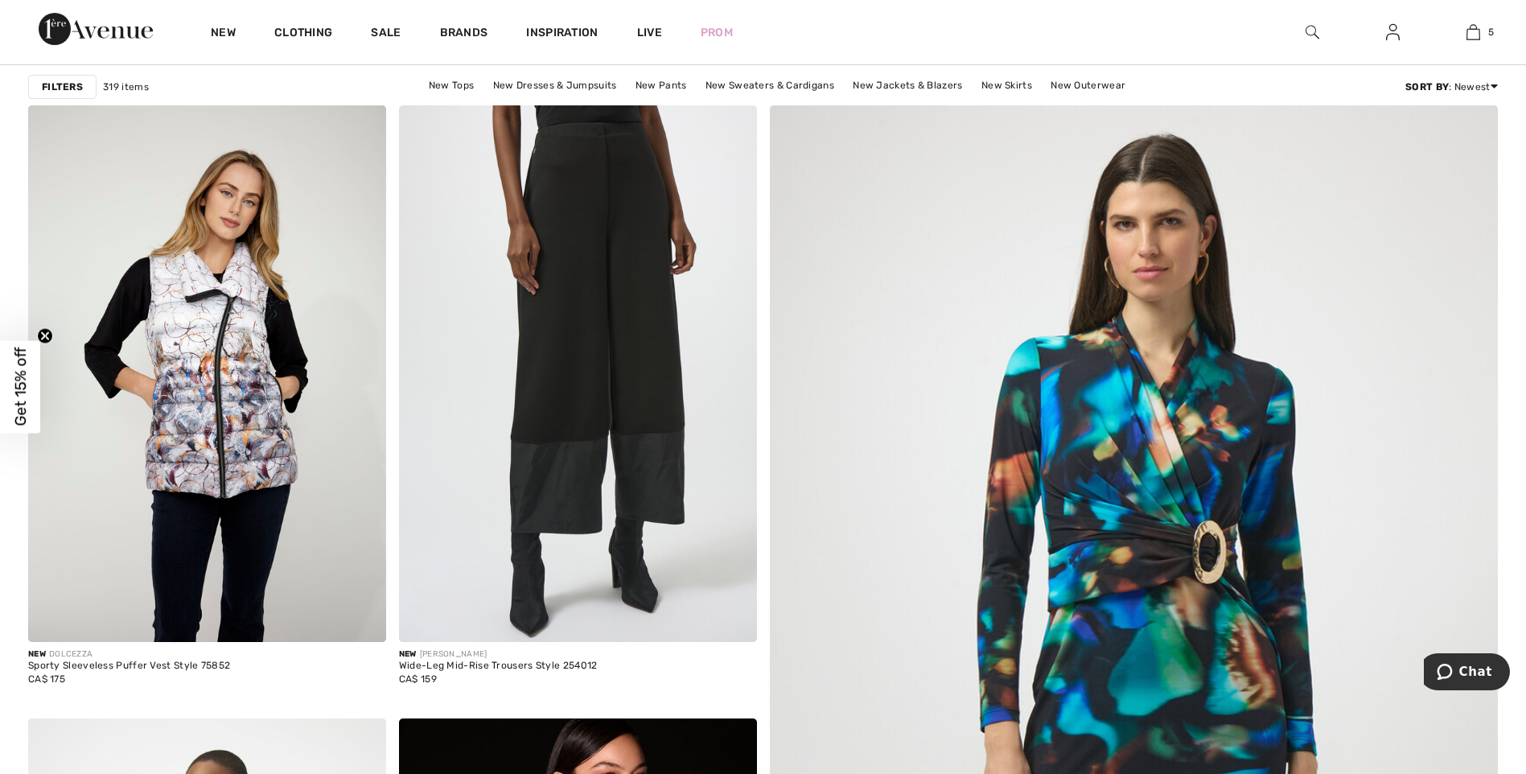
scroll to position [241, 0]
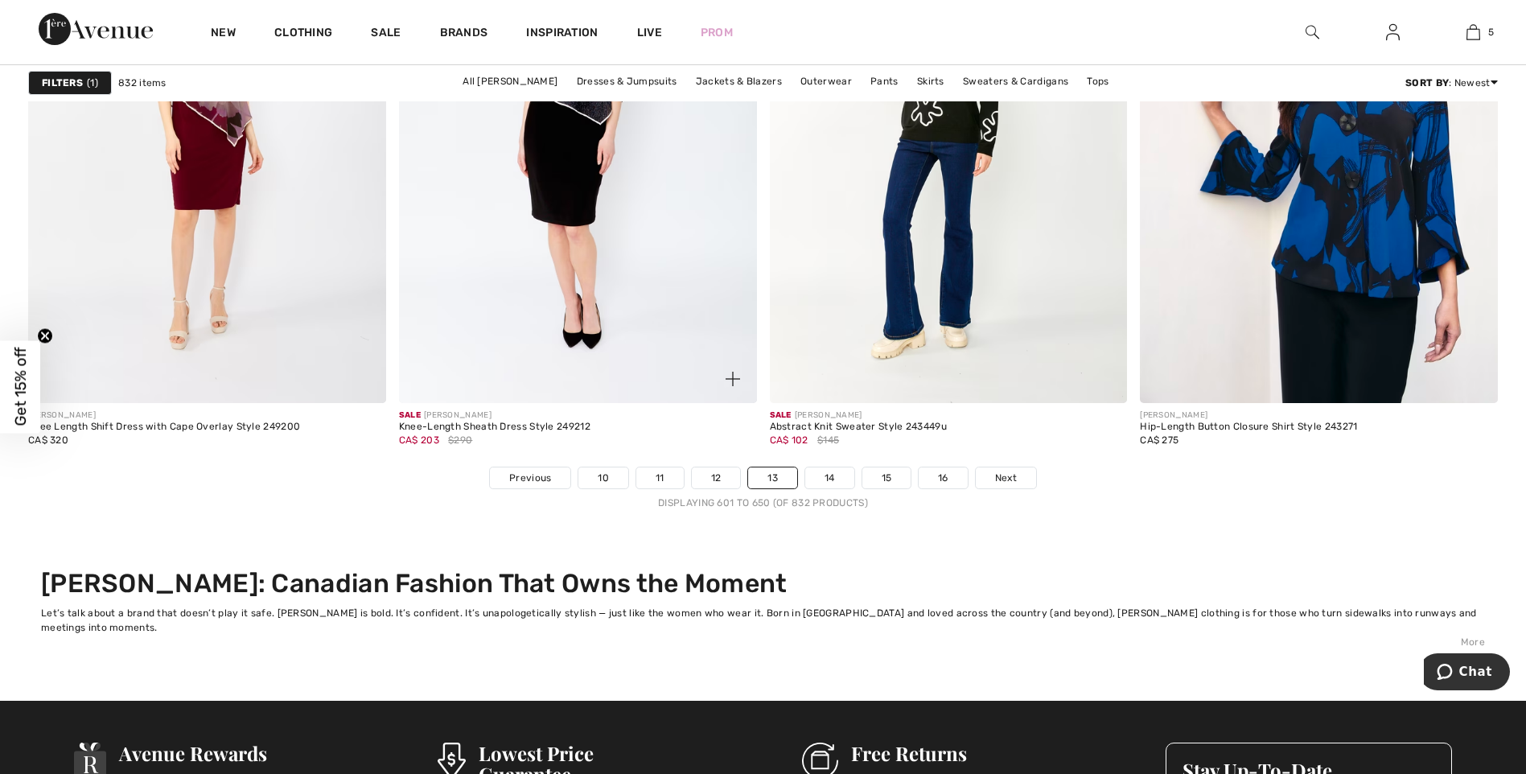
scroll to position [9545, 0]
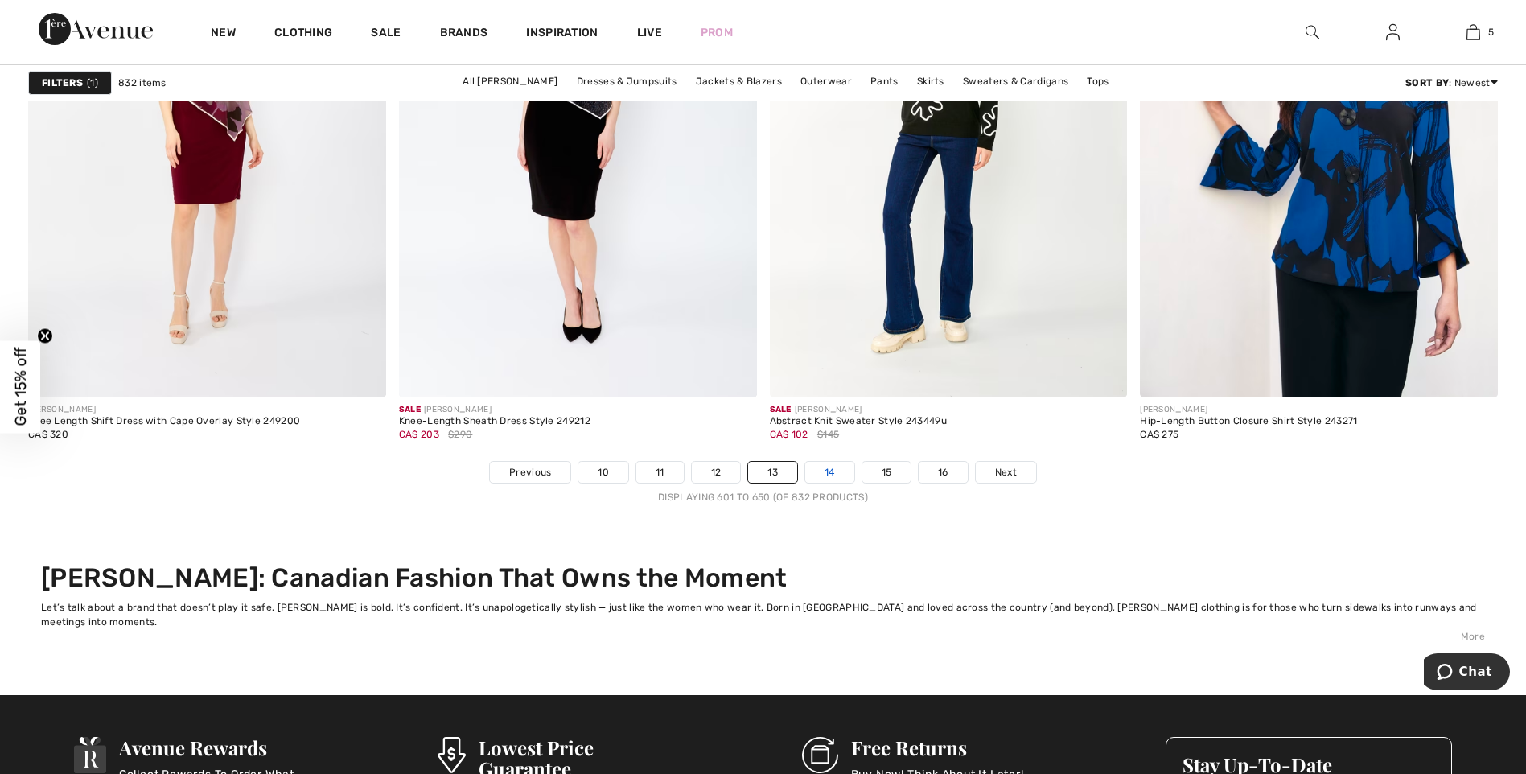
click at [826, 473] on link "14" at bounding box center [829, 472] width 49 height 21
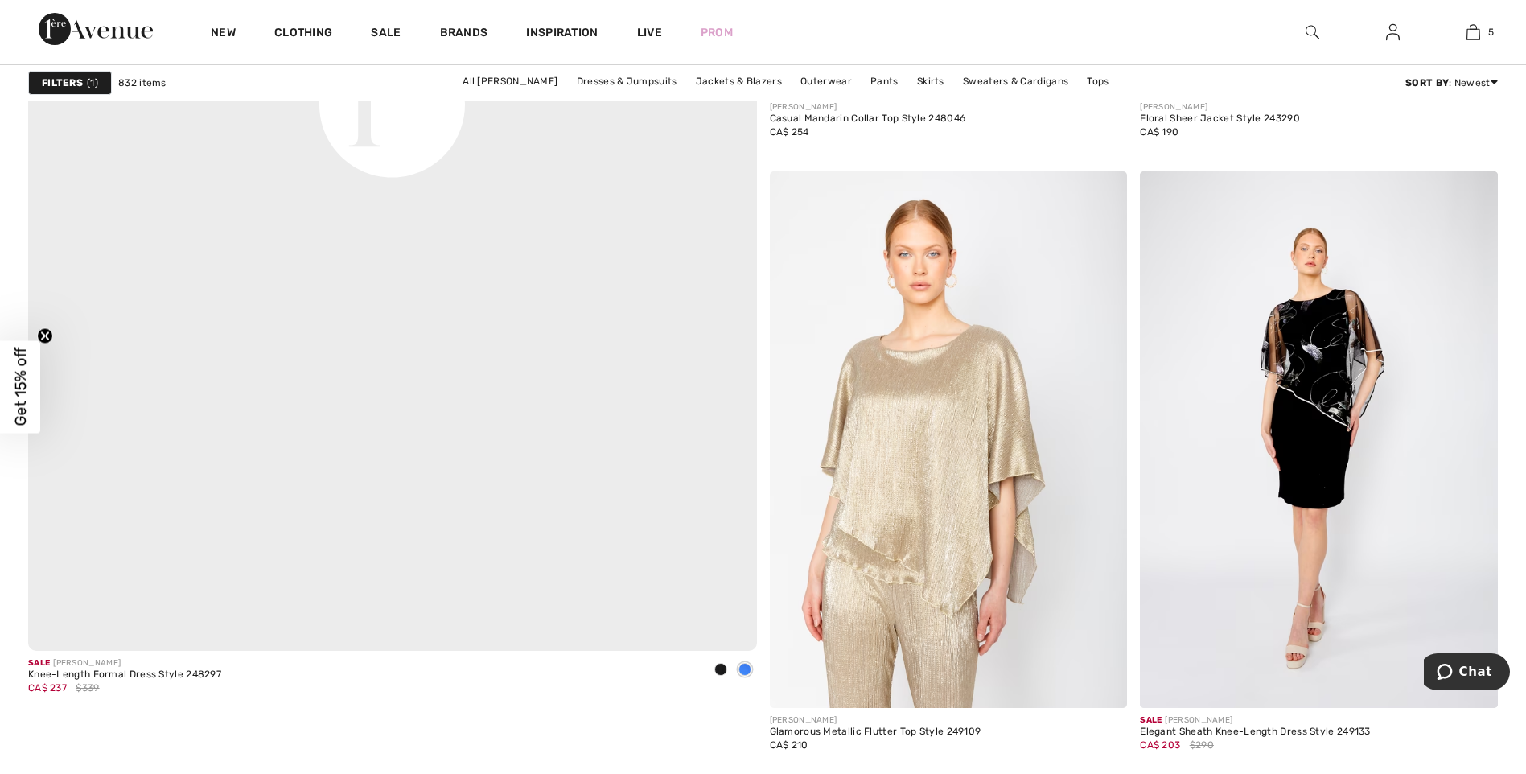
scroll to position [6033, 0]
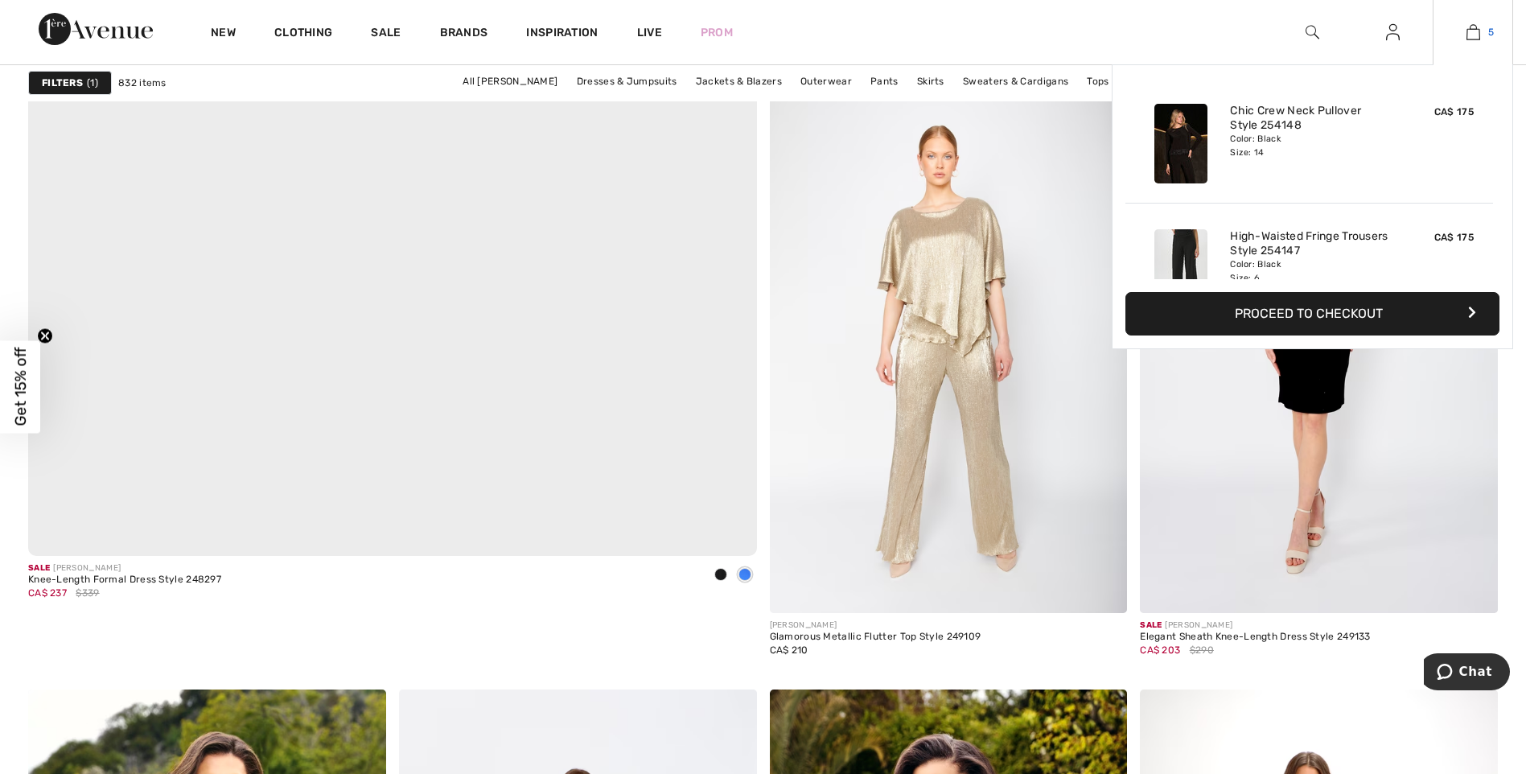
click at [1479, 32] on img at bounding box center [1473, 32] width 14 height 19
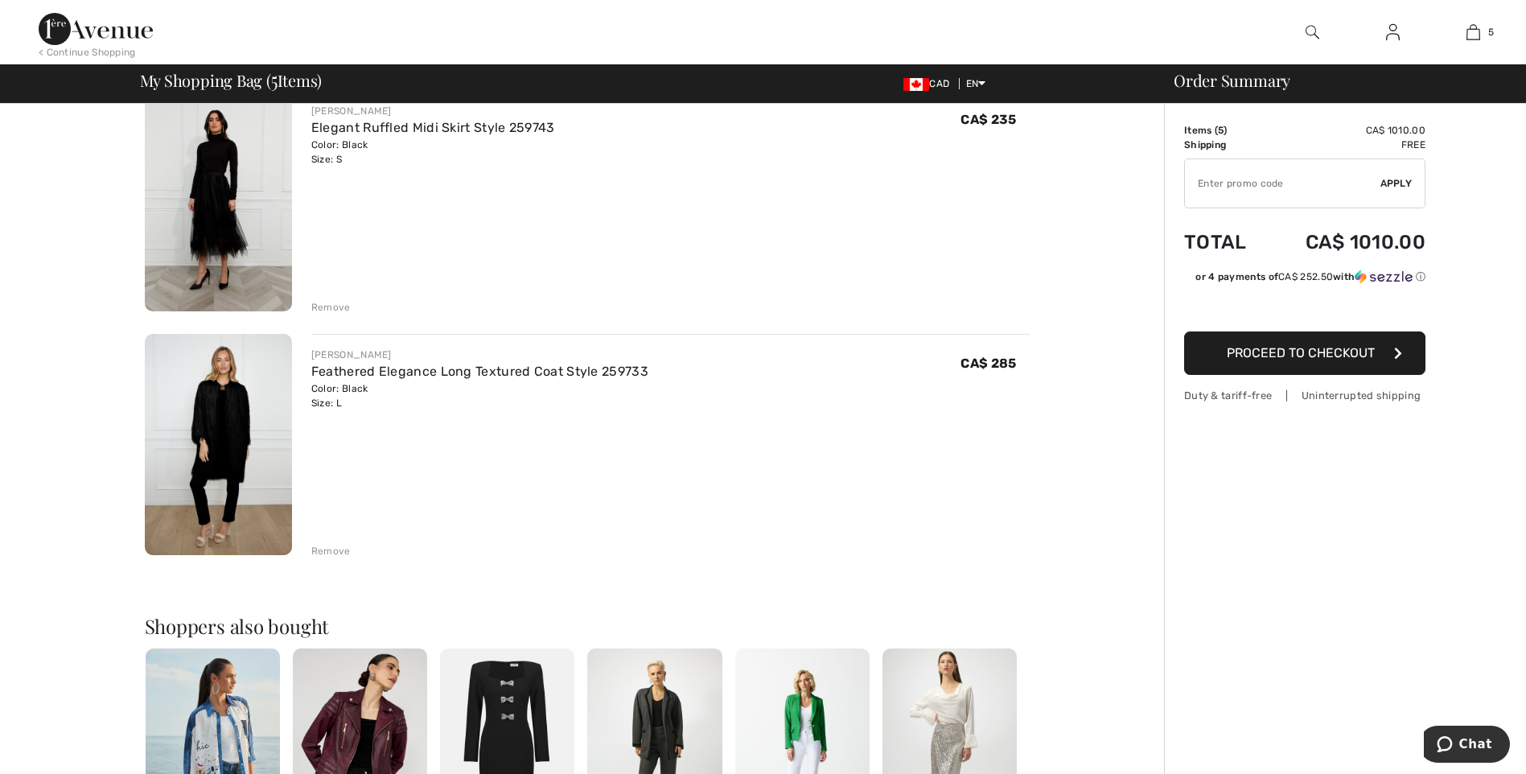
scroll to position [885, 0]
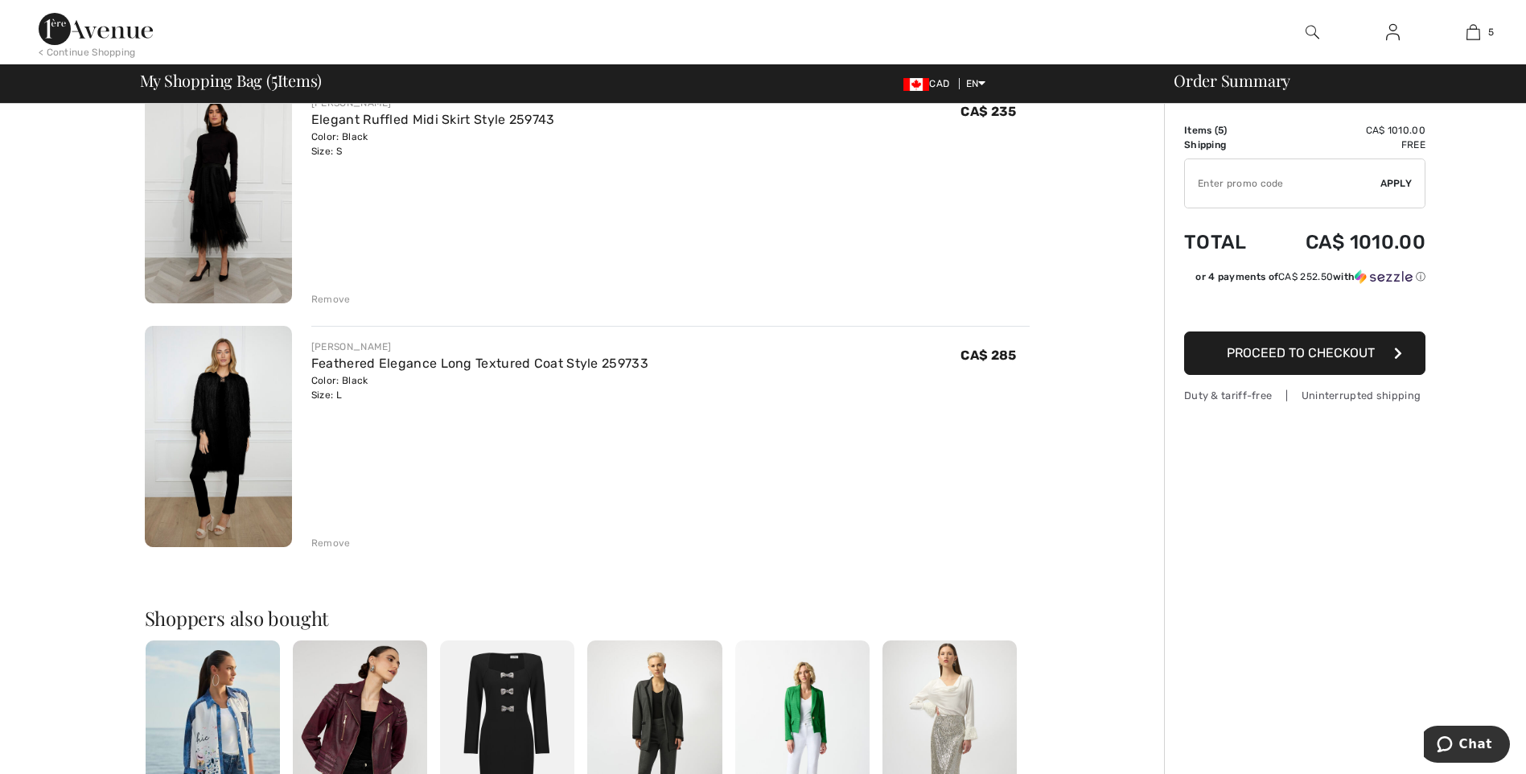
click at [230, 421] on img at bounding box center [218, 436] width 147 height 221
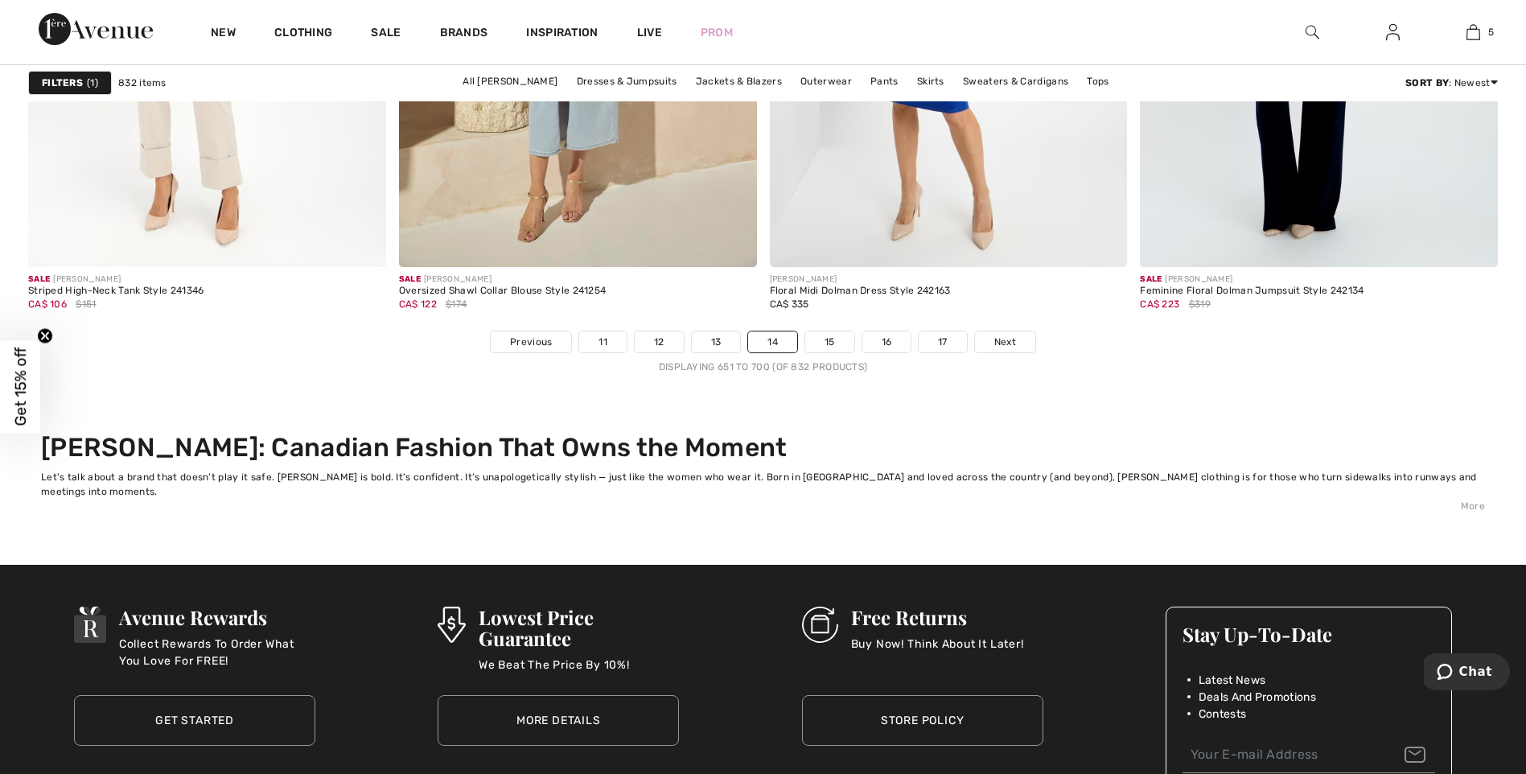
scroll to position [9680, 0]
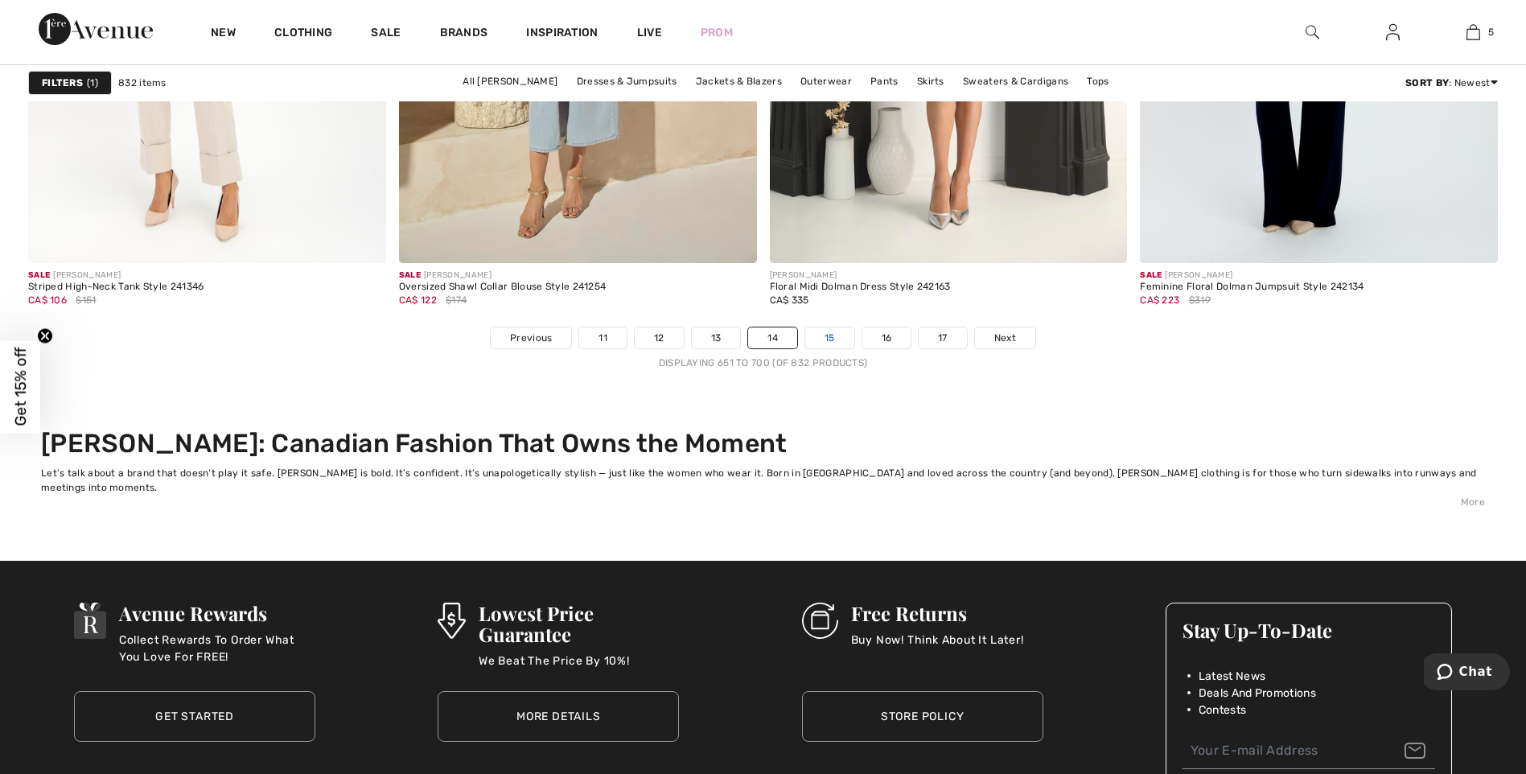
click at [823, 335] on link "15" at bounding box center [829, 337] width 49 height 21
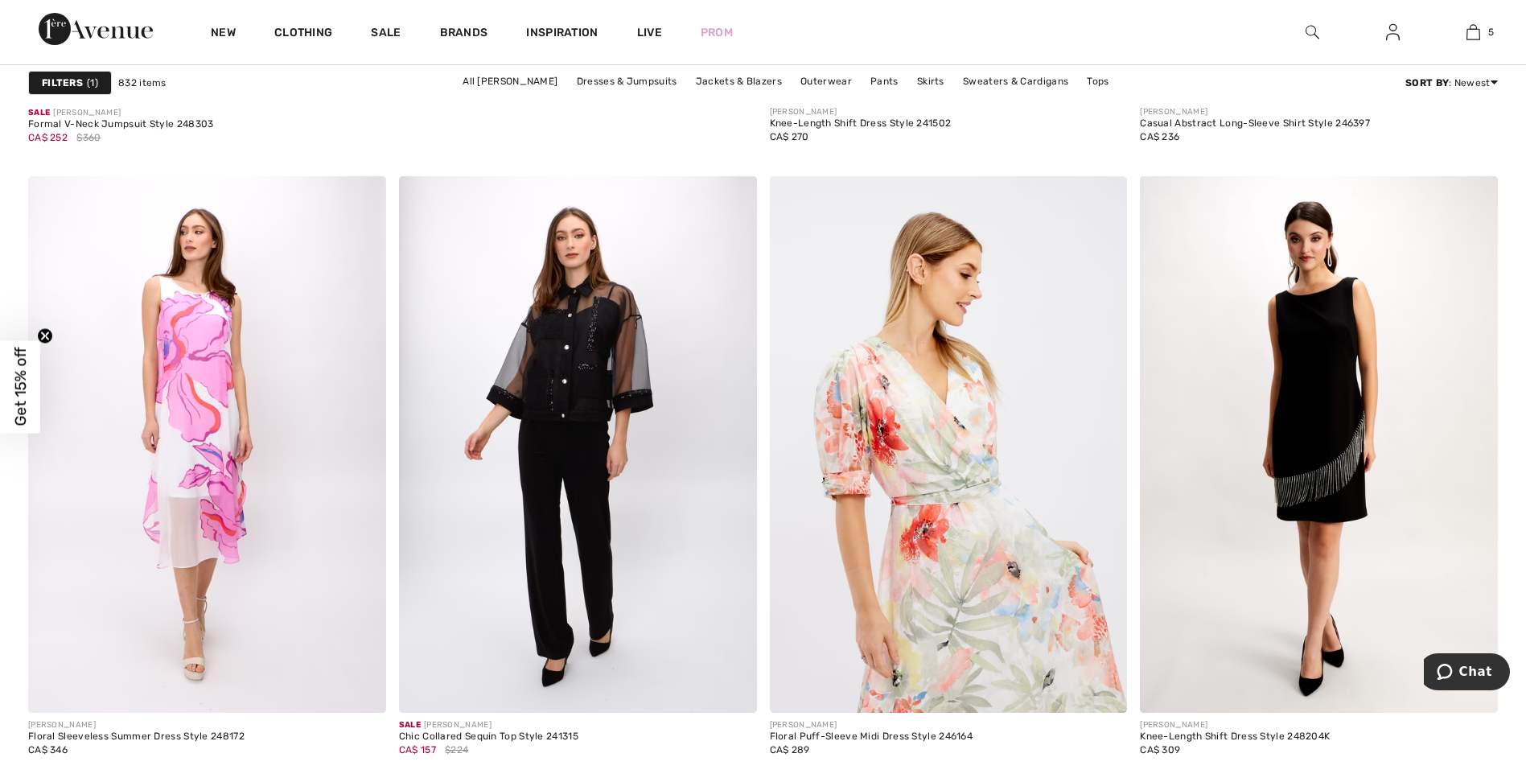
scroll to position [6596, 0]
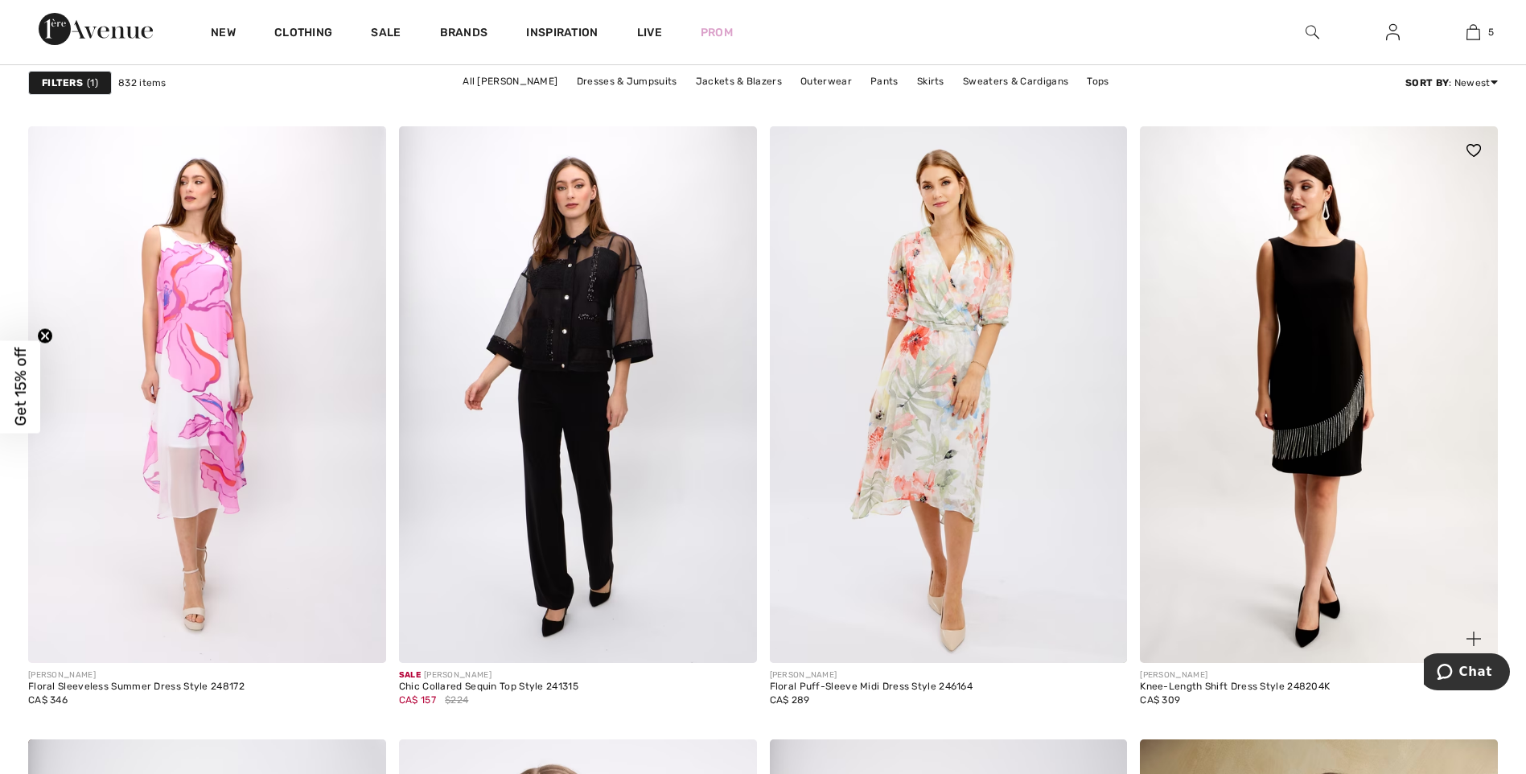
click at [1272, 356] on img at bounding box center [1319, 394] width 358 height 537
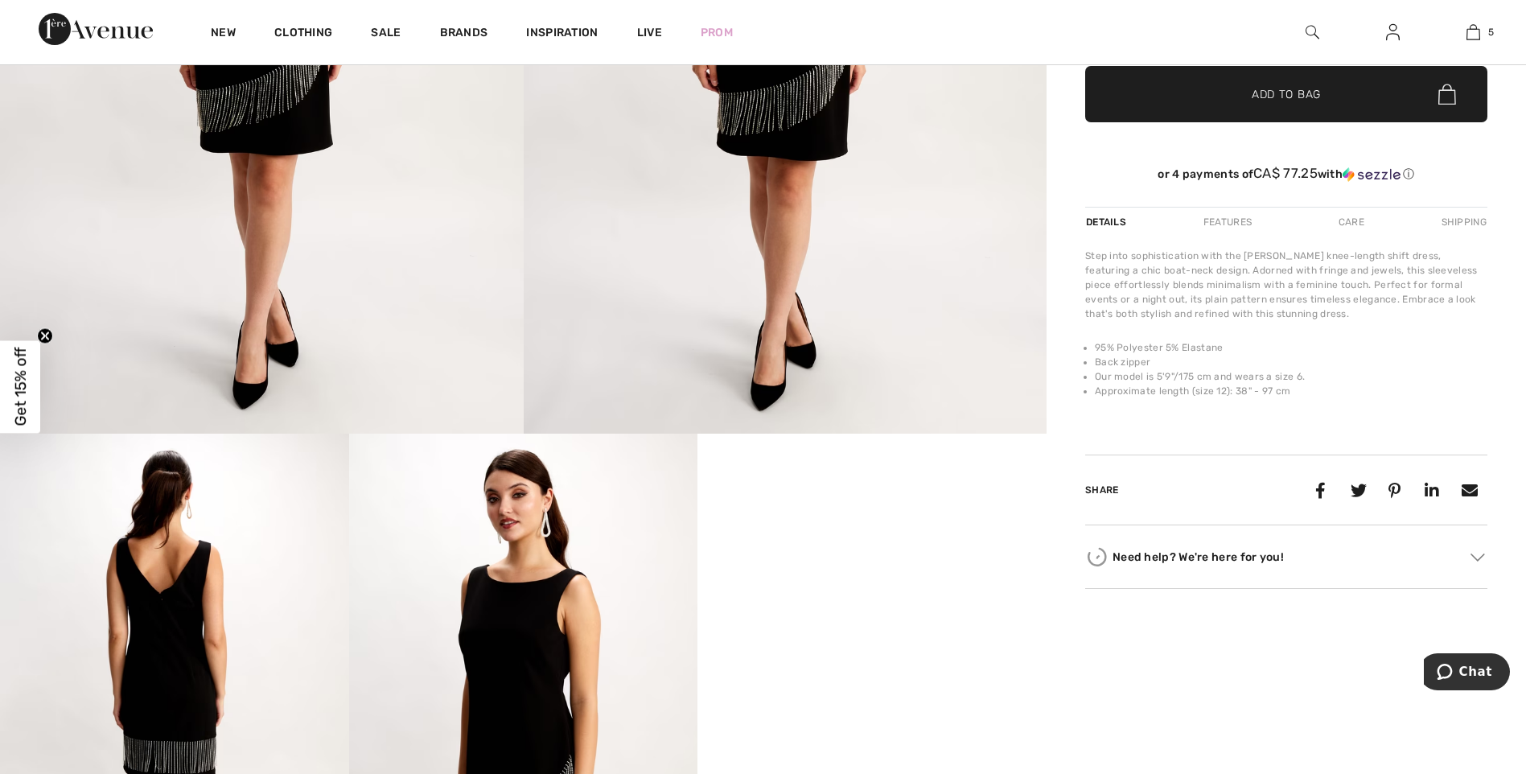
scroll to position [563, 0]
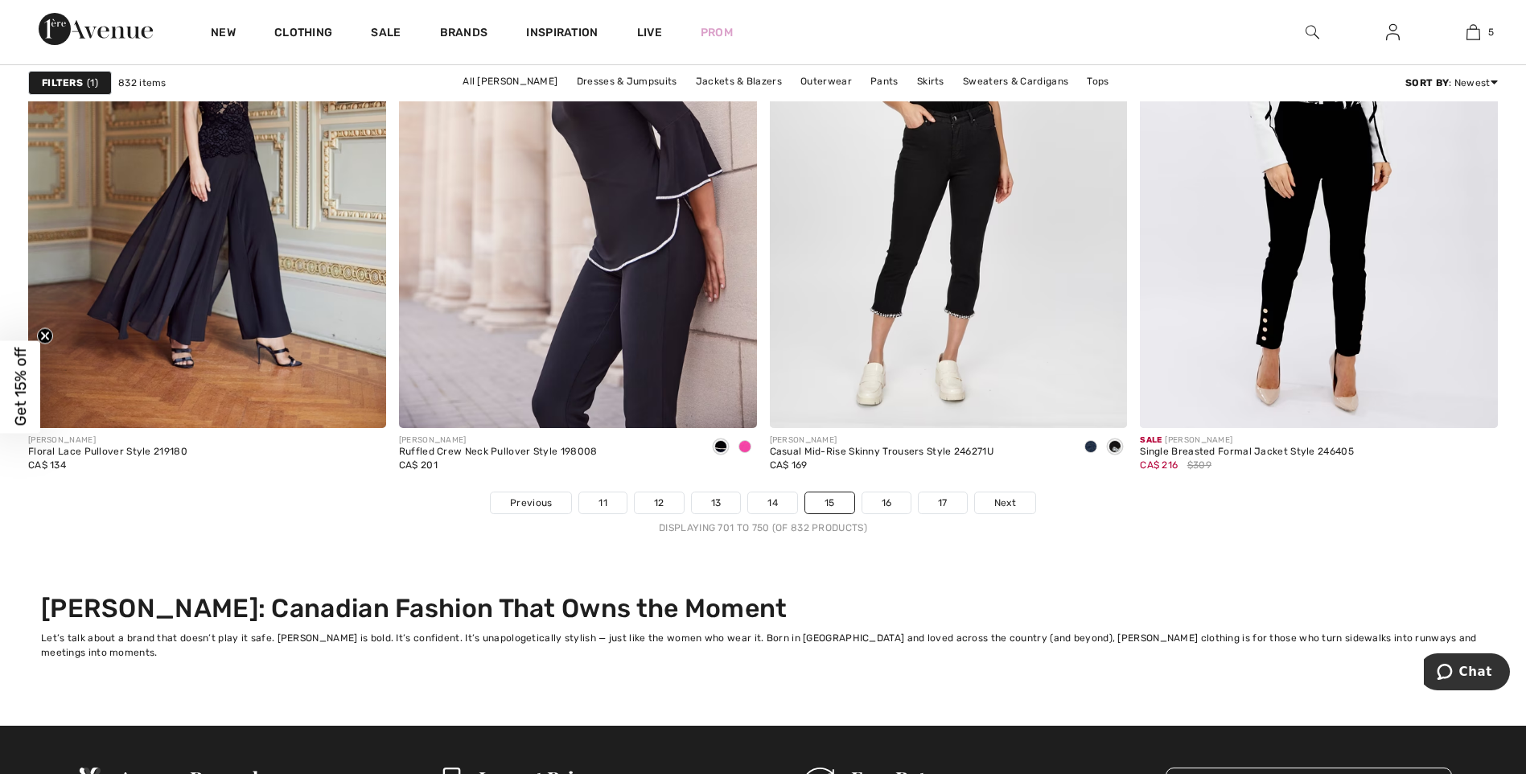
scroll to position [9546, 0]
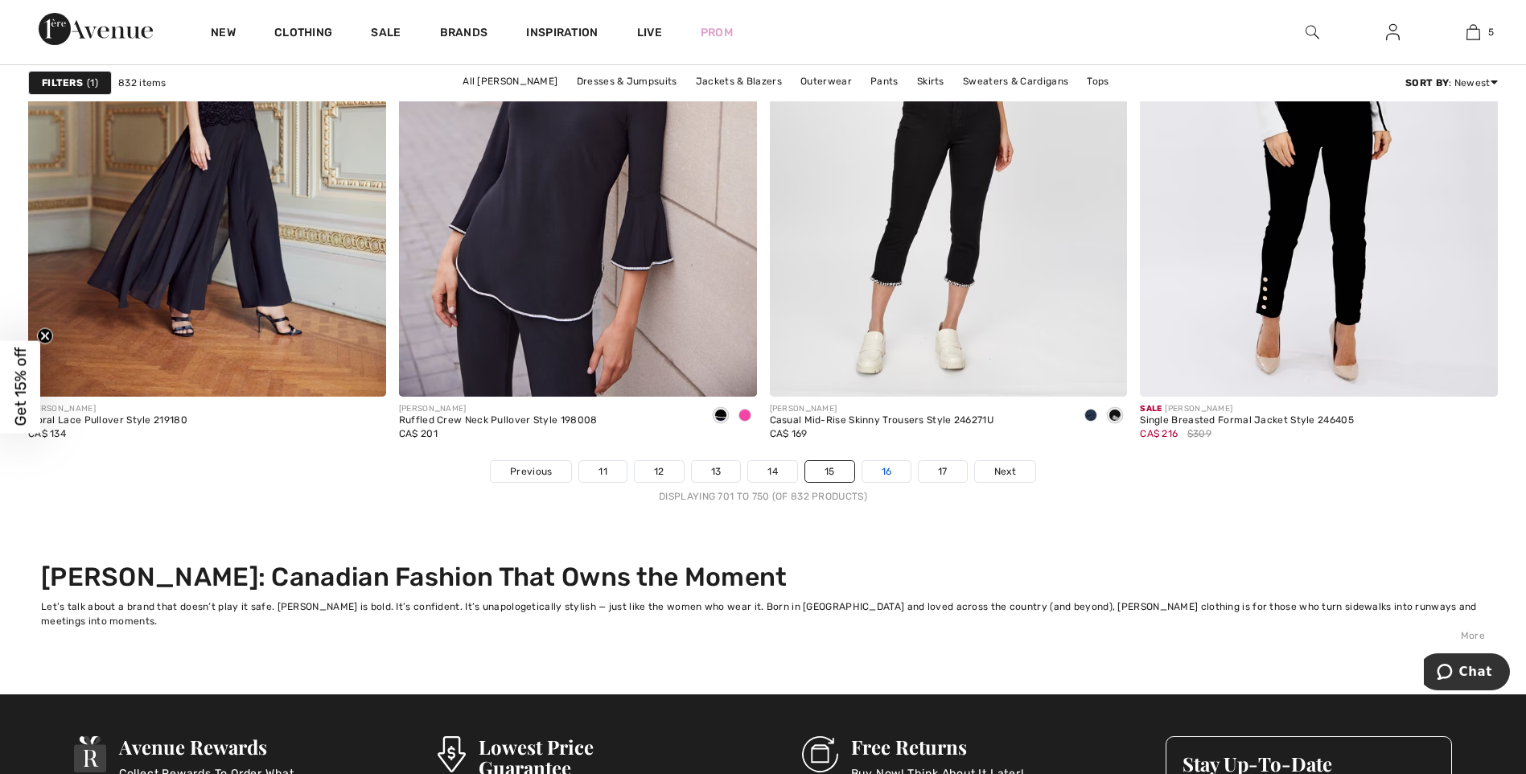
click at [886, 477] on link "16" at bounding box center [886, 471] width 49 height 21
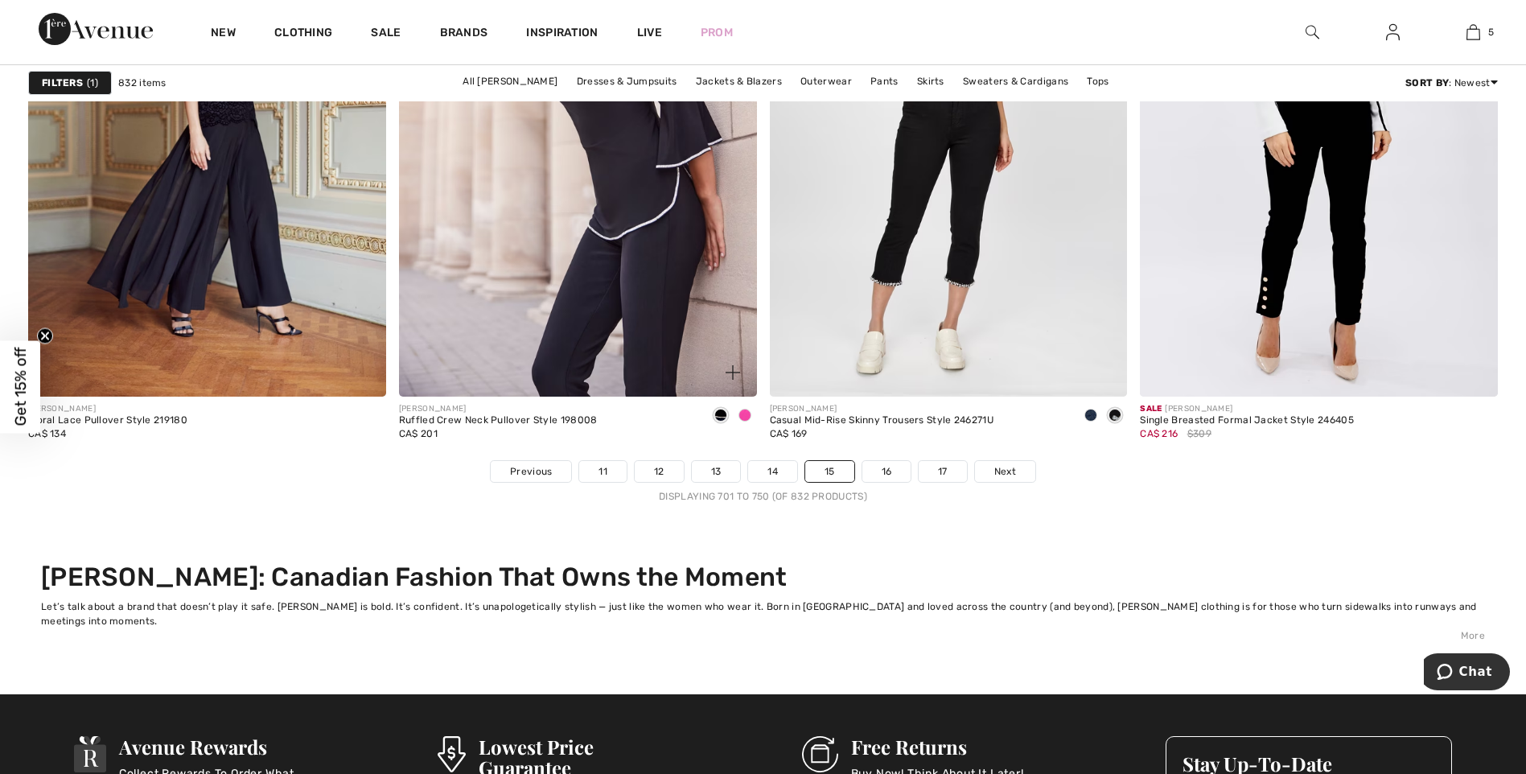
click at [615, 215] on img at bounding box center [578, 128] width 358 height 537
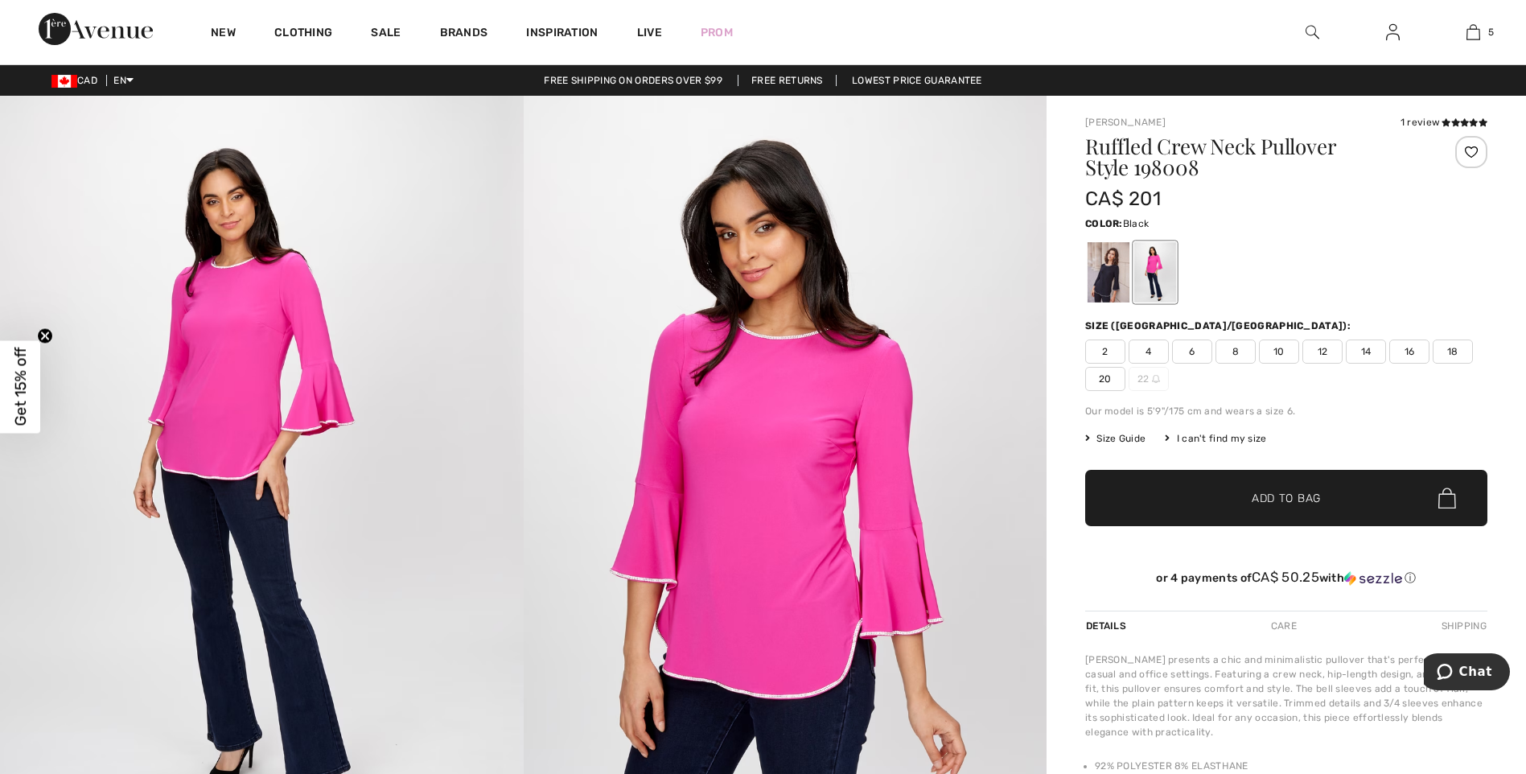
click at [1100, 270] on div at bounding box center [1109, 272] width 42 height 60
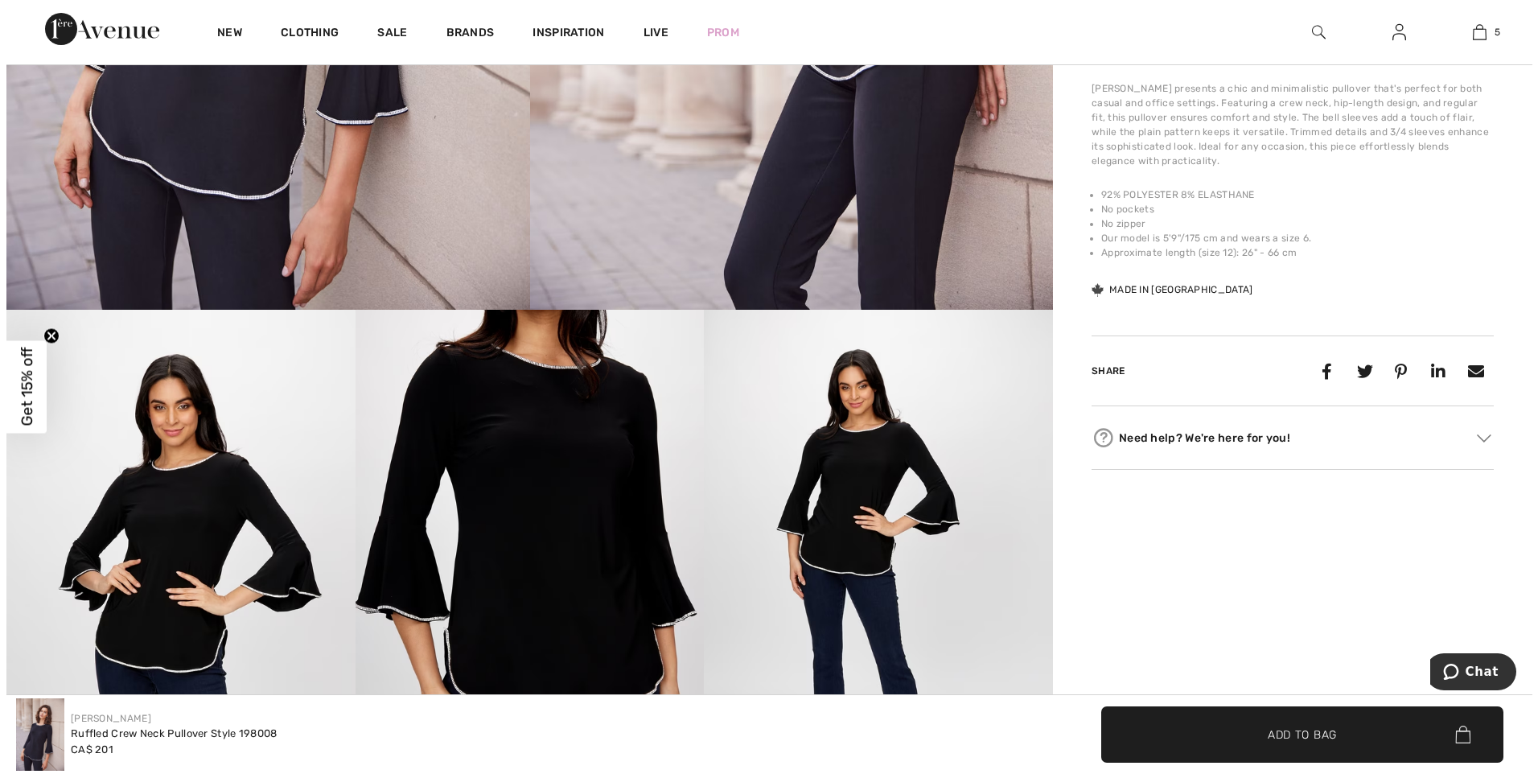
scroll to position [590, 0]
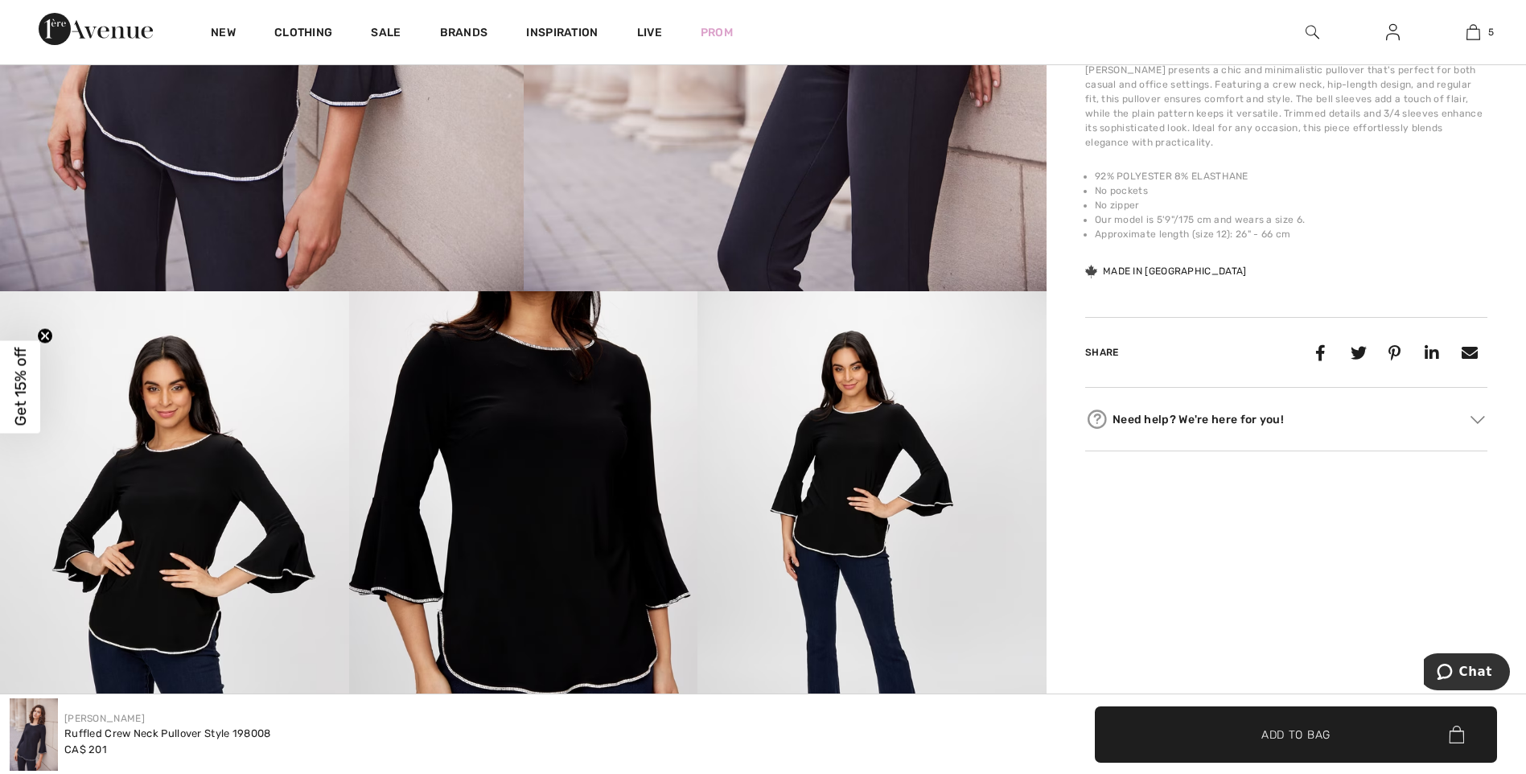
click at [578, 548] on img at bounding box center [523, 552] width 349 height 523
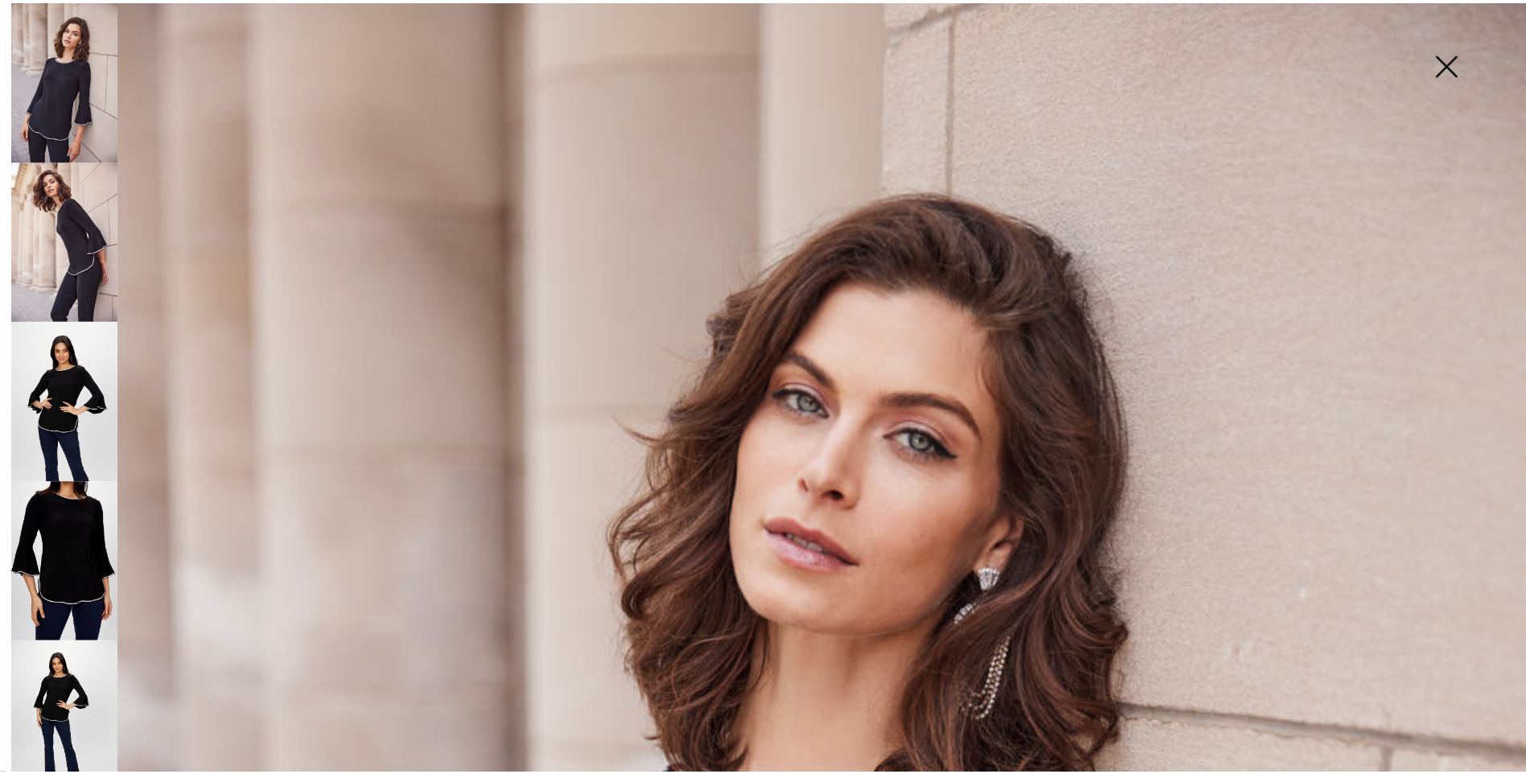
scroll to position [0, 0]
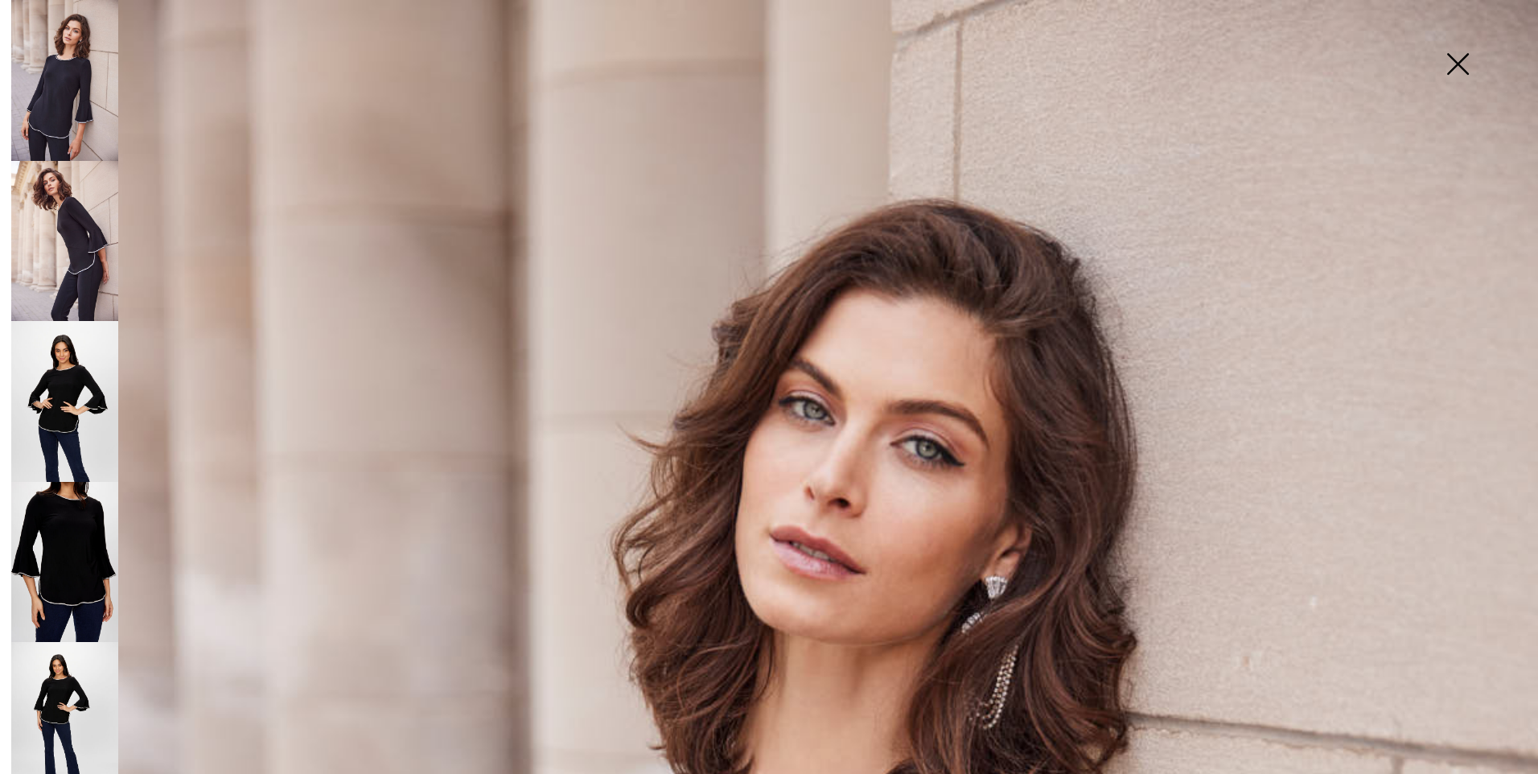
click at [1454, 66] on img at bounding box center [1457, 65] width 80 height 83
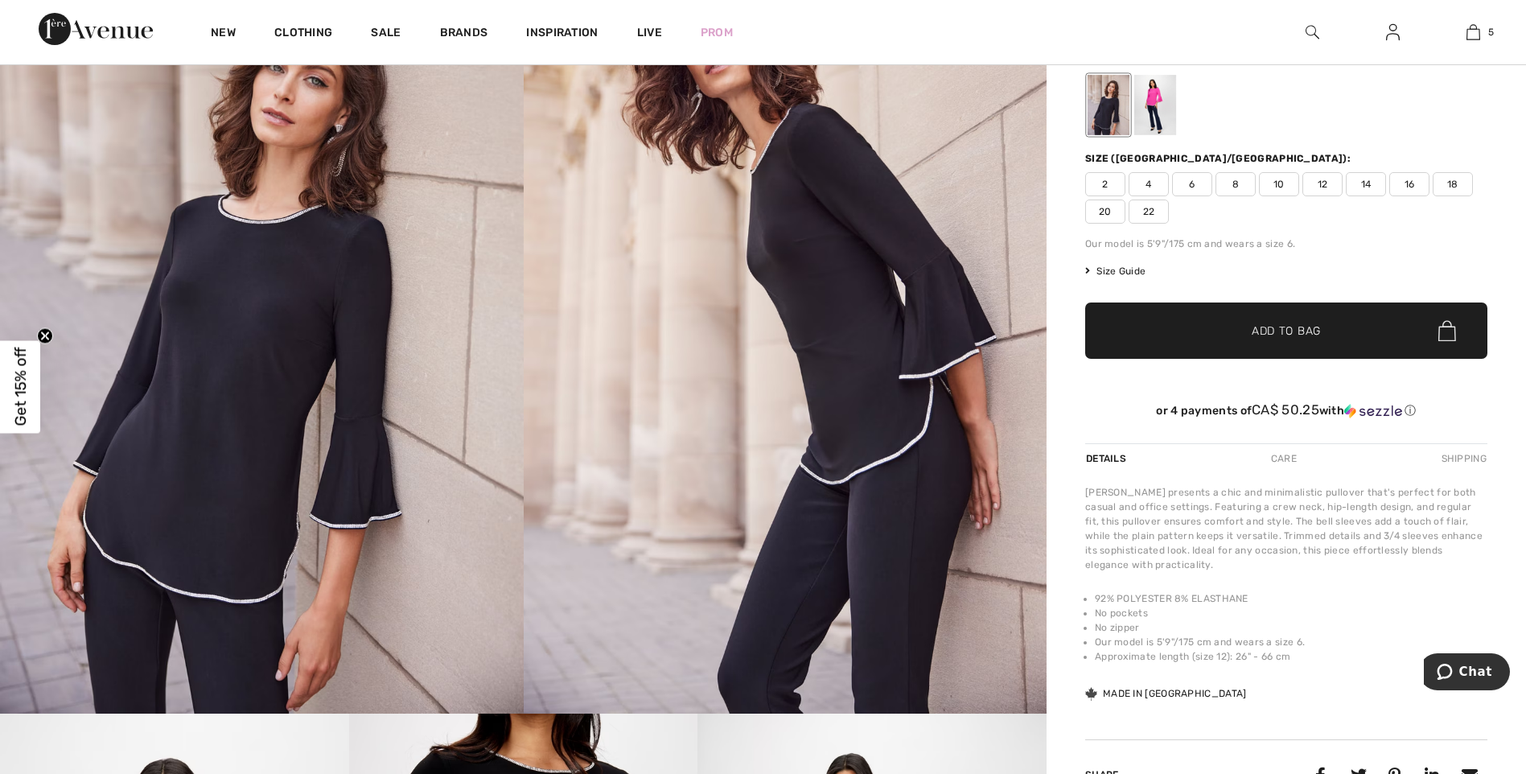
scroll to position [134, 0]
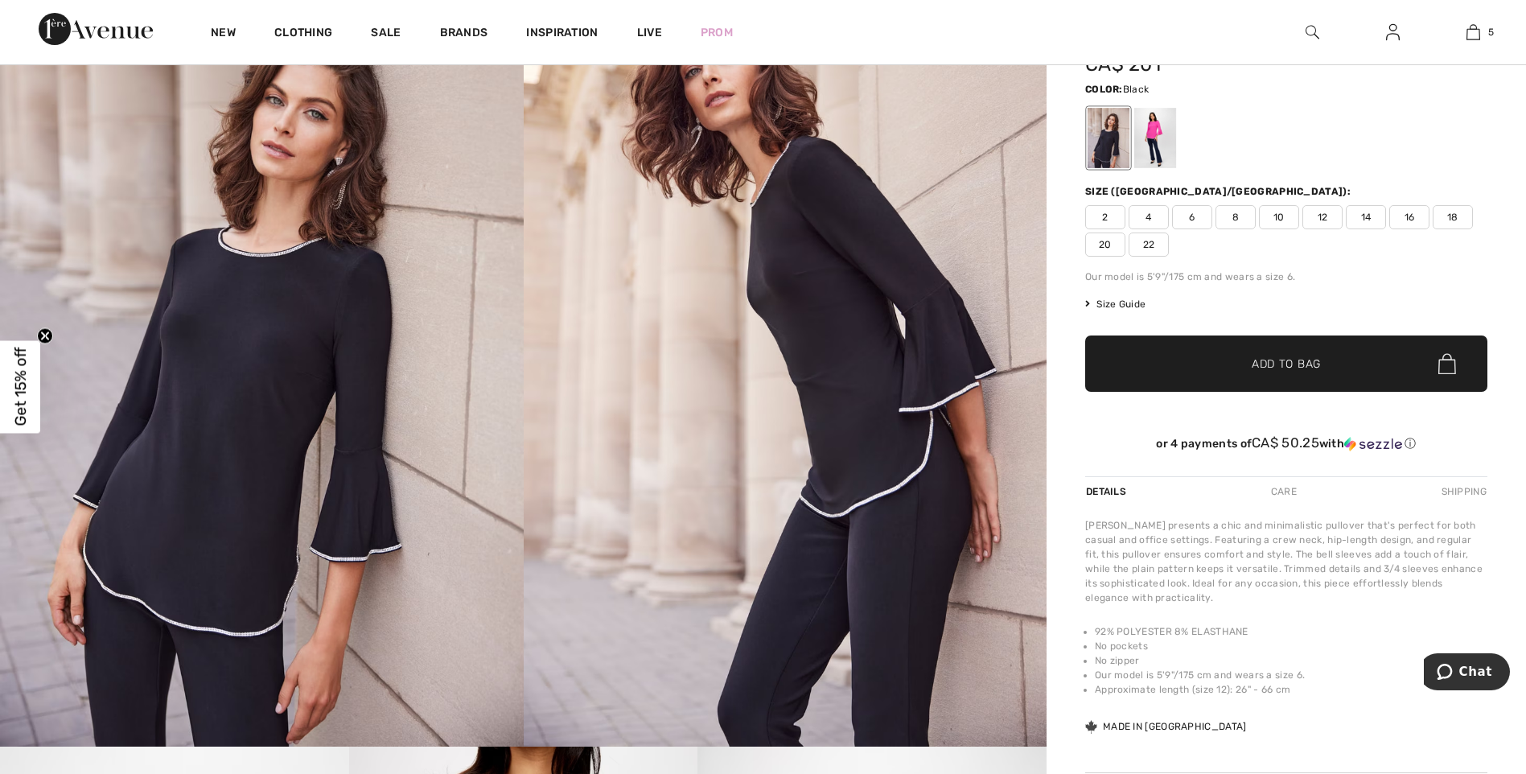
click at [1357, 221] on span "14" at bounding box center [1366, 217] width 40 height 24
click at [1256, 361] on span "Add to Bag" at bounding box center [1286, 364] width 69 height 17
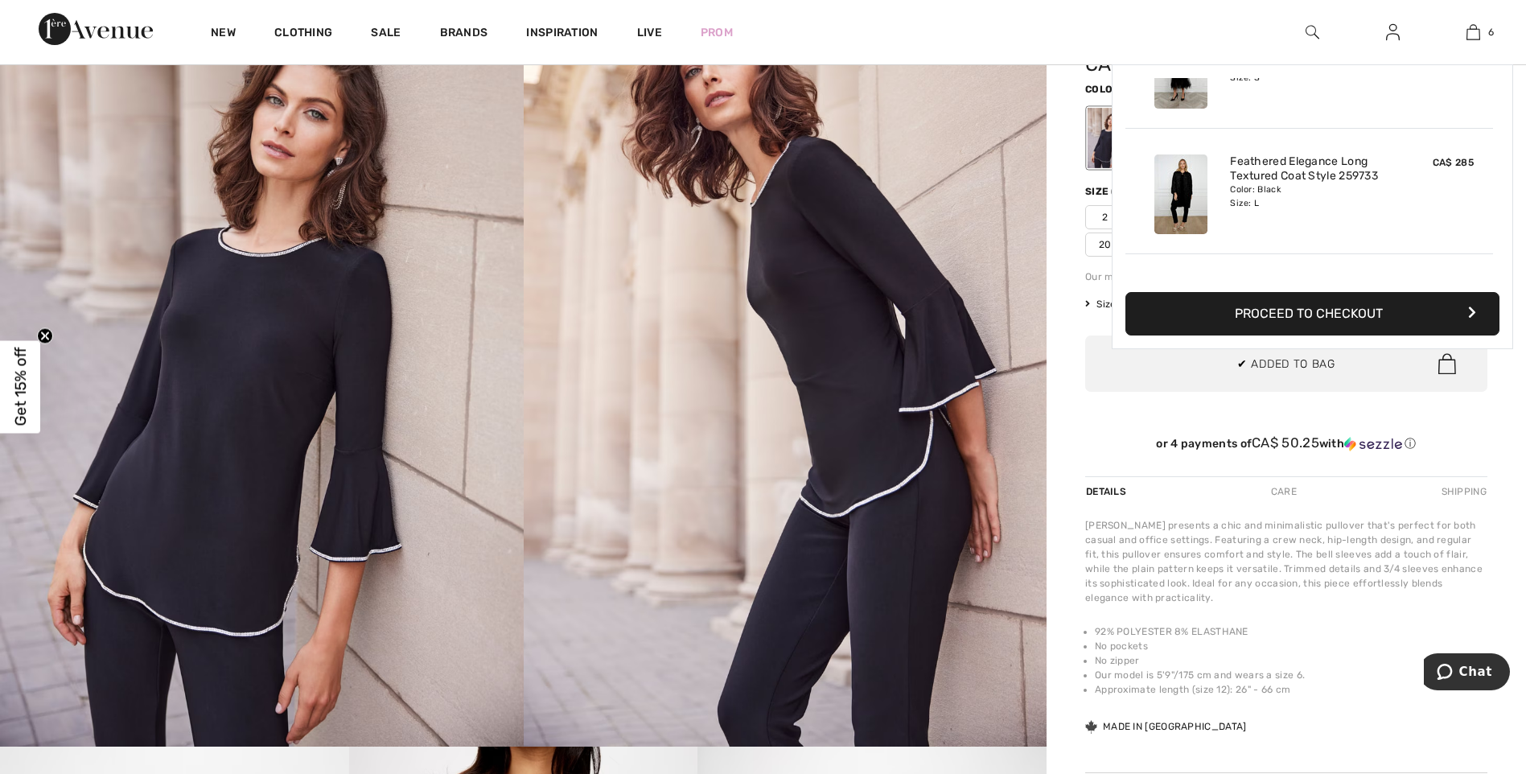
scroll to position [552, 0]
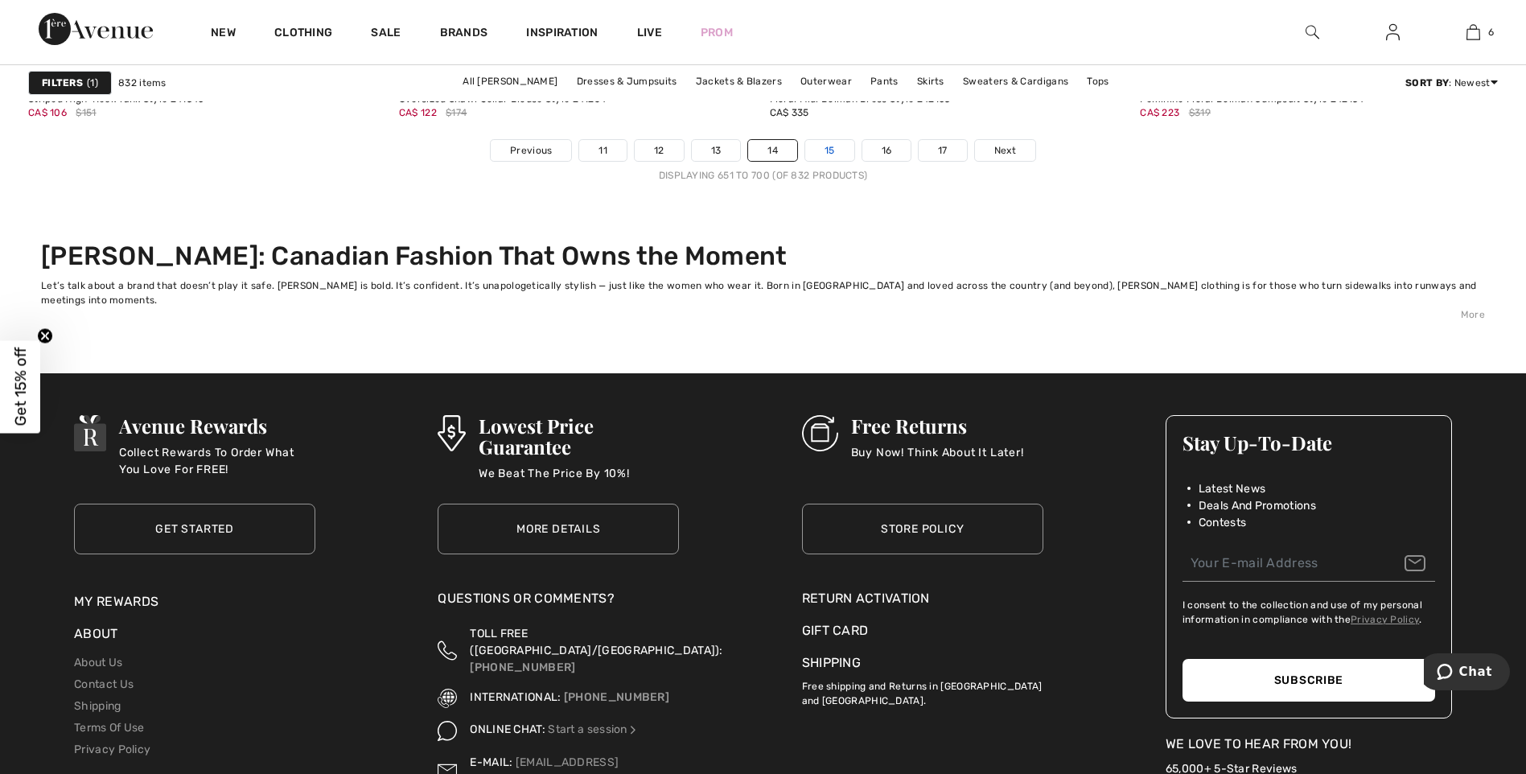
click at [822, 150] on link "15" at bounding box center [829, 150] width 49 height 21
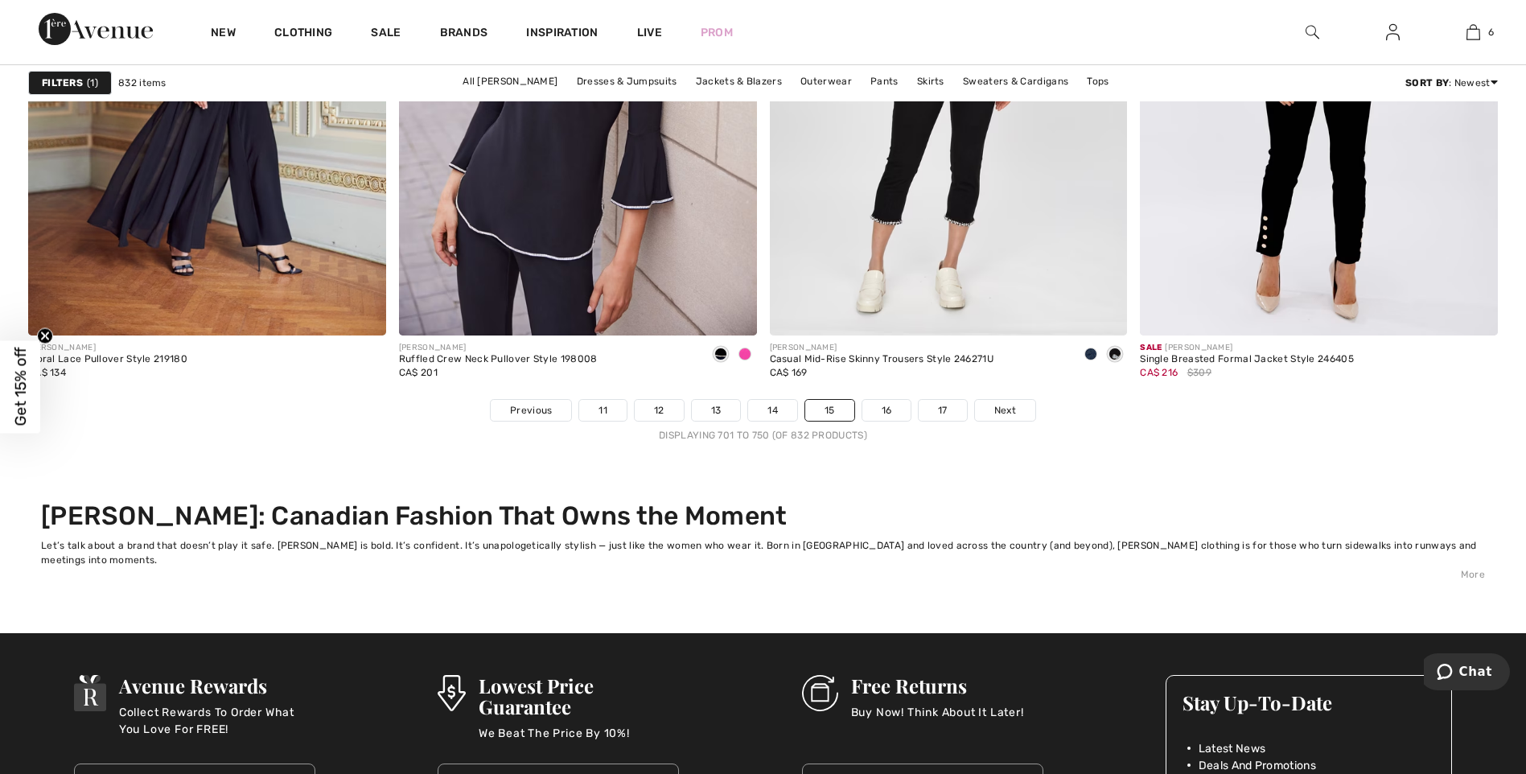
scroll to position [9840, 0]
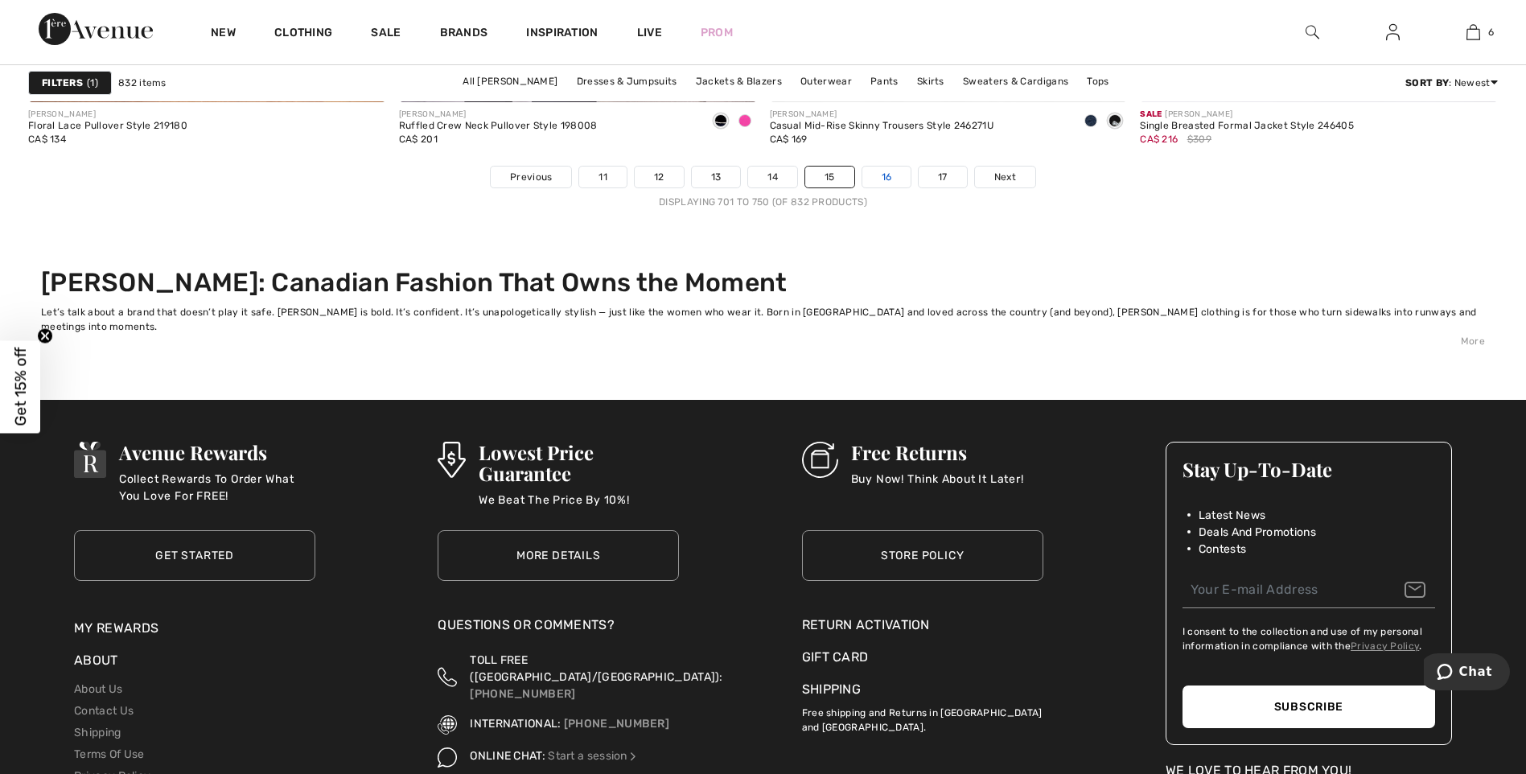
click at [879, 179] on link "16" at bounding box center [886, 177] width 49 height 21
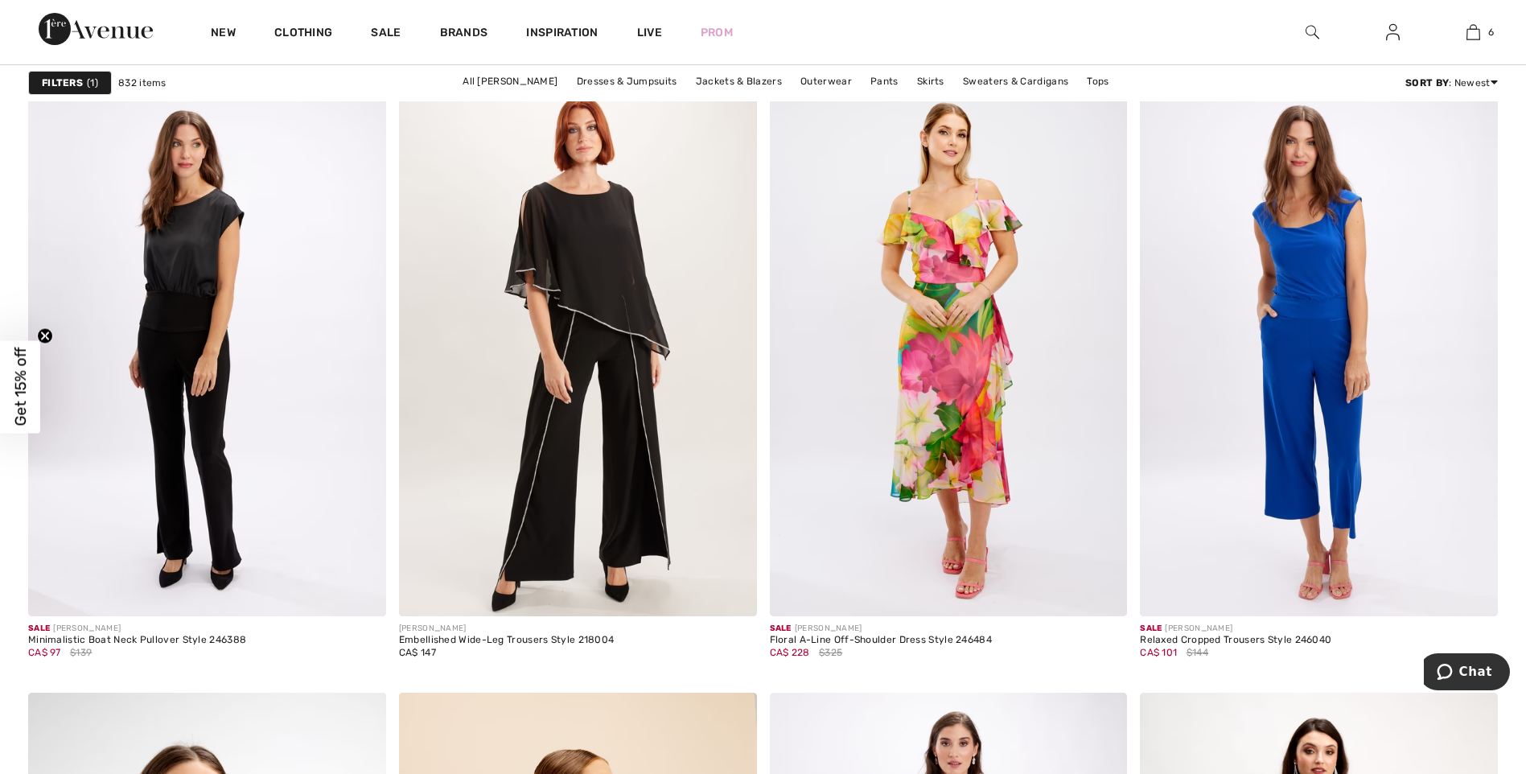
scroll to position [1850, 0]
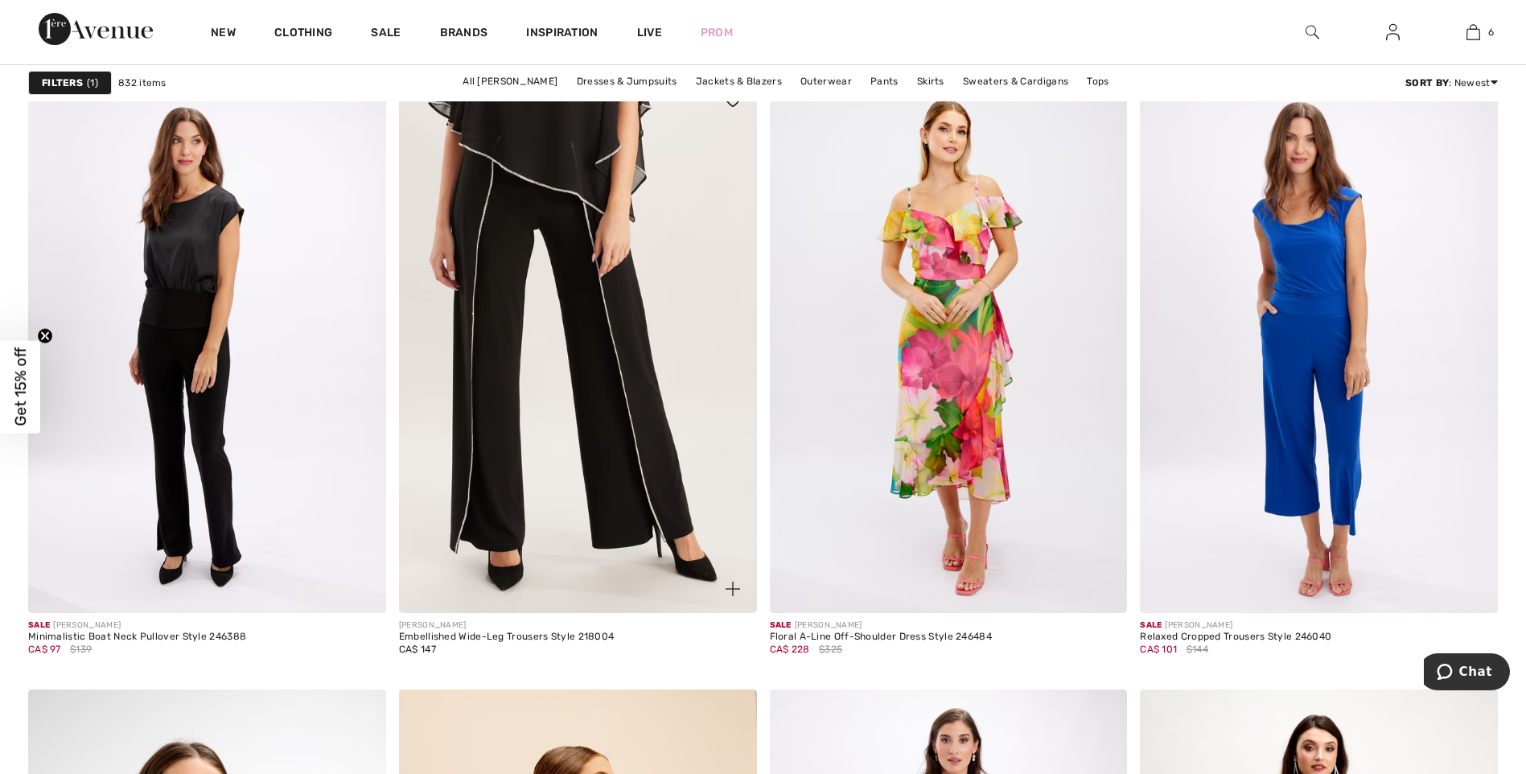
click at [544, 159] on img at bounding box center [578, 344] width 358 height 537
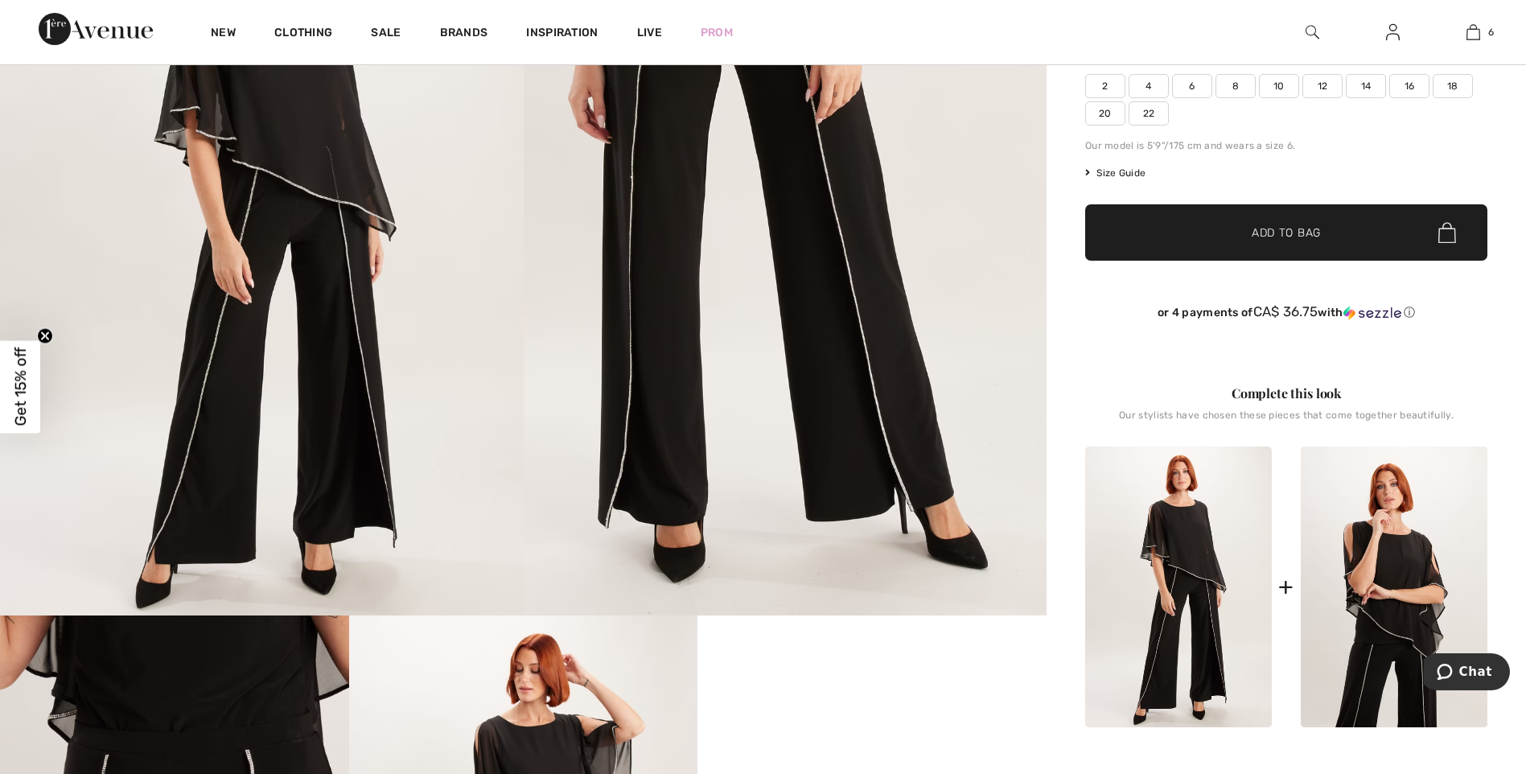
scroll to position [268, 0]
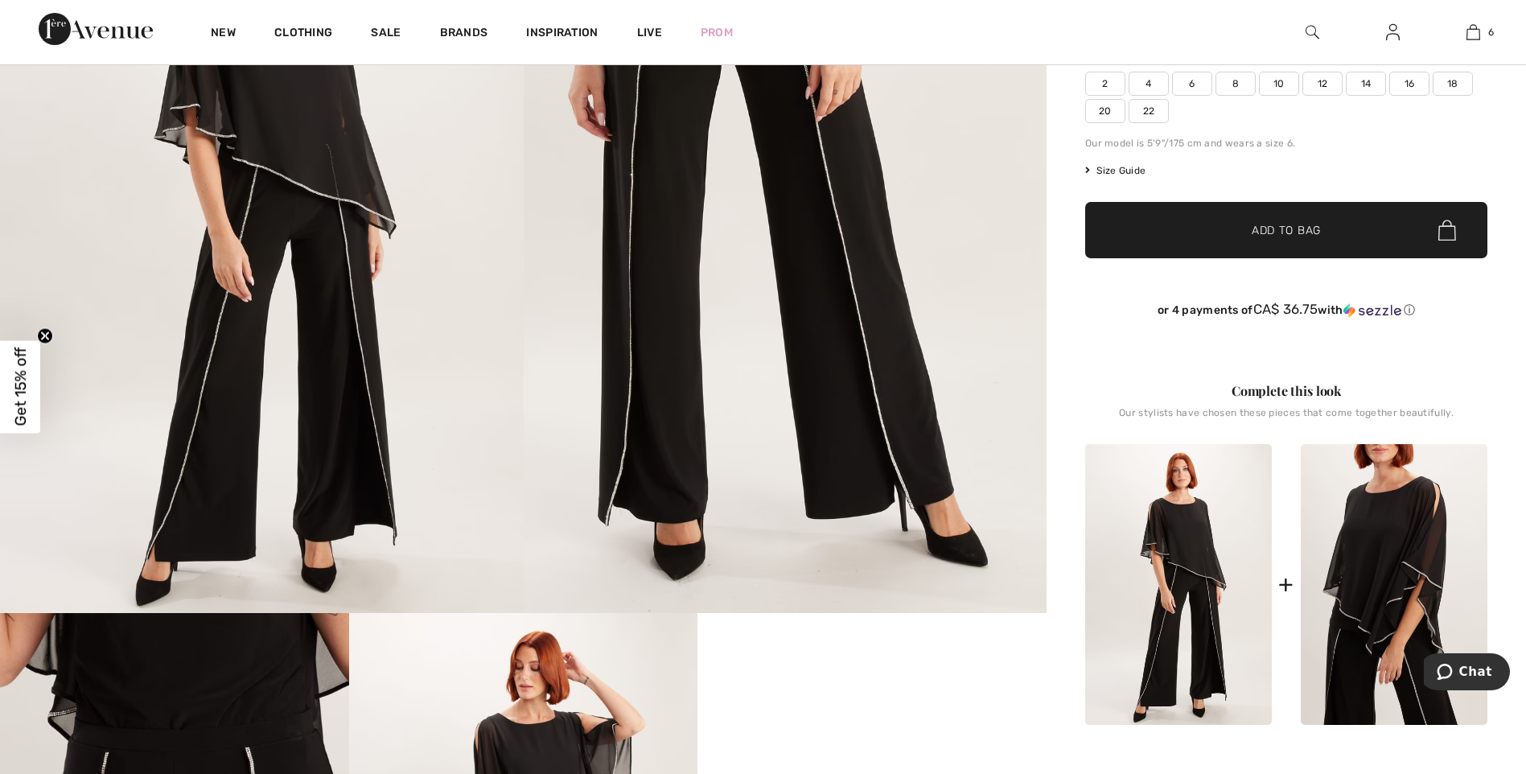
click at [1401, 553] on img at bounding box center [1394, 584] width 187 height 281
click at [1401, 553] on div at bounding box center [763, 387] width 1526 height 774
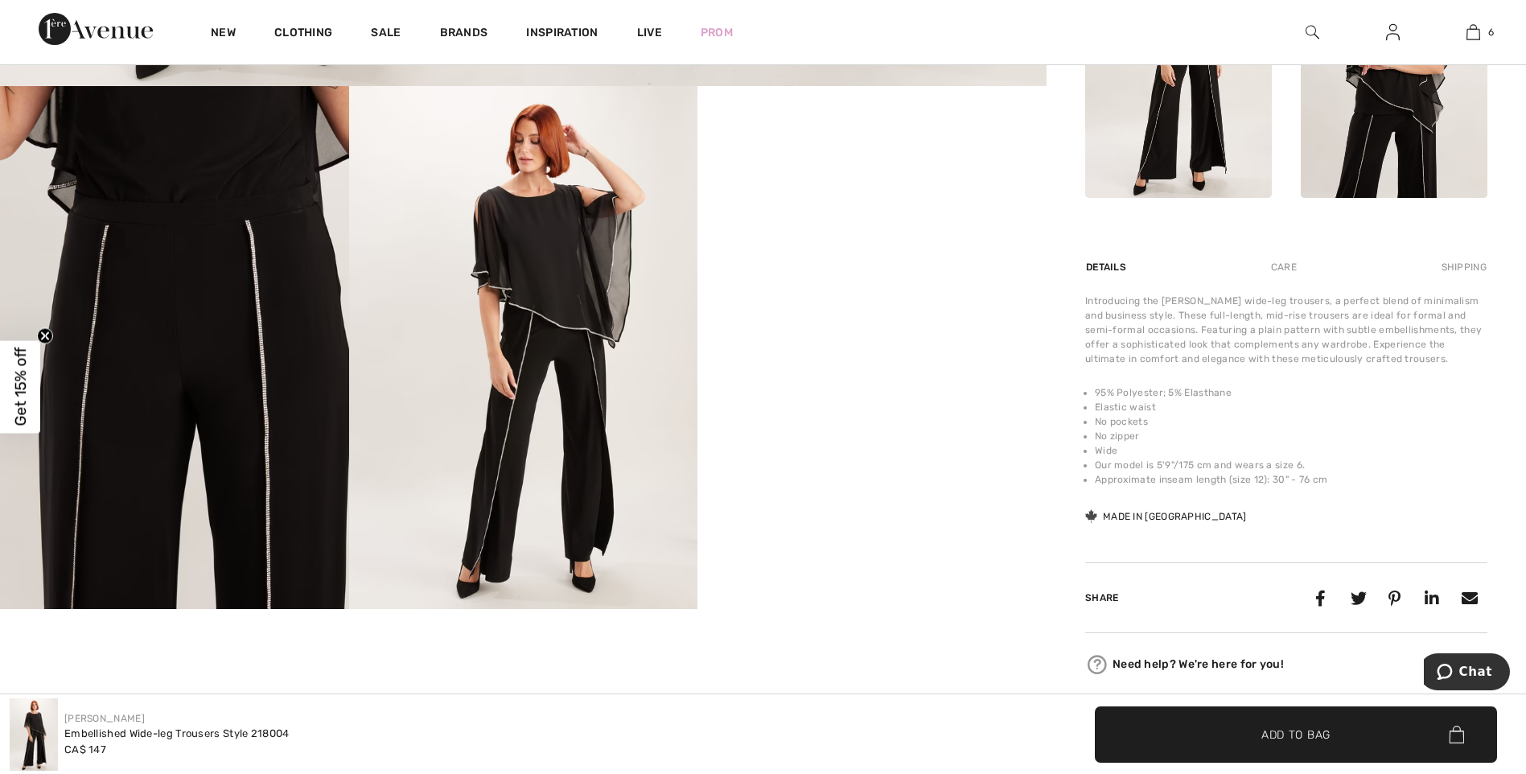
scroll to position [778, 0]
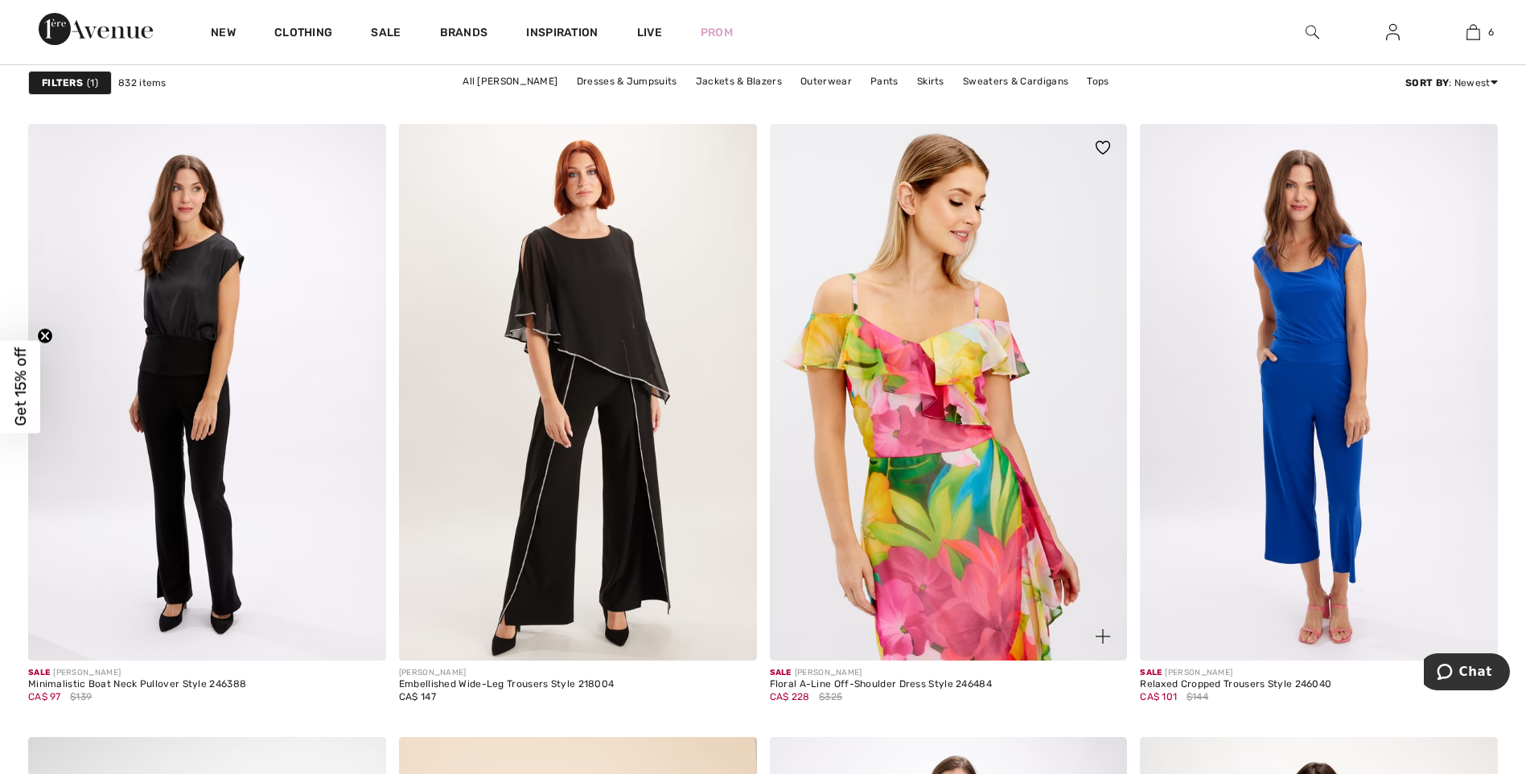
scroll to position [1796, 0]
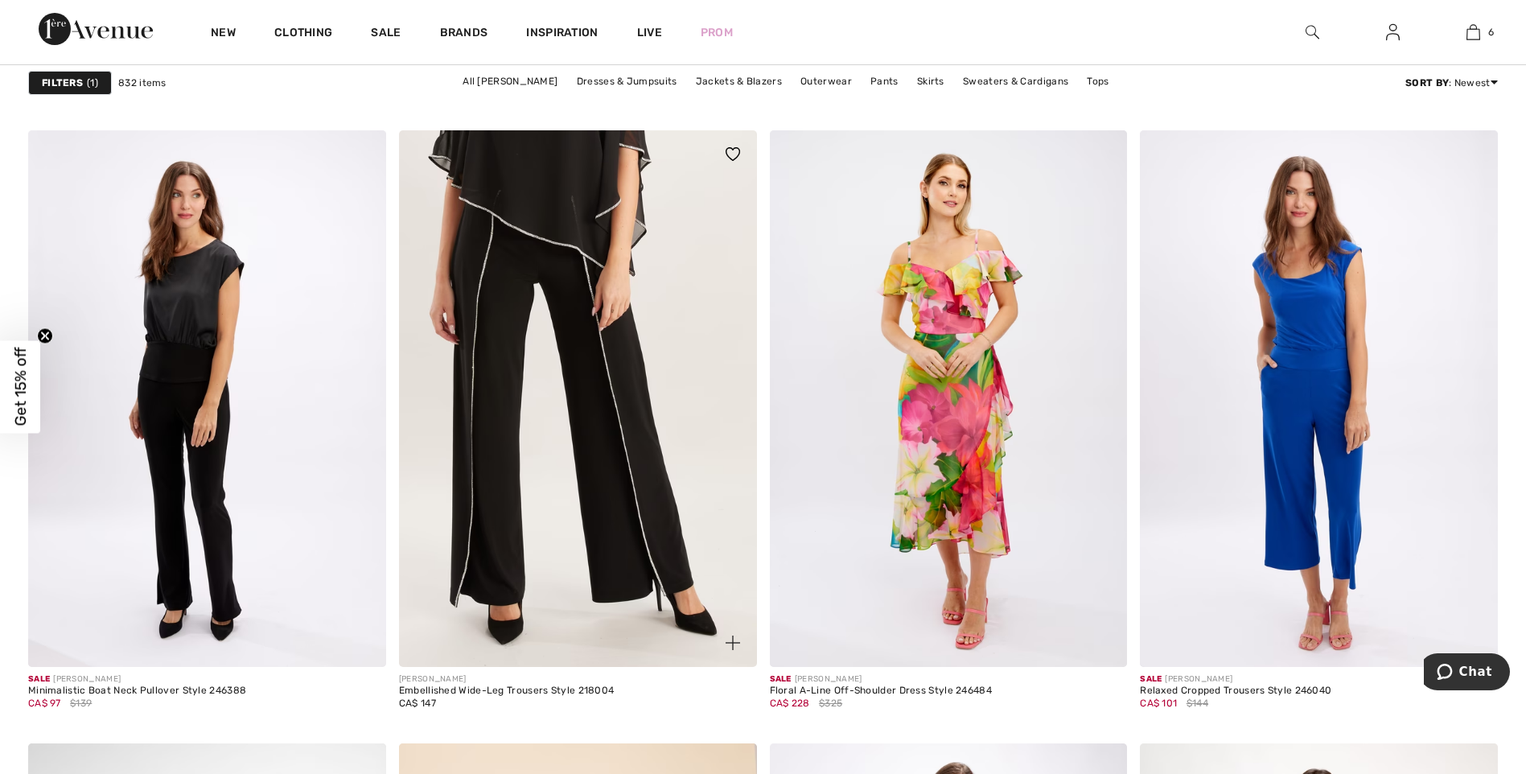
click at [578, 246] on img at bounding box center [578, 398] width 358 height 537
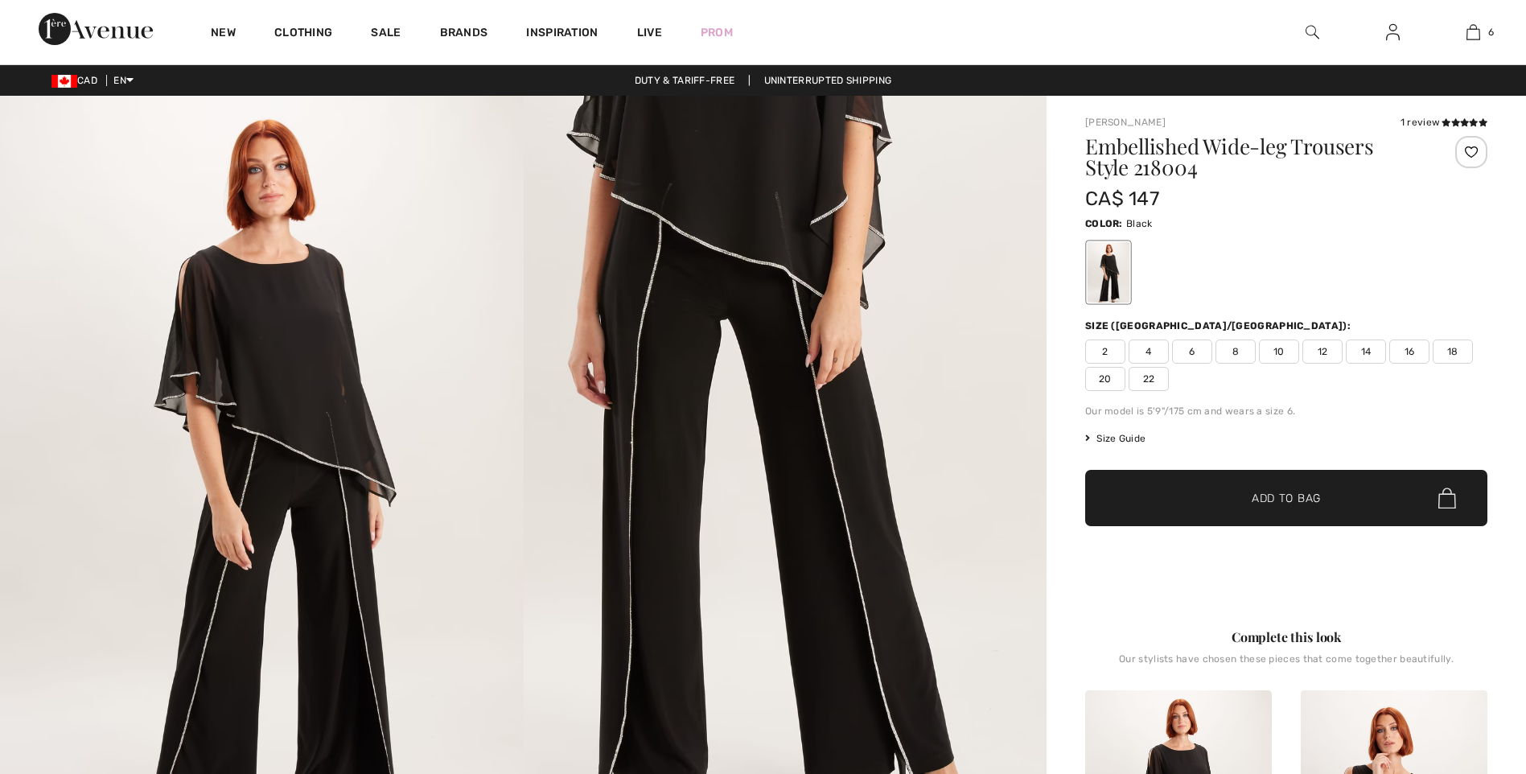
checkbox input "true"
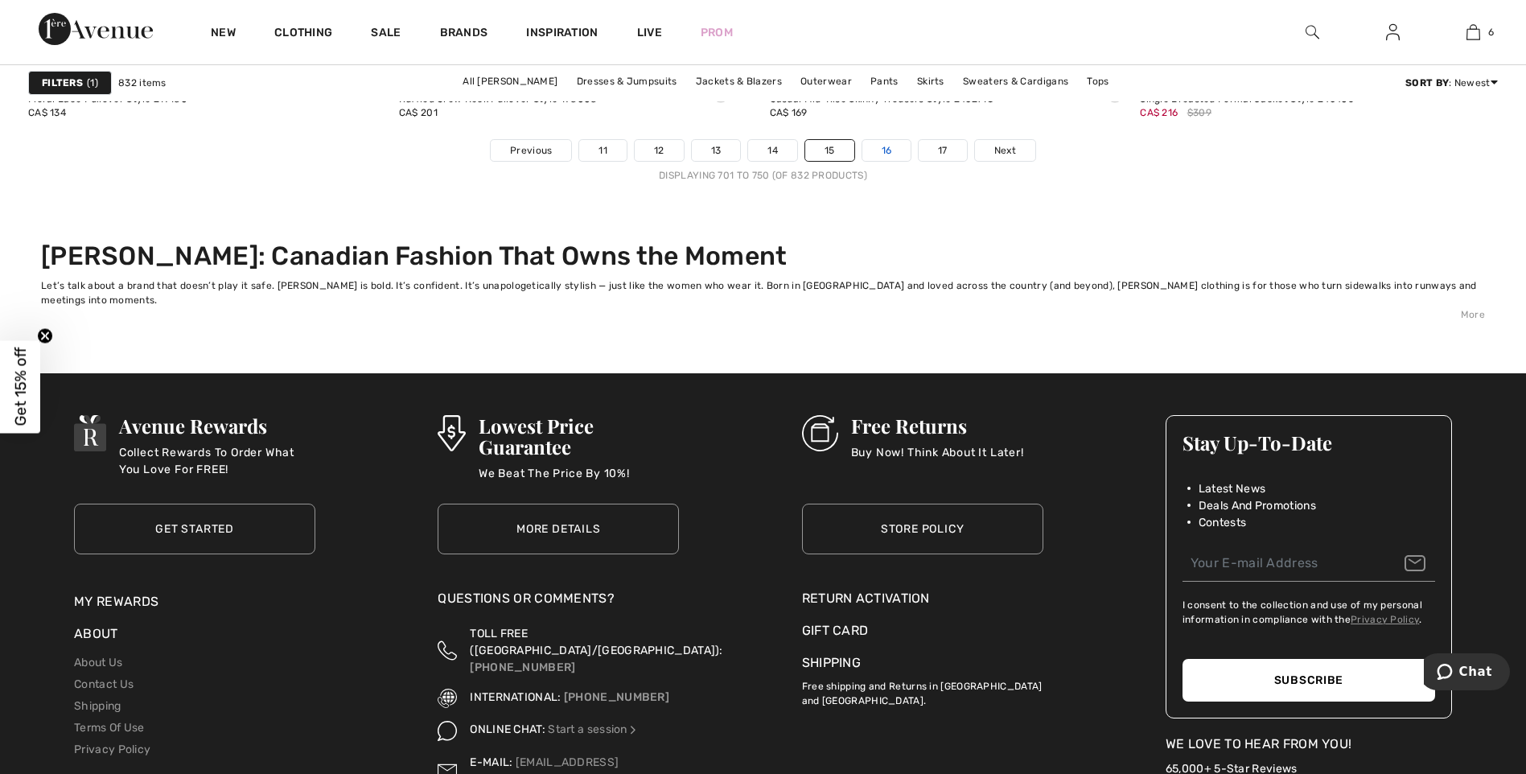
click at [882, 149] on link "16" at bounding box center [886, 150] width 49 height 21
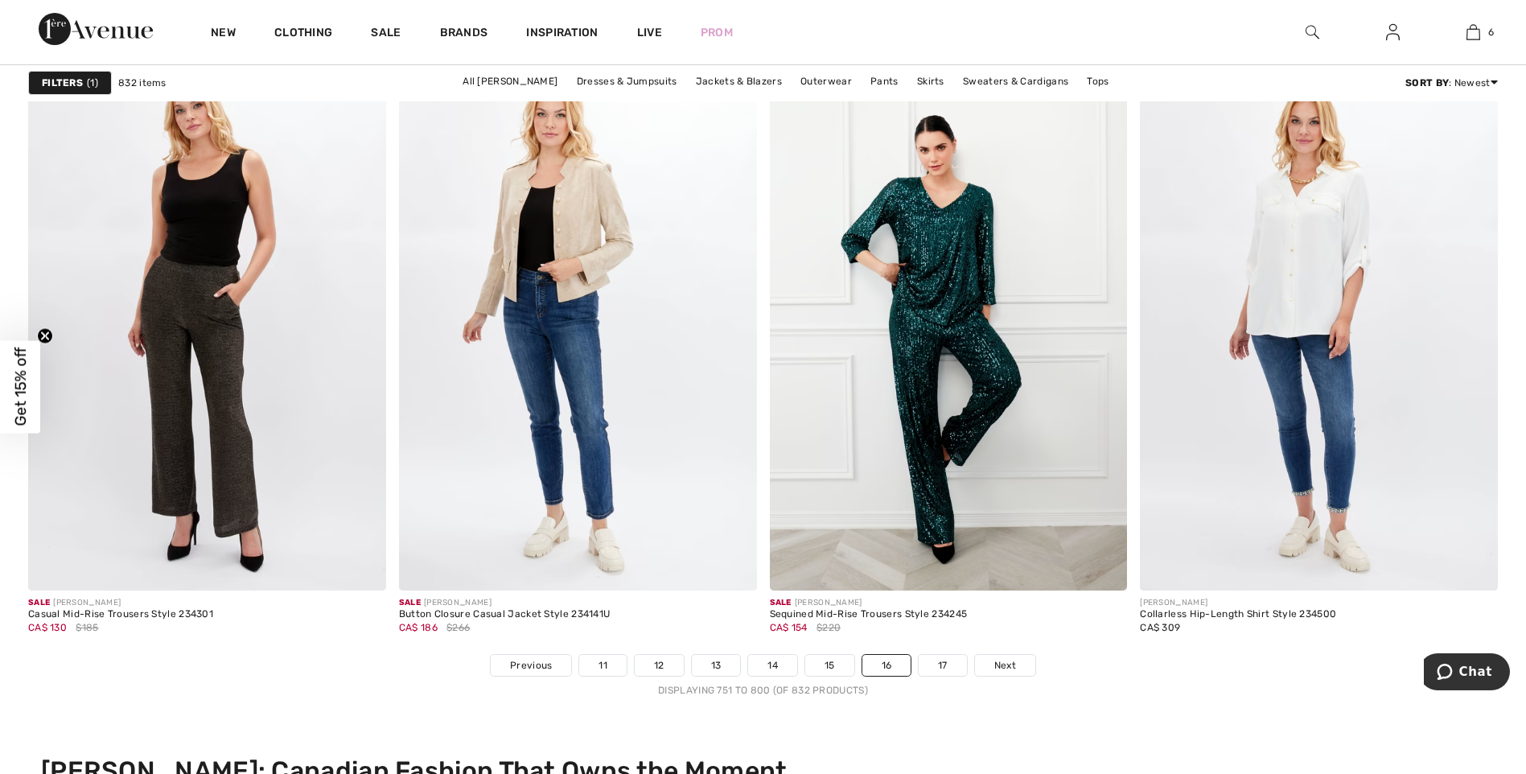
scroll to position [9358, 0]
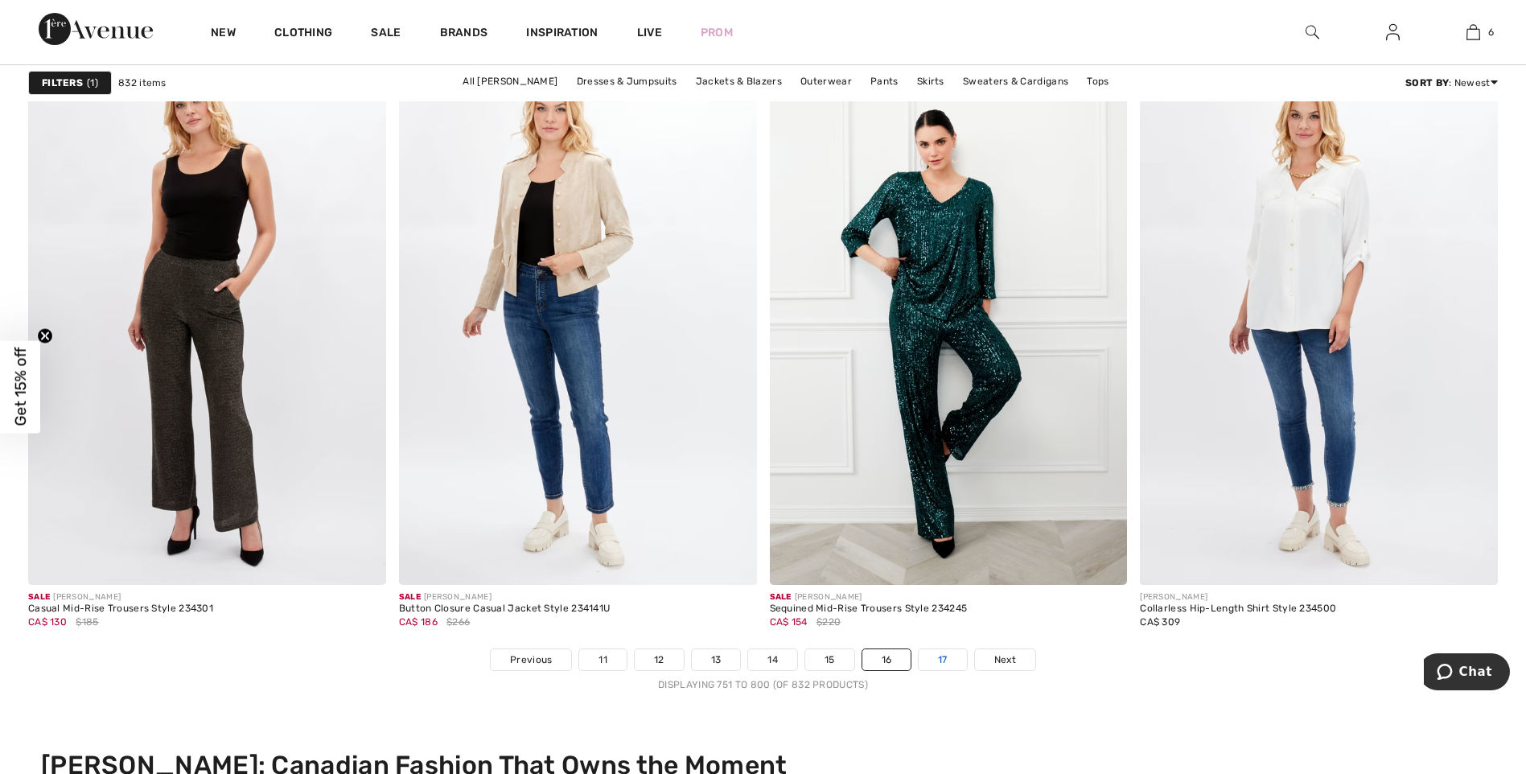
click at [950, 664] on link "17" at bounding box center [943, 659] width 48 height 21
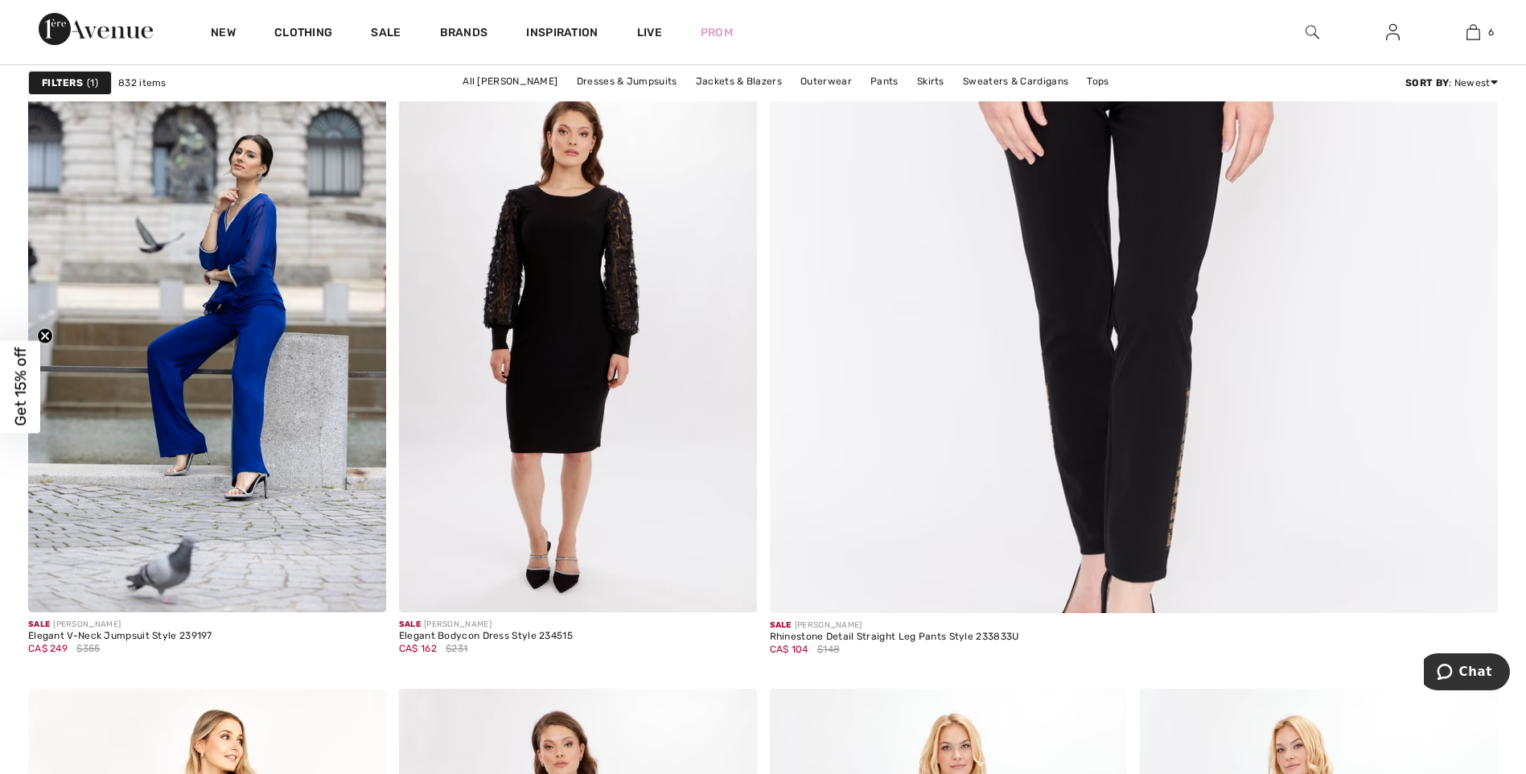
scroll to position [1233, 0]
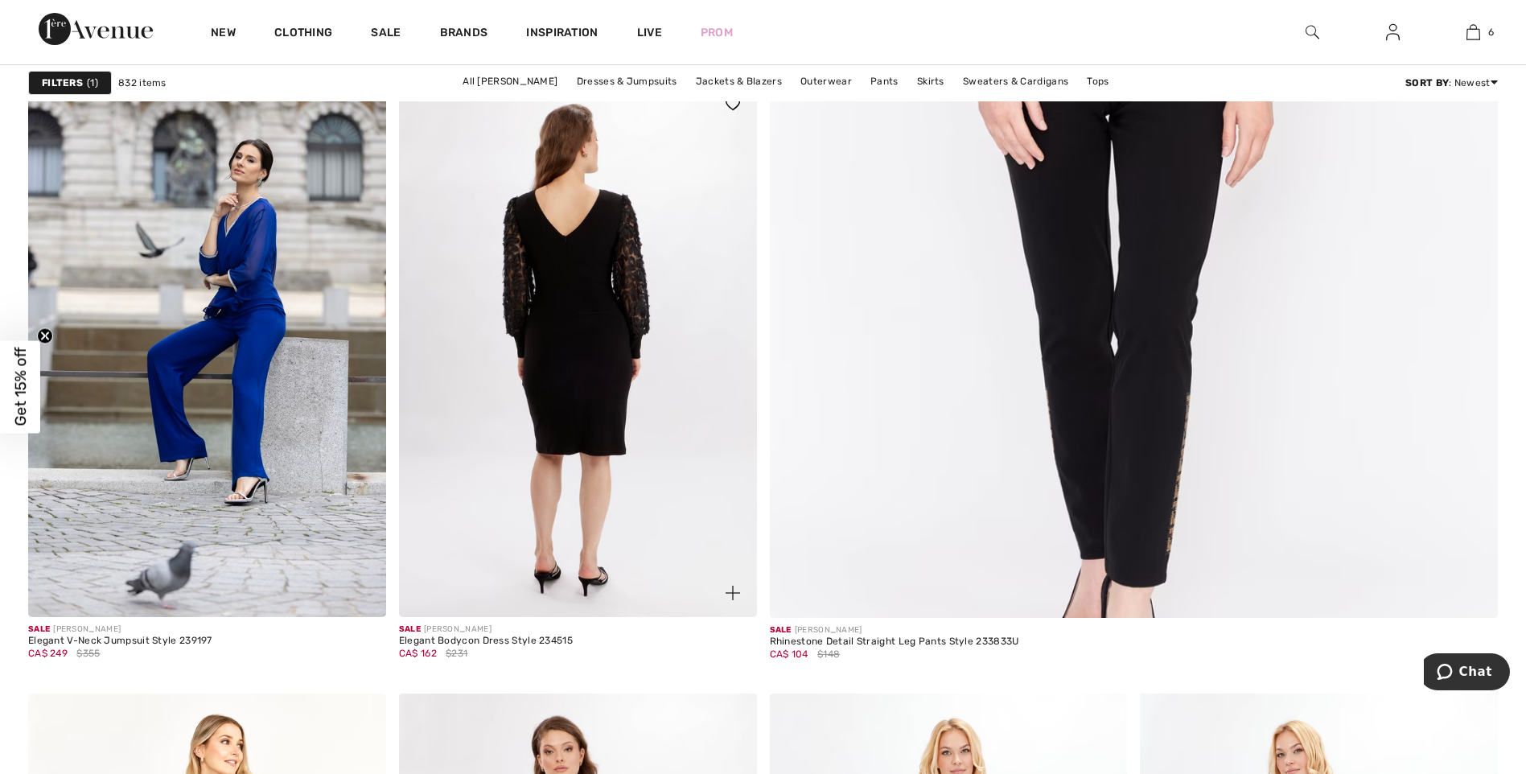
click at [611, 343] on img at bounding box center [578, 348] width 358 height 537
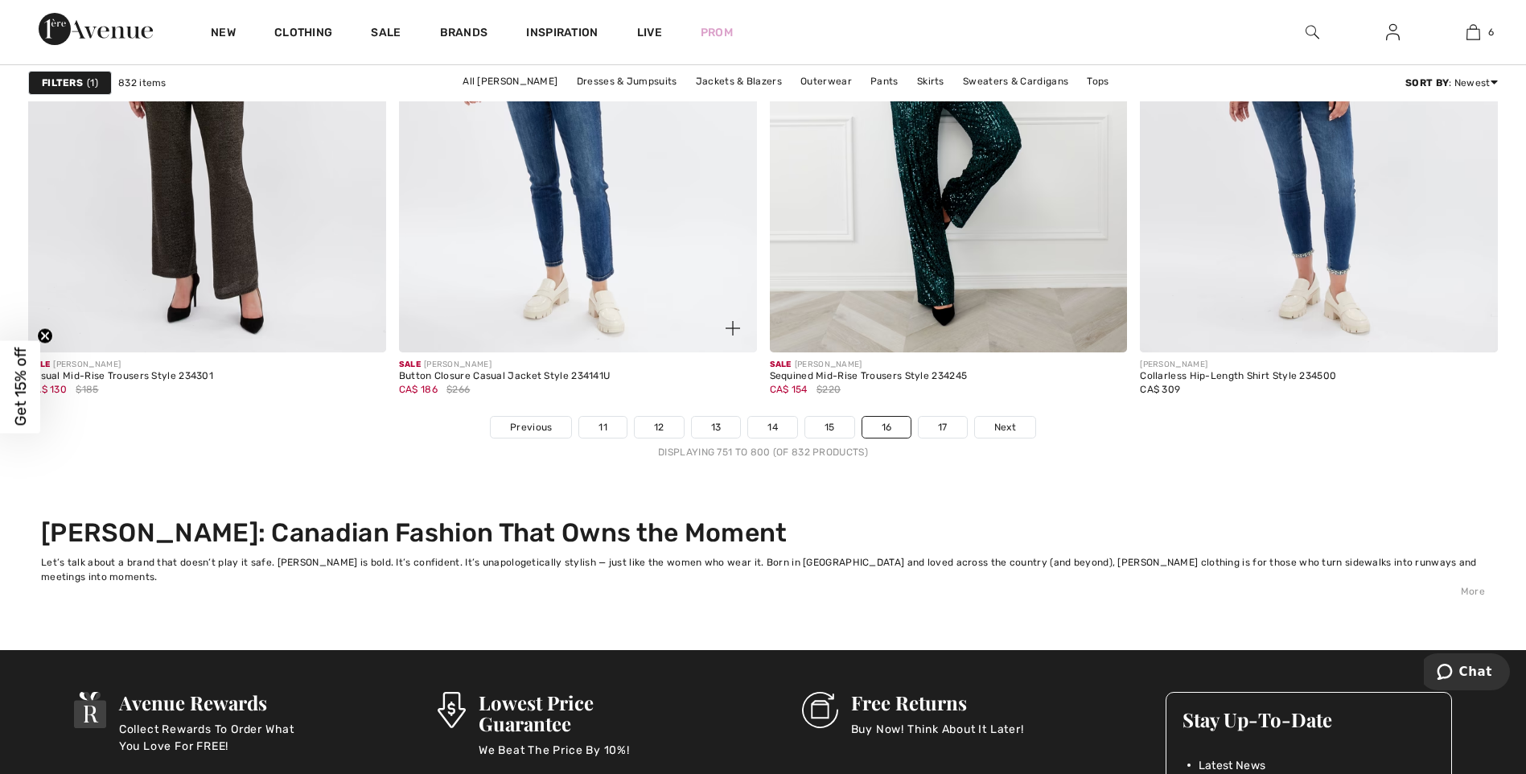
scroll to position [9599, 0]
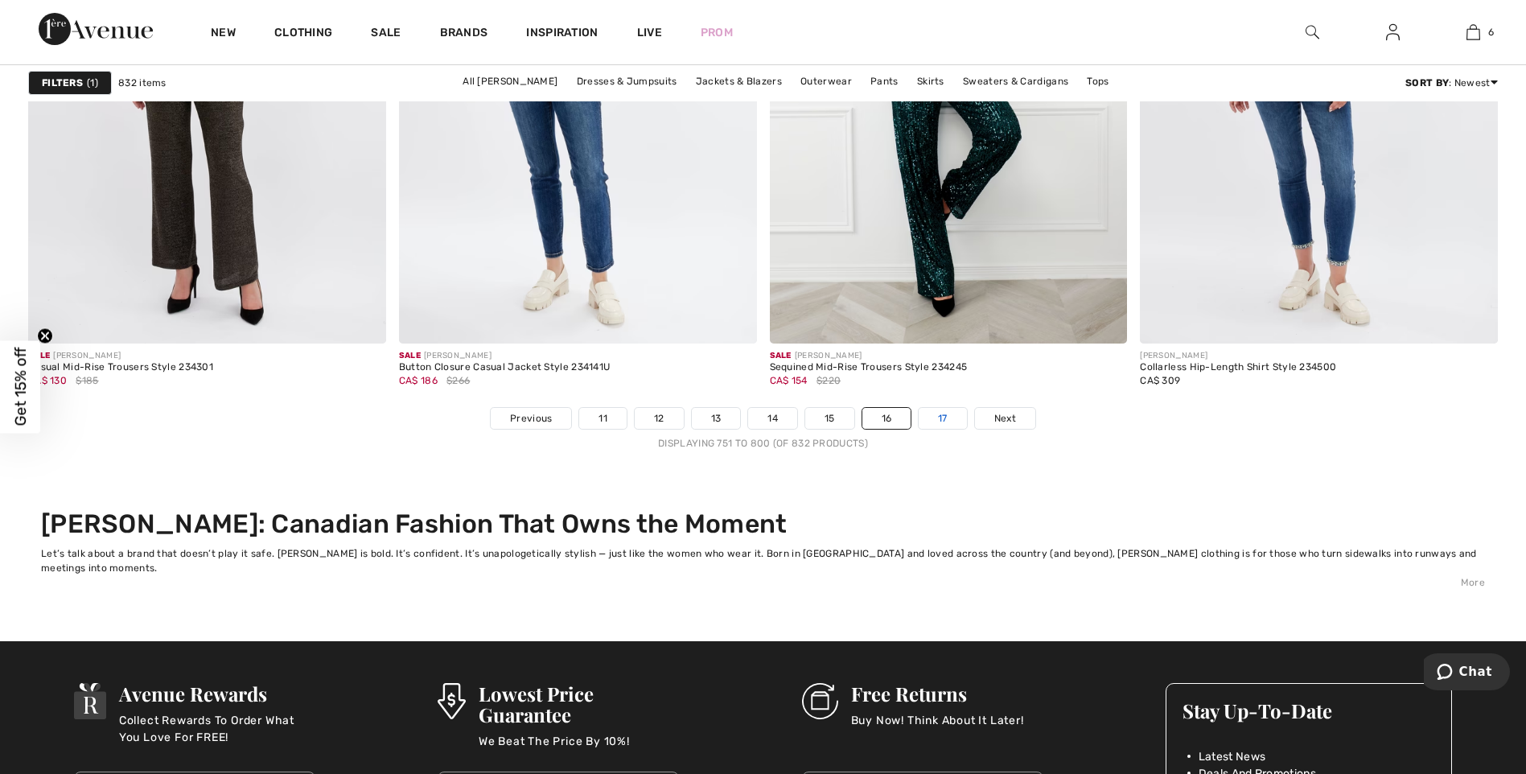
click at [941, 417] on link "17" at bounding box center [943, 418] width 48 height 21
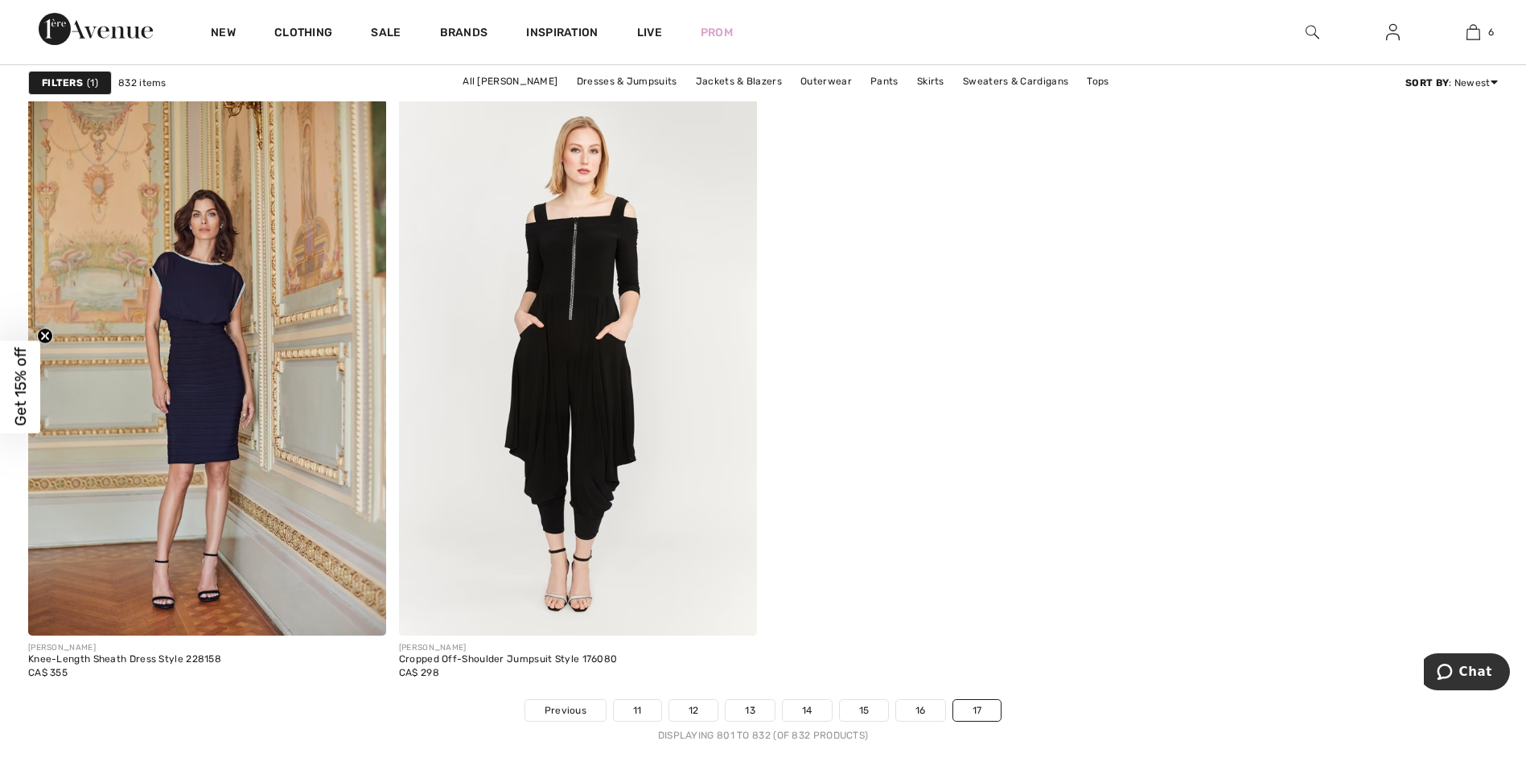
scroll to position [6623, 0]
click at [1301, 35] on div at bounding box center [1312, 32] width 80 height 64
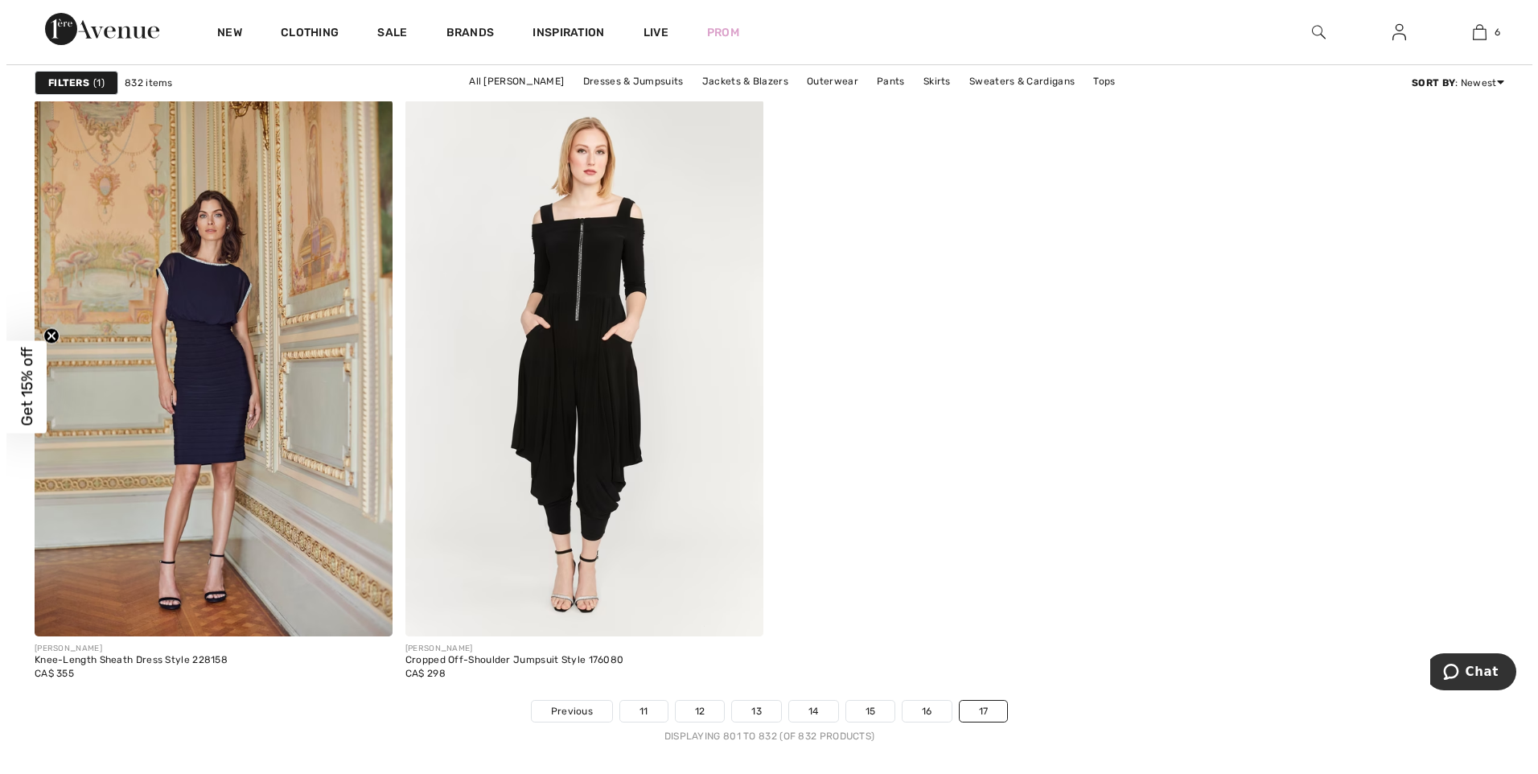
scroll to position [6670, 0]
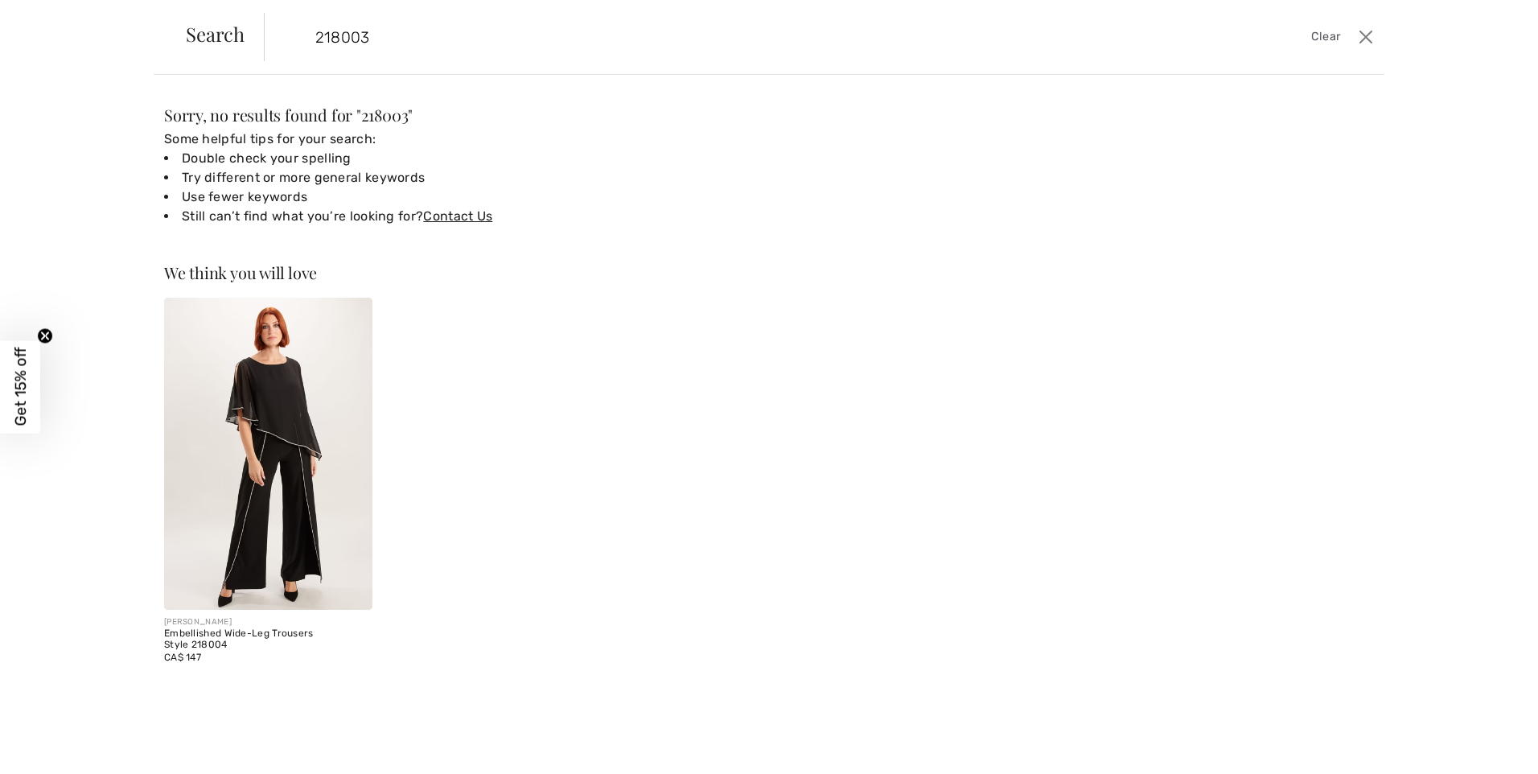
type input "218003"
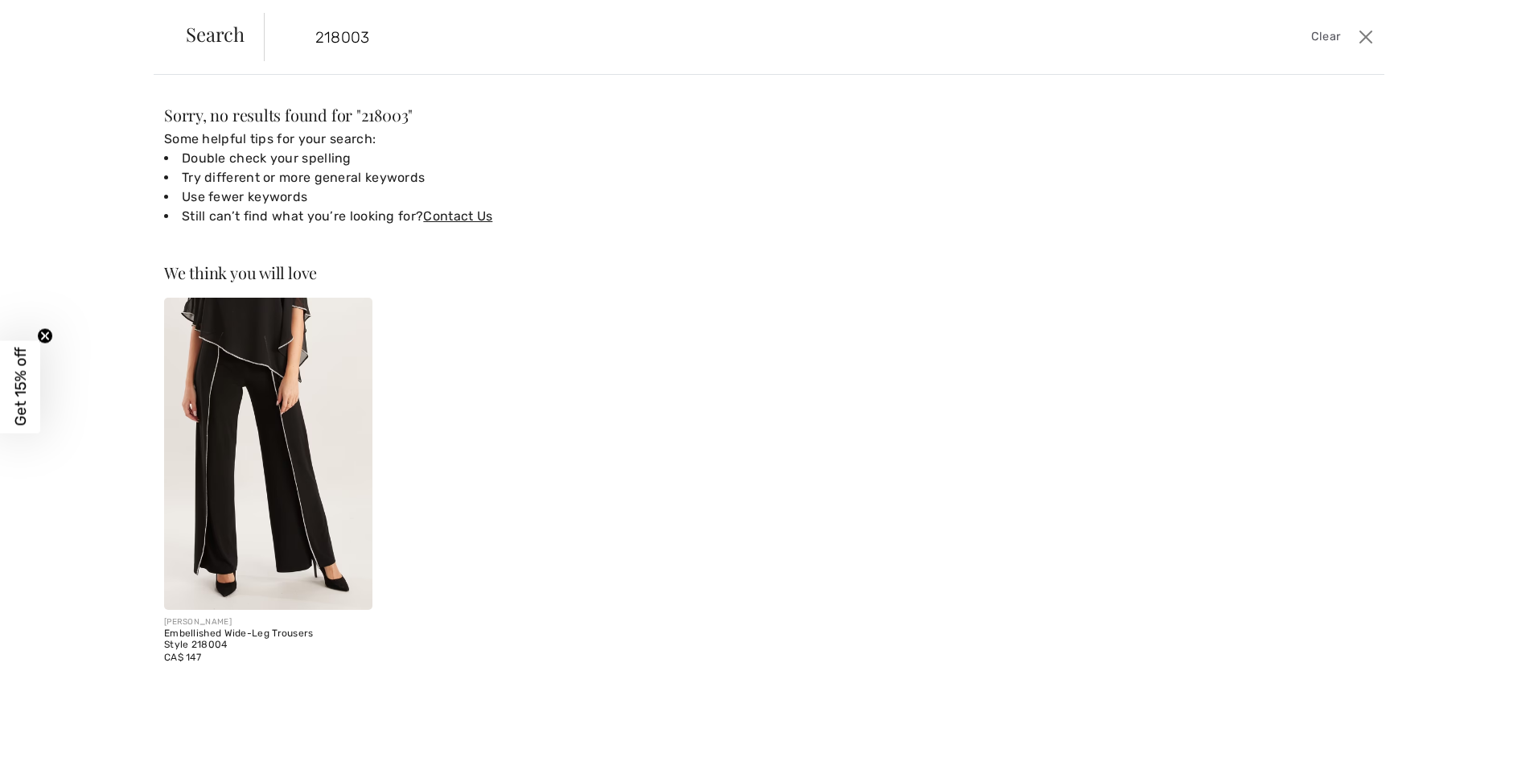
click at [261, 402] on img at bounding box center [268, 454] width 208 height 312
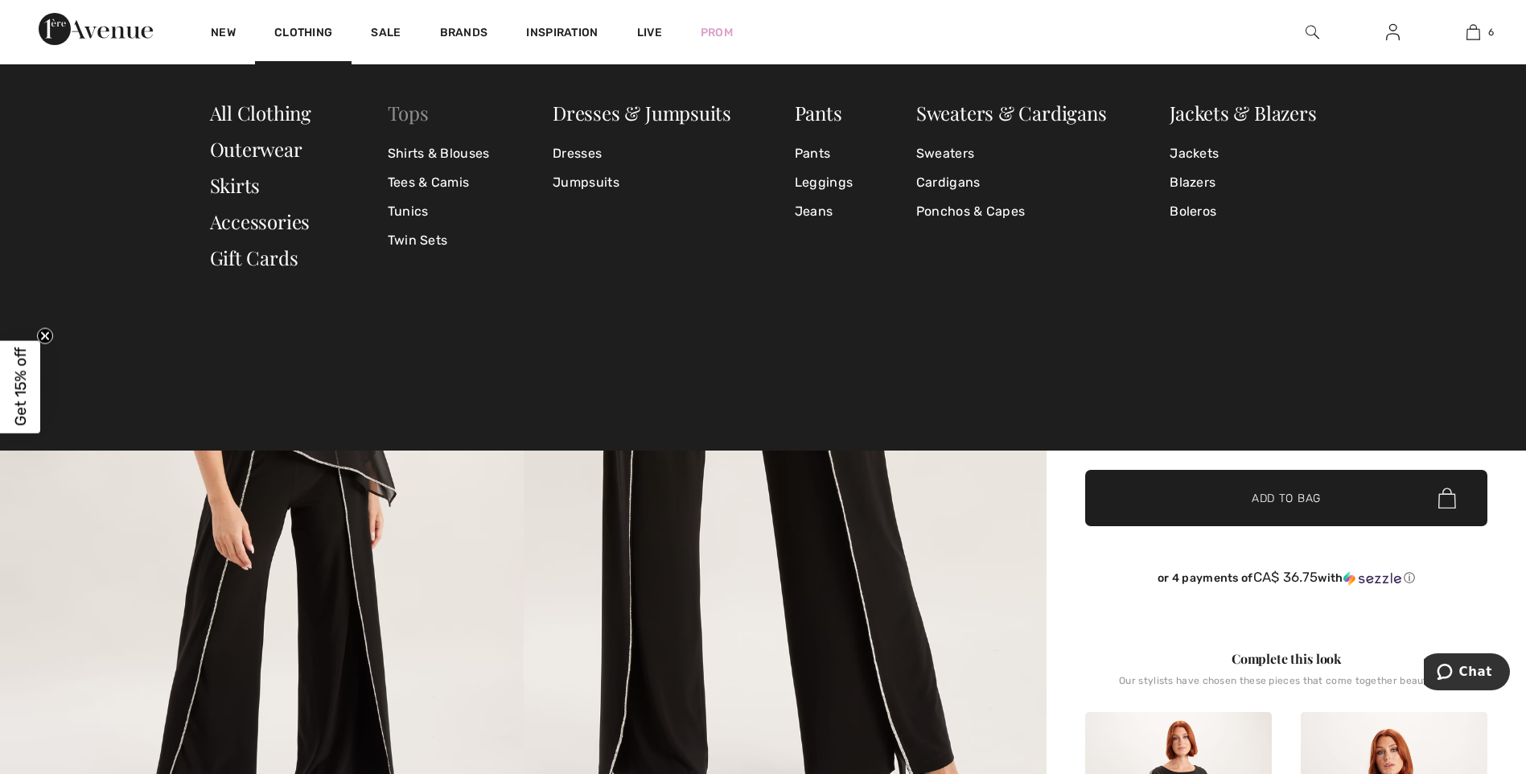
click at [408, 114] on link "Tops" at bounding box center [408, 113] width 41 height 26
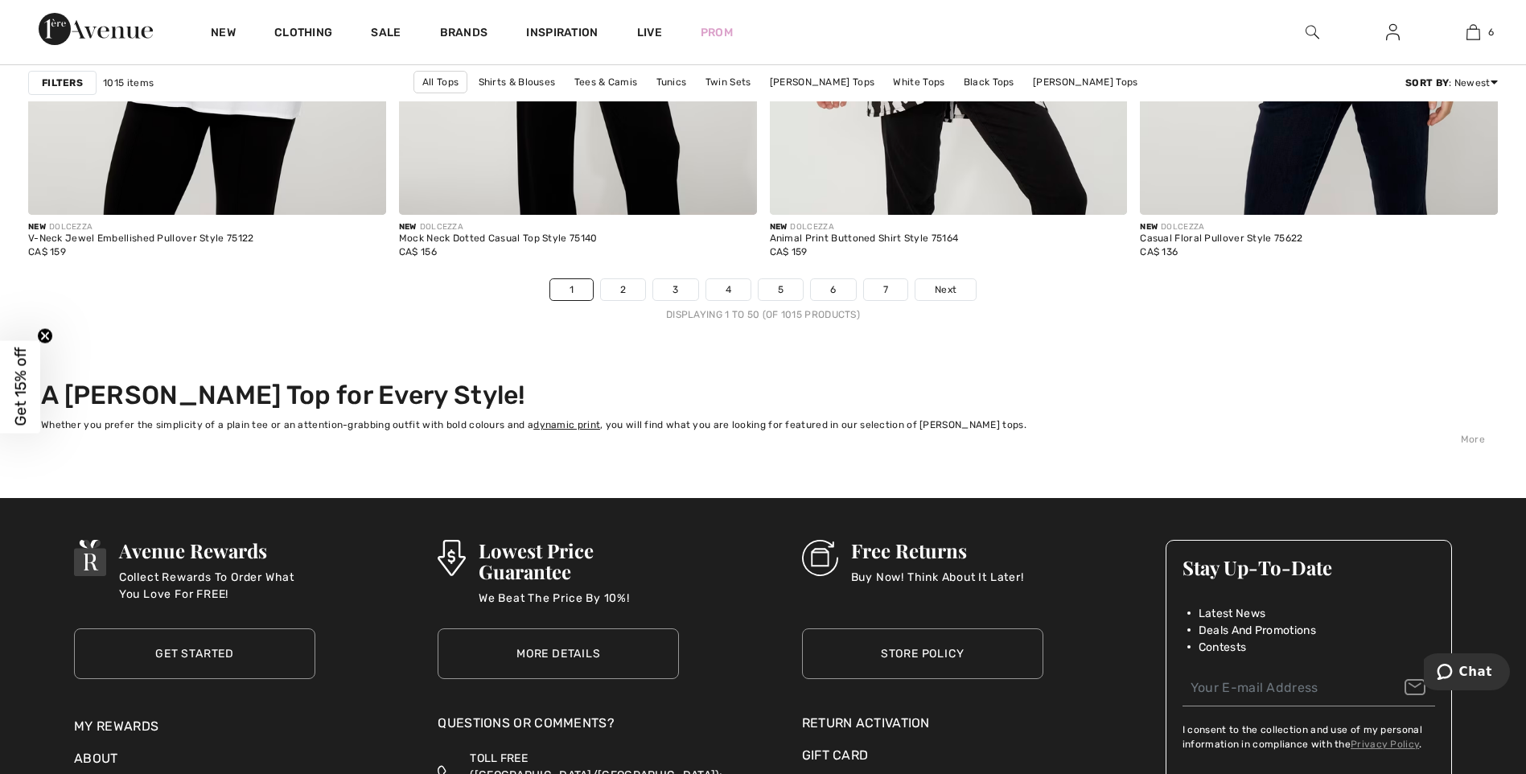
scroll to position [9277, 0]
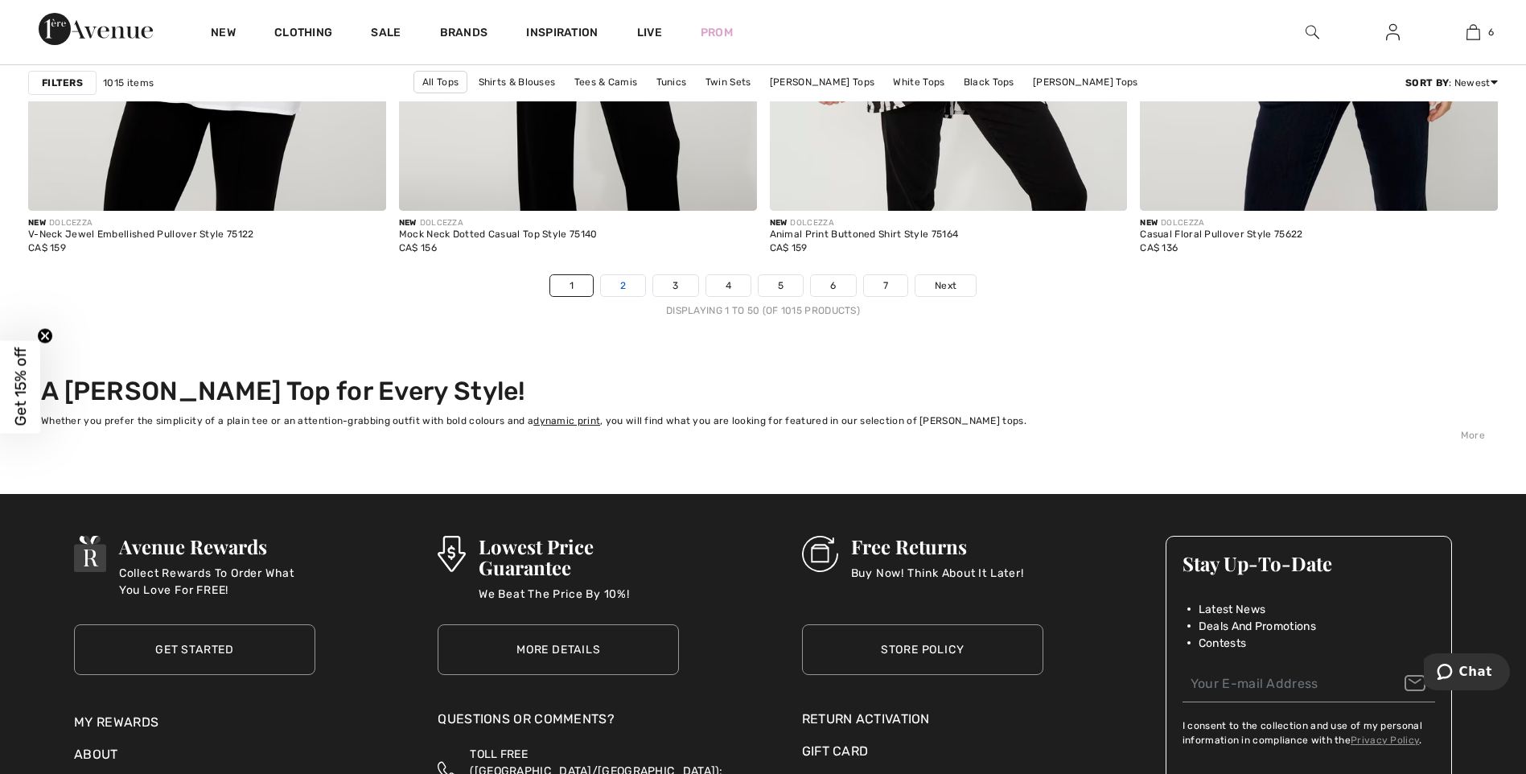
click at [623, 294] on link "2" at bounding box center [623, 285] width 44 height 21
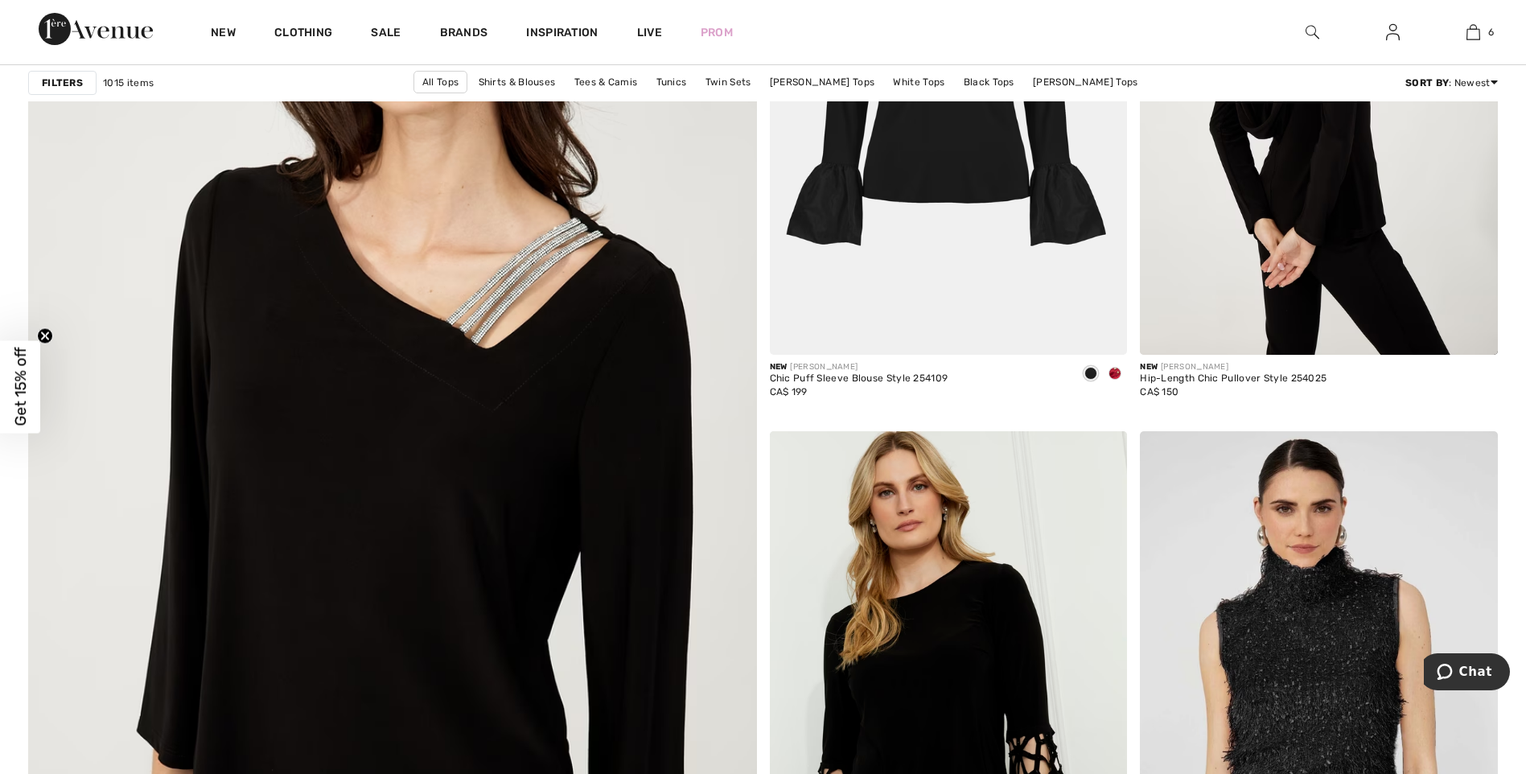
scroll to position [5202, 0]
